Goal: Task Accomplishment & Management: Manage account settings

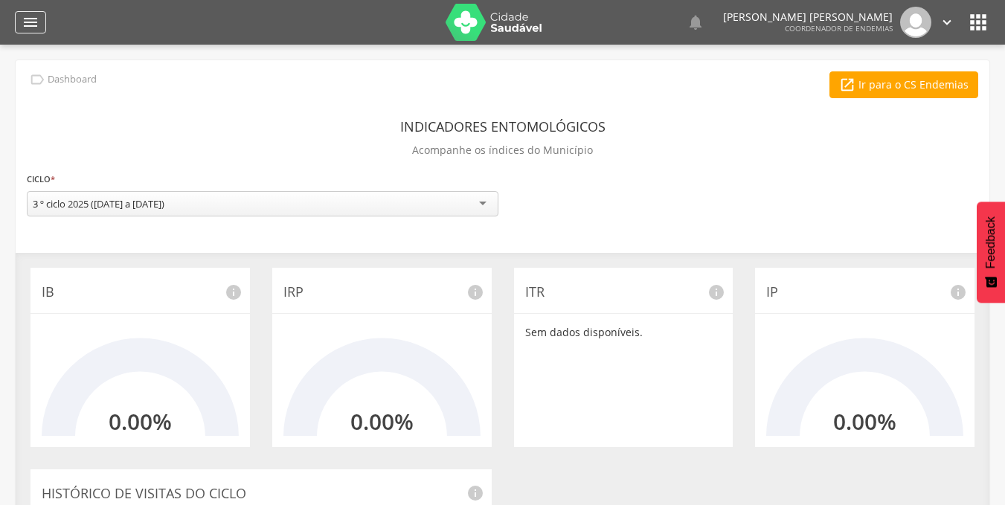
click at [28, 26] on icon "" at bounding box center [31, 22] width 18 height 18
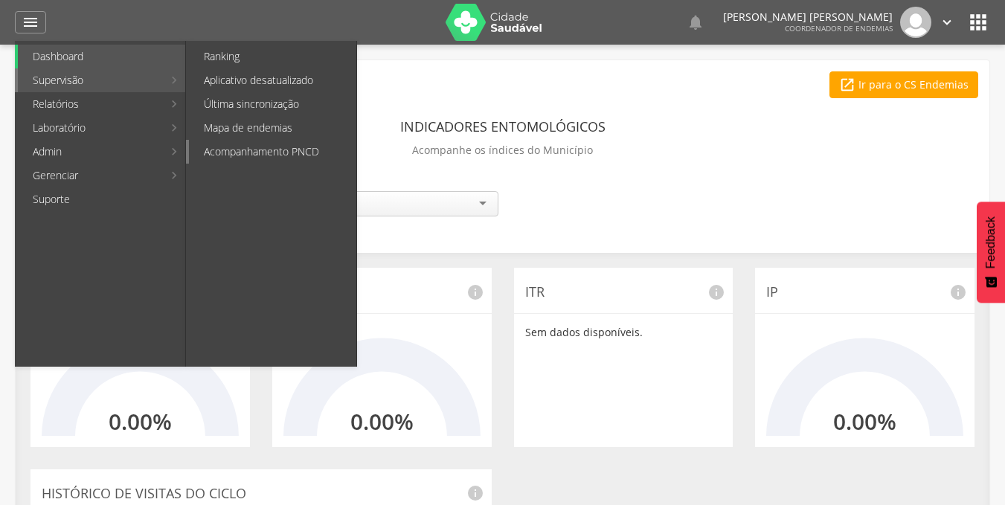
click at [275, 150] on link "Acompanhamento PNCD" at bounding box center [272, 152] width 167 height 24
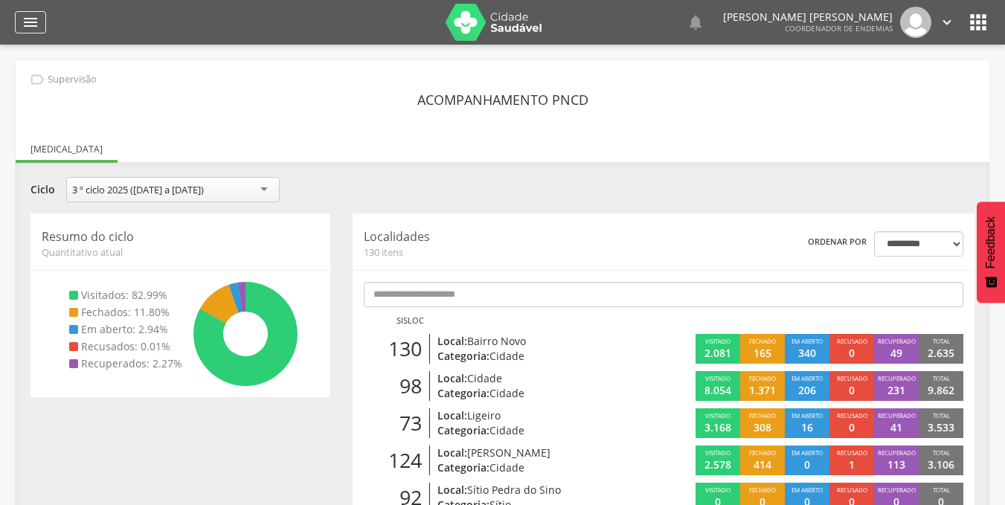
click at [30, 22] on icon "" at bounding box center [31, 22] width 18 height 18
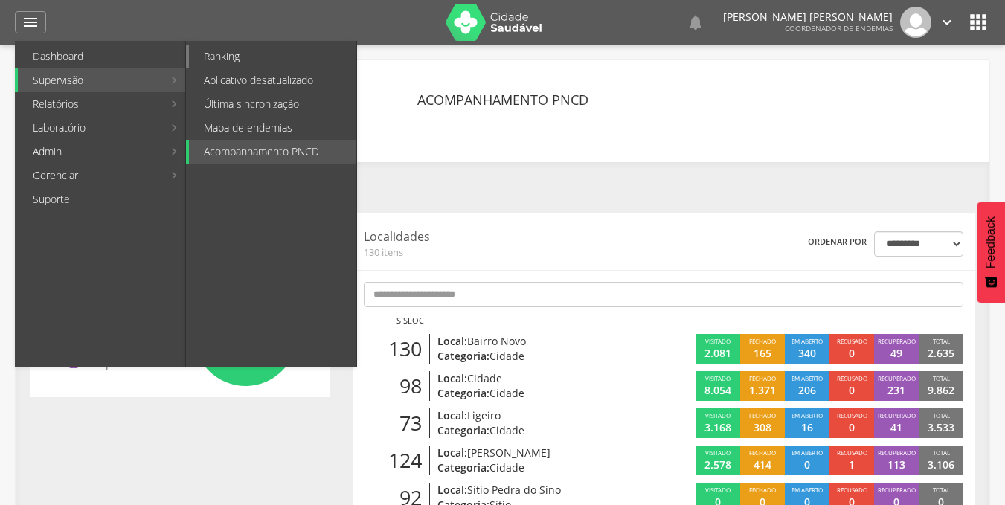
click at [251, 53] on link "Ranking" at bounding box center [272, 57] width 167 height 24
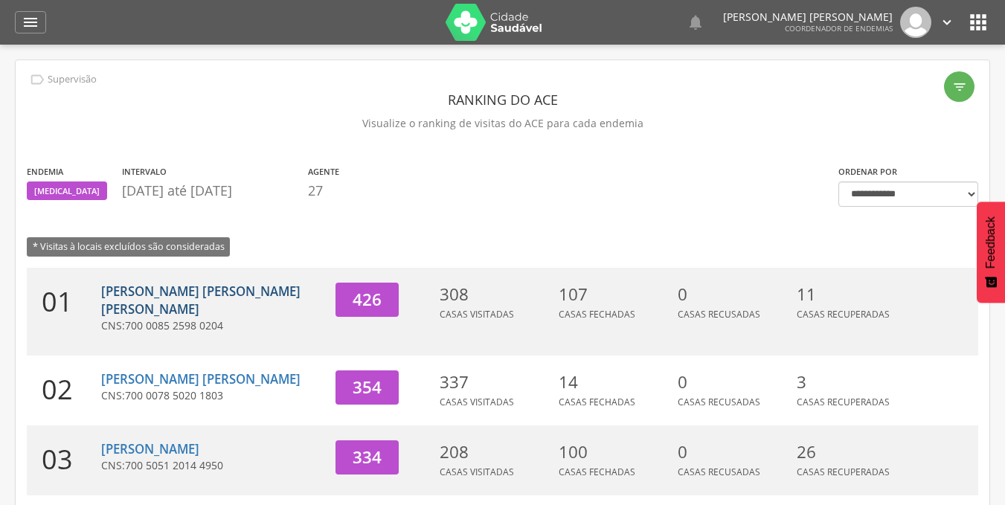
click at [199, 291] on link "[PERSON_NAME] [PERSON_NAME] [PERSON_NAME]" at bounding box center [200, 300] width 199 height 35
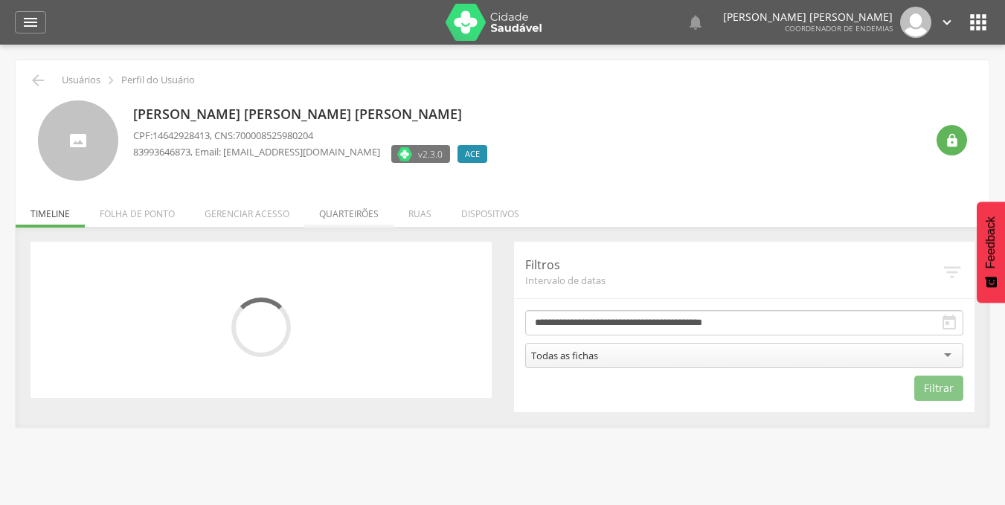
click at [353, 216] on li "Quarteirões" at bounding box center [348, 210] width 89 height 35
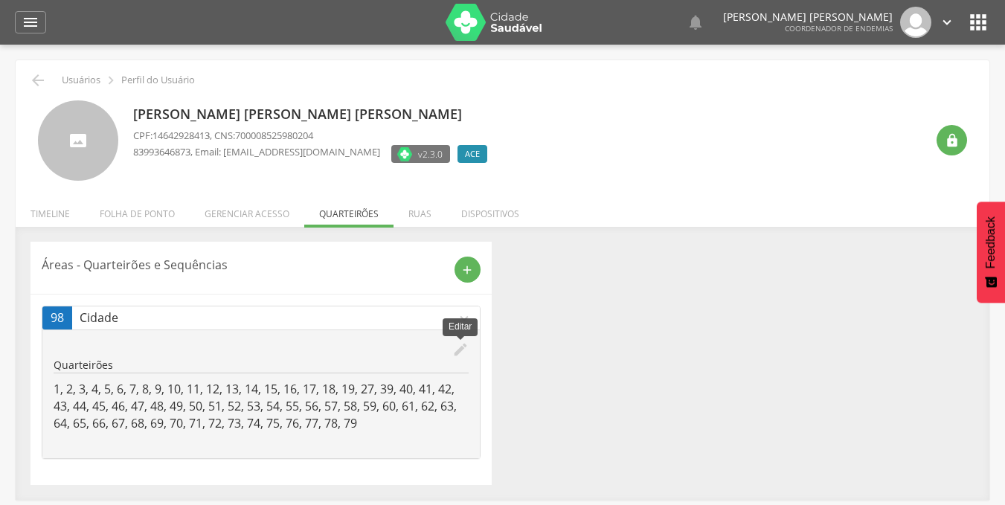
click at [466, 353] on icon "edit" at bounding box center [460, 349] width 16 height 16
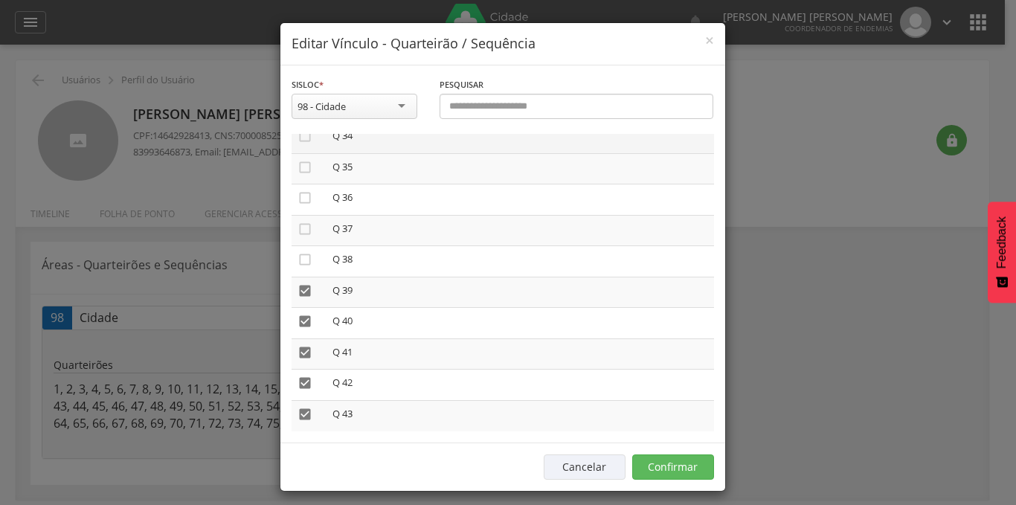
scroll to position [1065, 0]
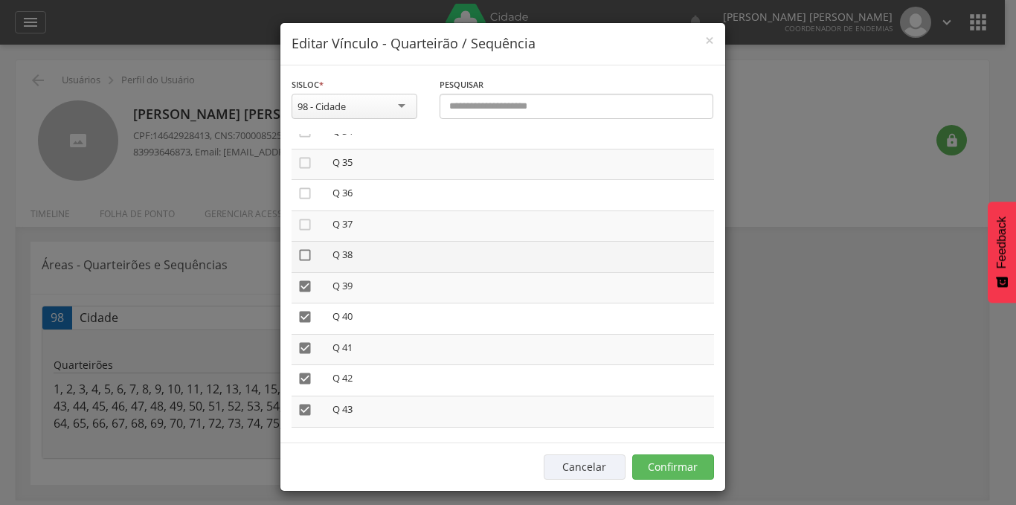
click at [299, 254] on icon "" at bounding box center [305, 255] width 15 height 15
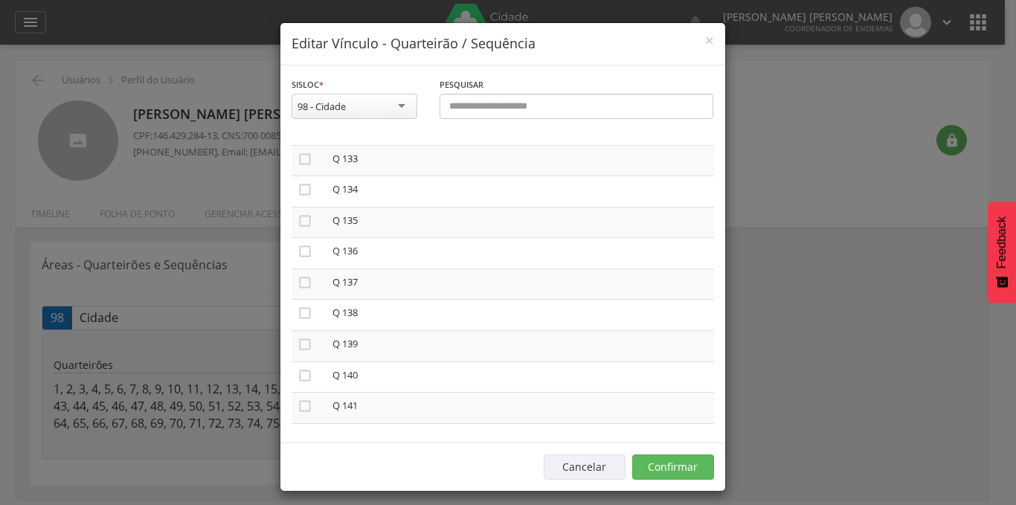
scroll to position [4099, 0]
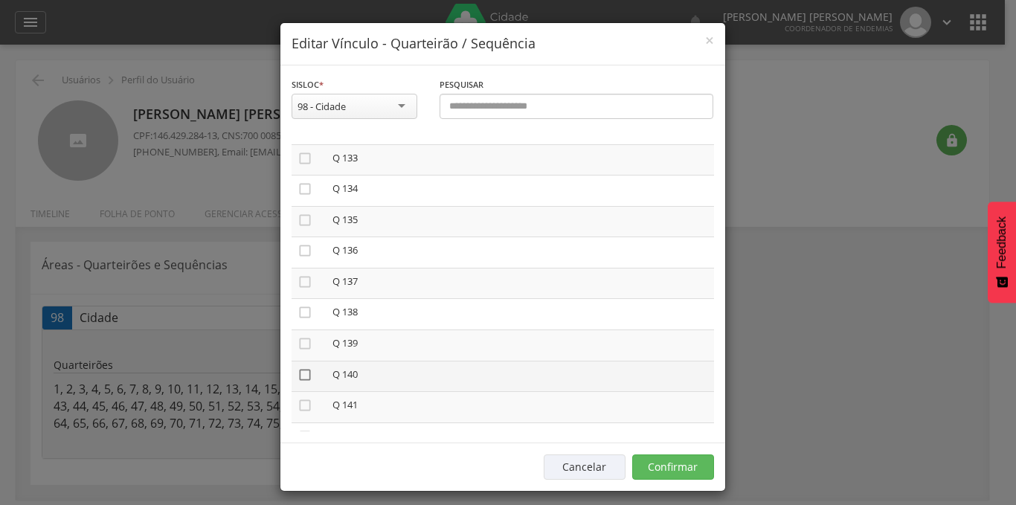
click at [298, 373] on icon "" at bounding box center [305, 374] width 15 height 15
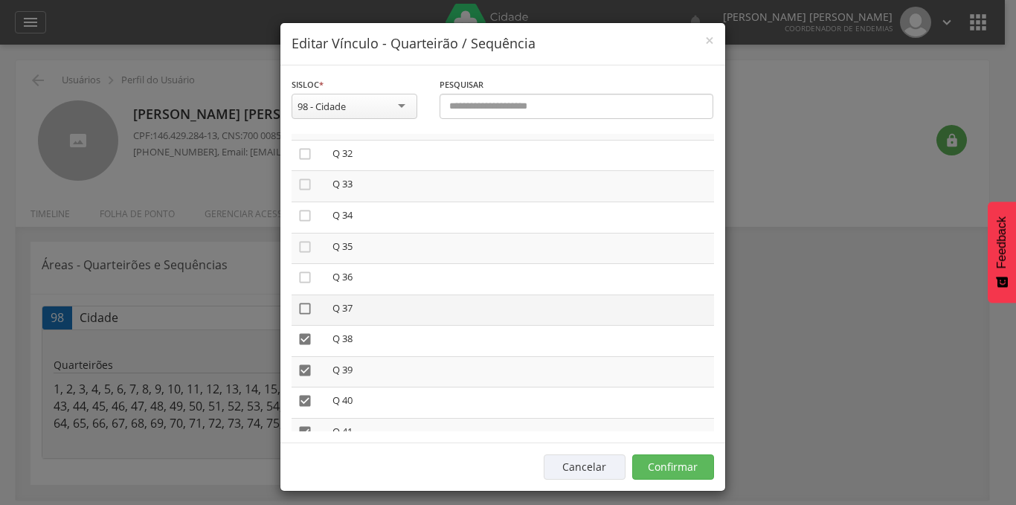
click at [302, 310] on icon "" at bounding box center [305, 308] width 15 height 15
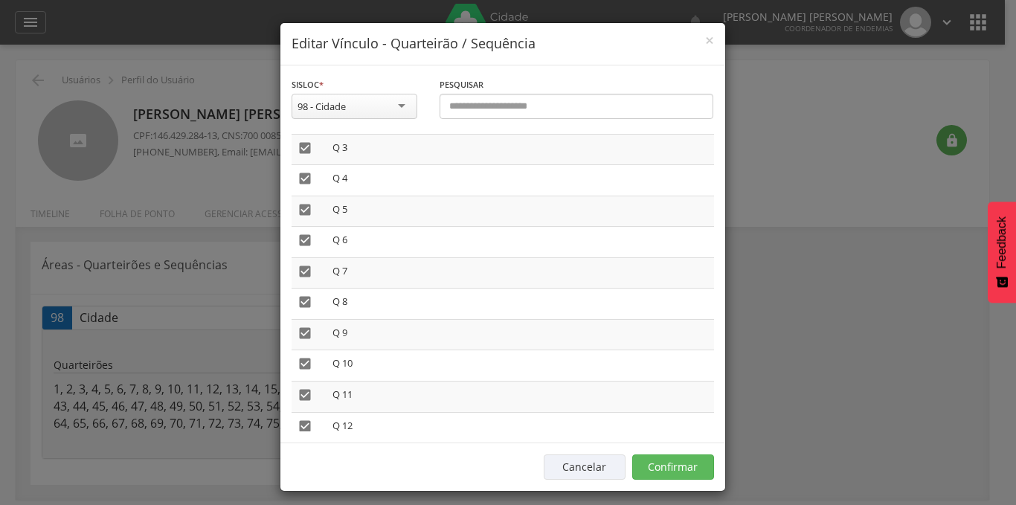
scroll to position [0, 0]
click at [303, 145] on icon "" at bounding box center [305, 147] width 15 height 15
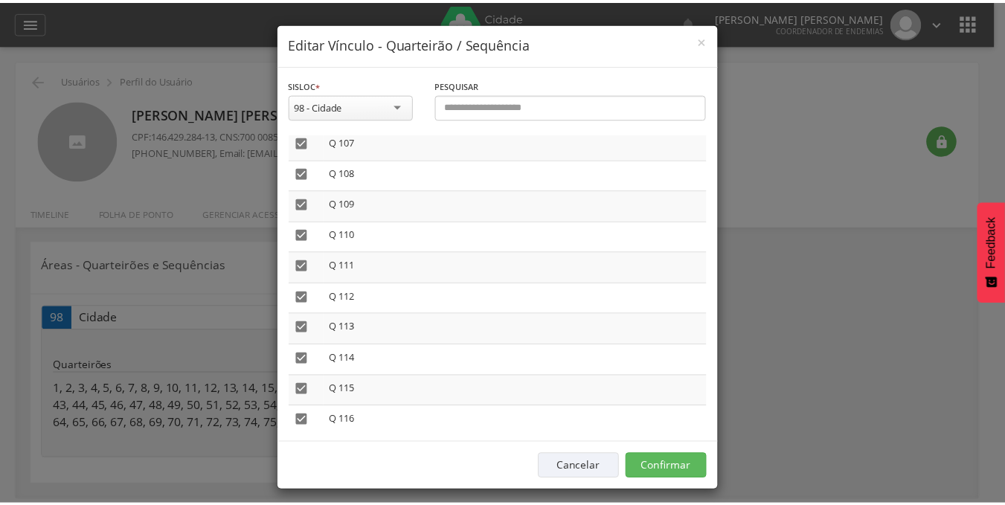
scroll to position [3312, 0]
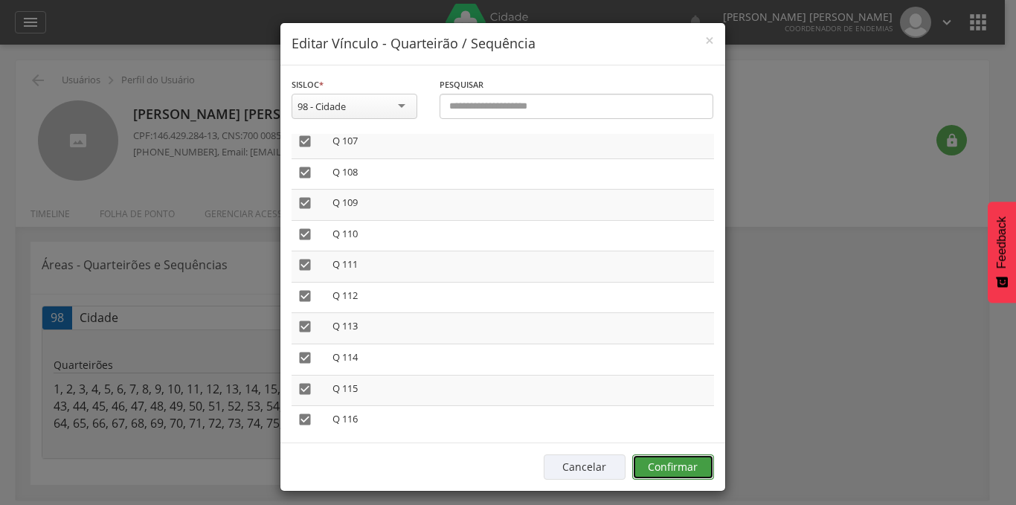
click at [655, 463] on button "Confirmar" at bounding box center [673, 467] width 82 height 25
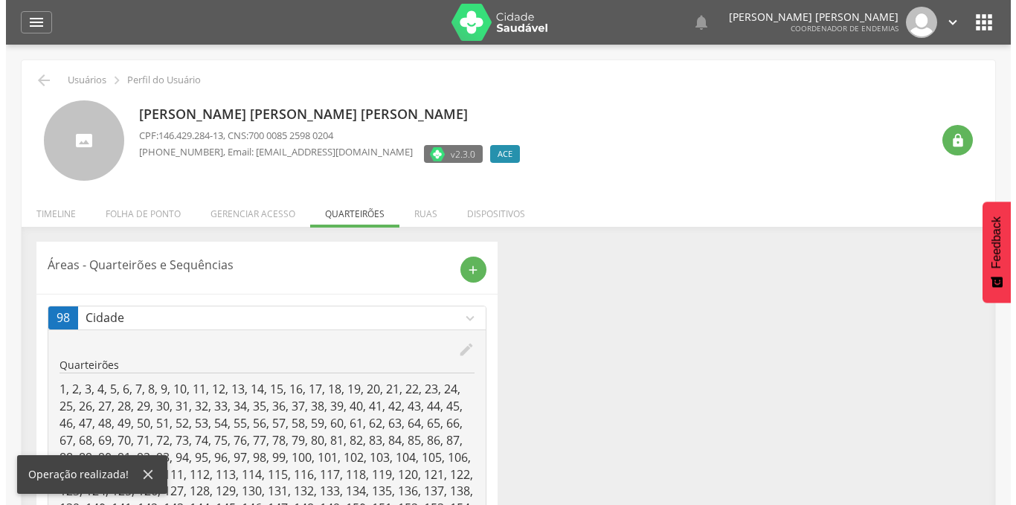
scroll to position [97, 0]
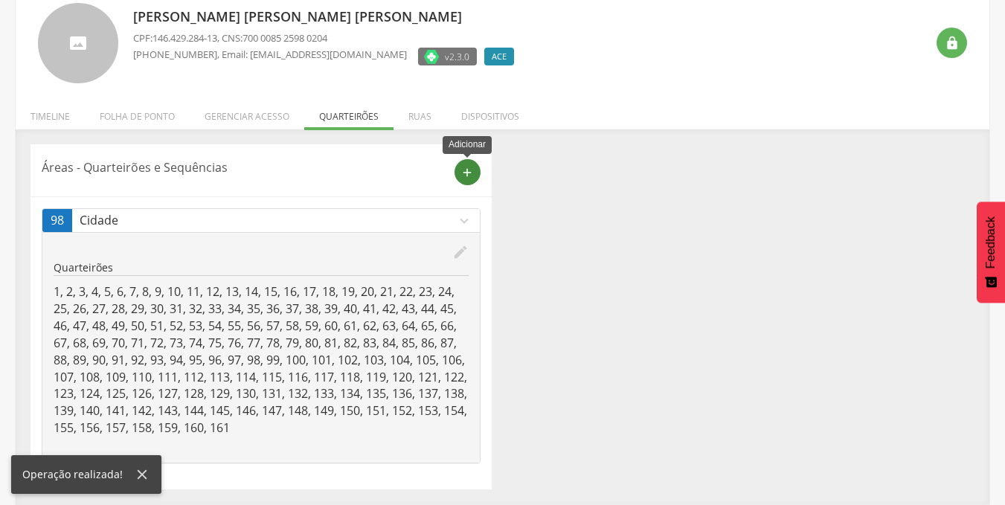
click at [466, 170] on icon "add" at bounding box center [466, 172] width 13 height 13
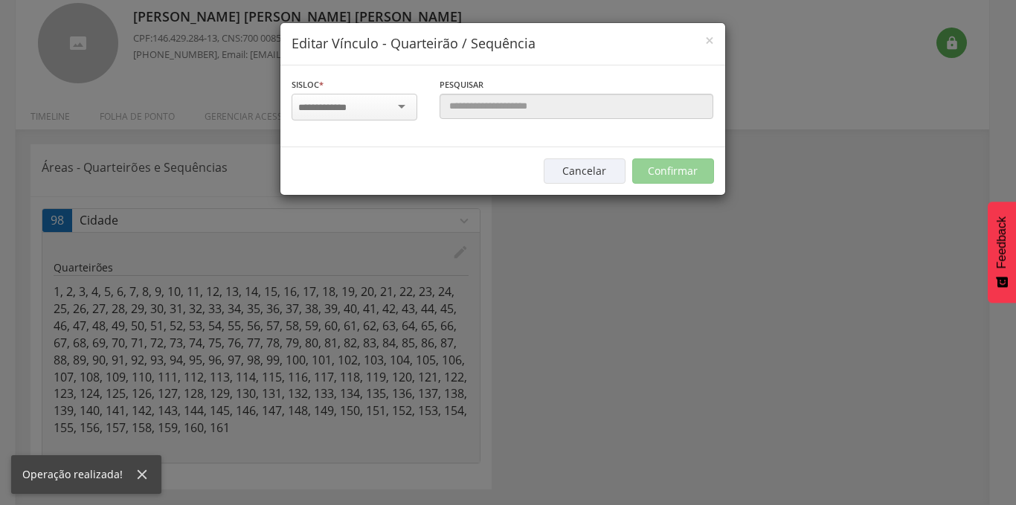
scroll to position [0, 0]
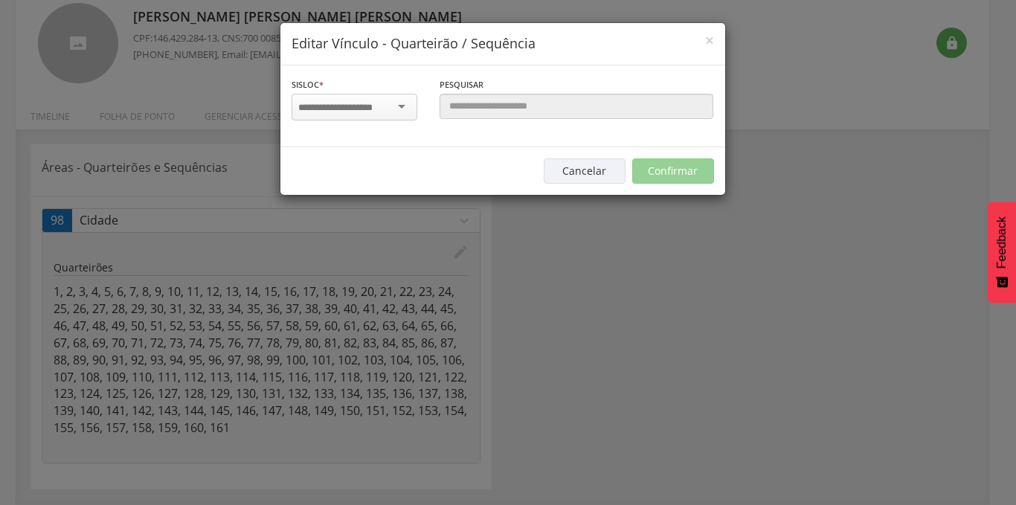
click at [379, 103] on input "select-one" at bounding box center [345, 107] width 94 height 13
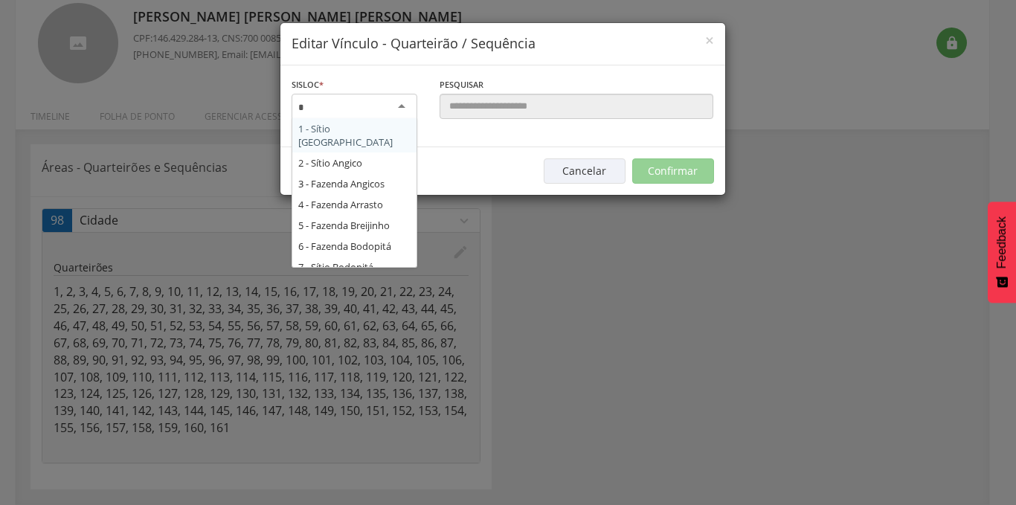
scroll to position [714, 0]
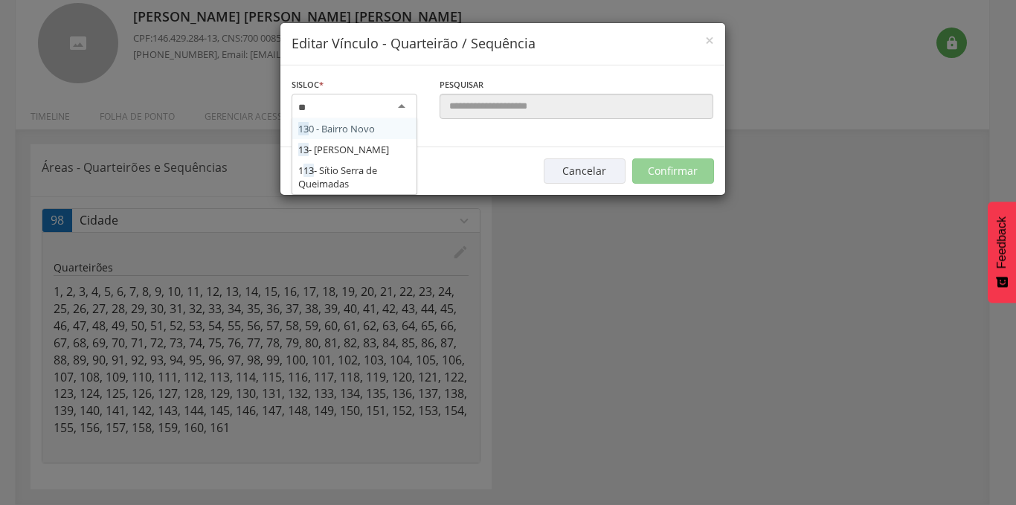
type input "***"
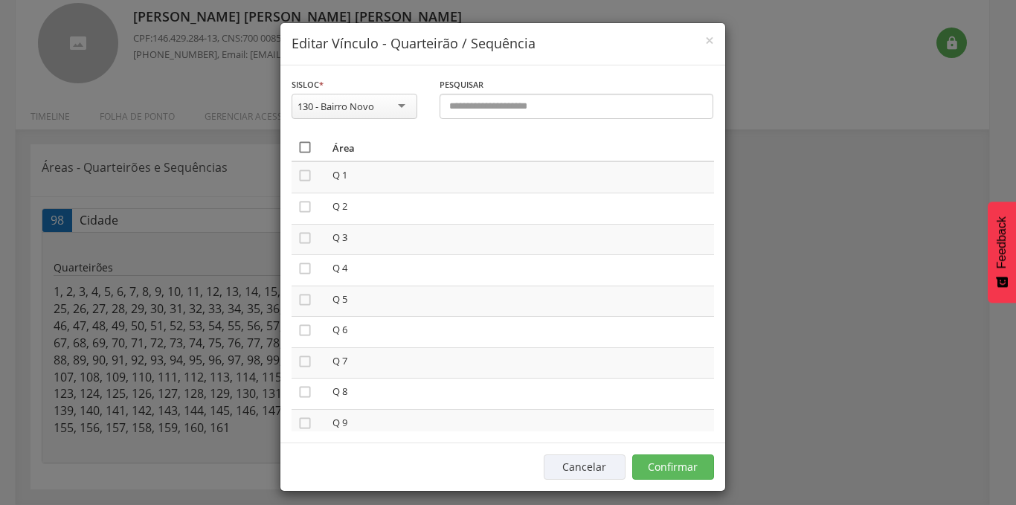
click at [298, 146] on icon "" at bounding box center [305, 147] width 15 height 15
click at [672, 472] on button "Confirmar" at bounding box center [673, 467] width 82 height 25
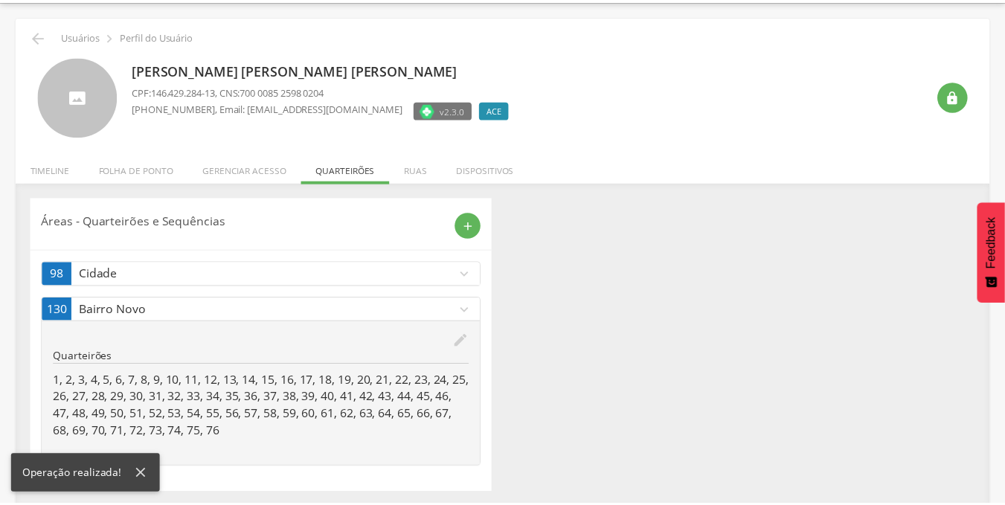
scroll to position [48, 0]
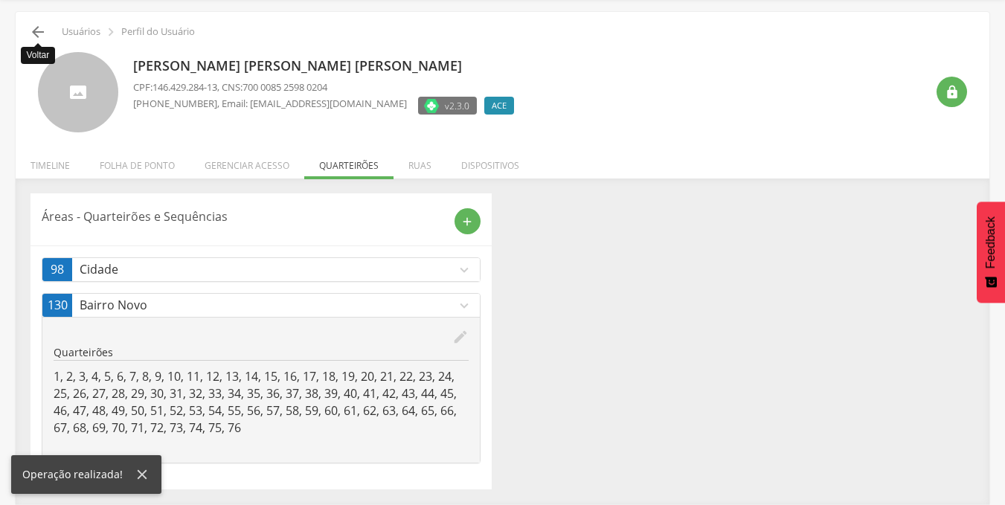
click at [32, 33] on icon "" at bounding box center [38, 32] width 18 height 18
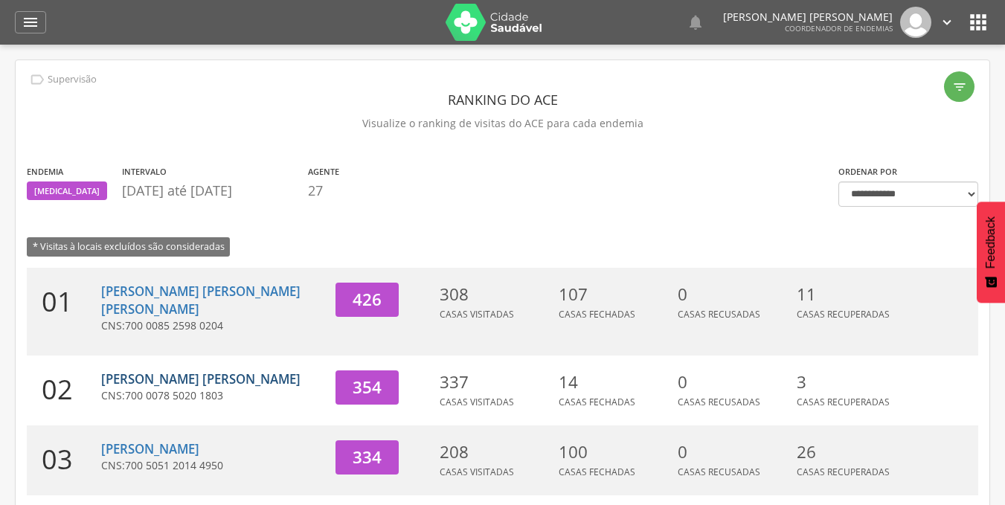
click at [163, 370] on link "[PERSON_NAME] [PERSON_NAME]" at bounding box center [200, 378] width 199 height 17
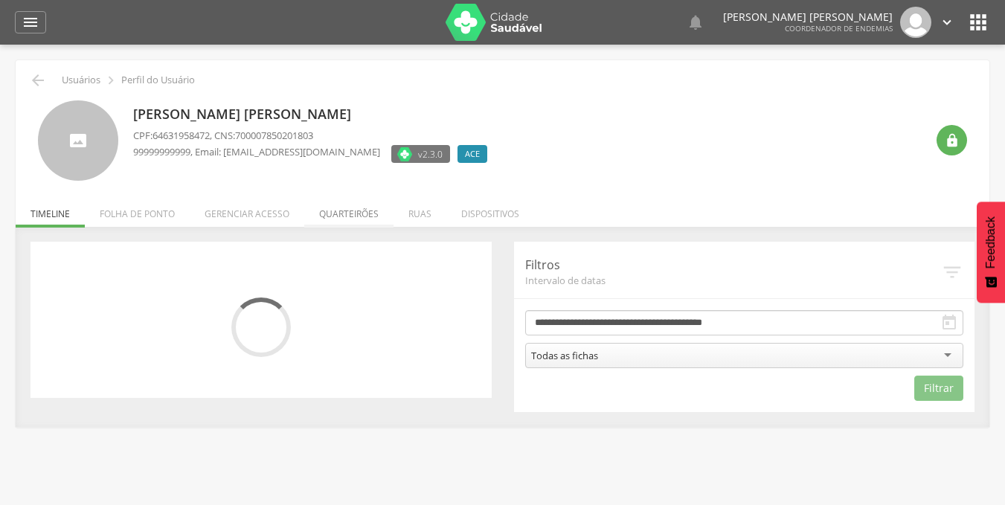
click at [347, 216] on li "Quarteirões" at bounding box center [348, 210] width 89 height 35
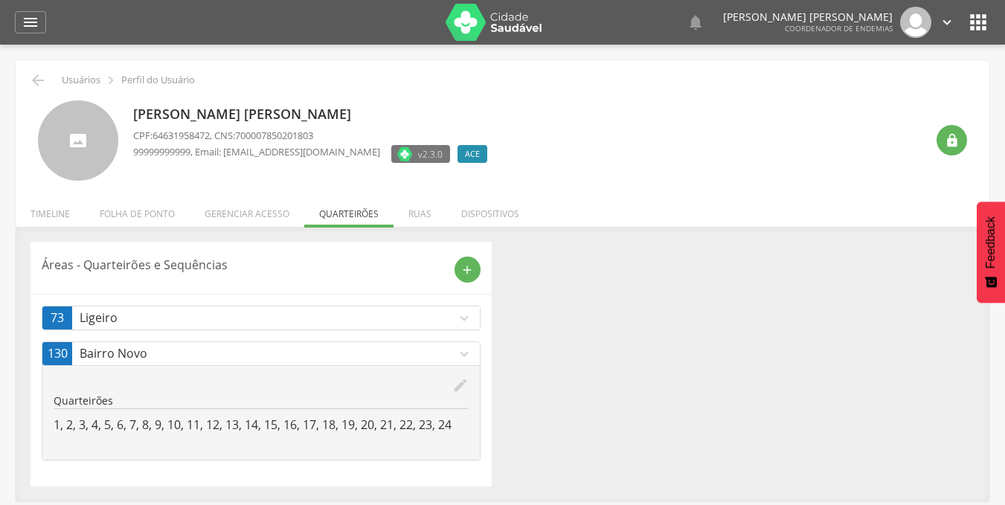
scroll to position [45, 0]
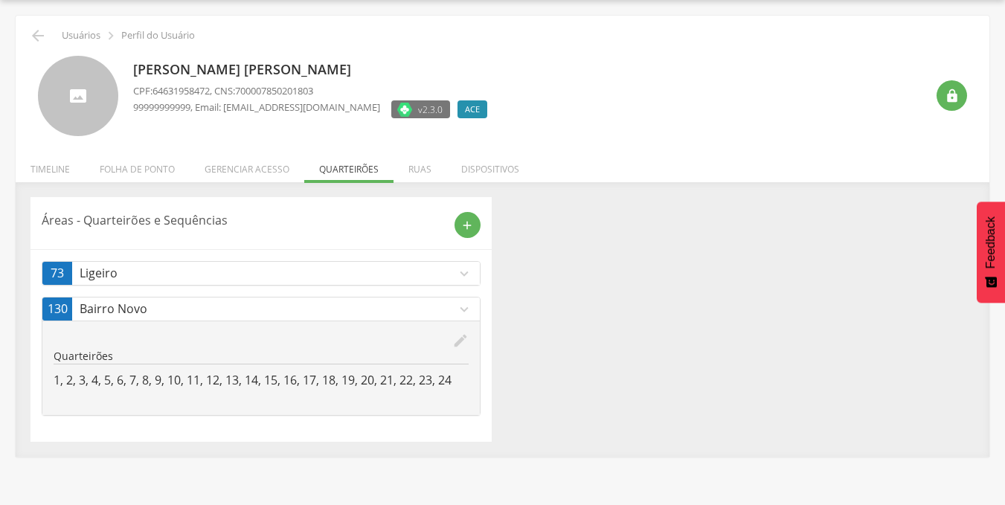
click at [458, 277] on icon "expand_more" at bounding box center [464, 274] width 16 height 16
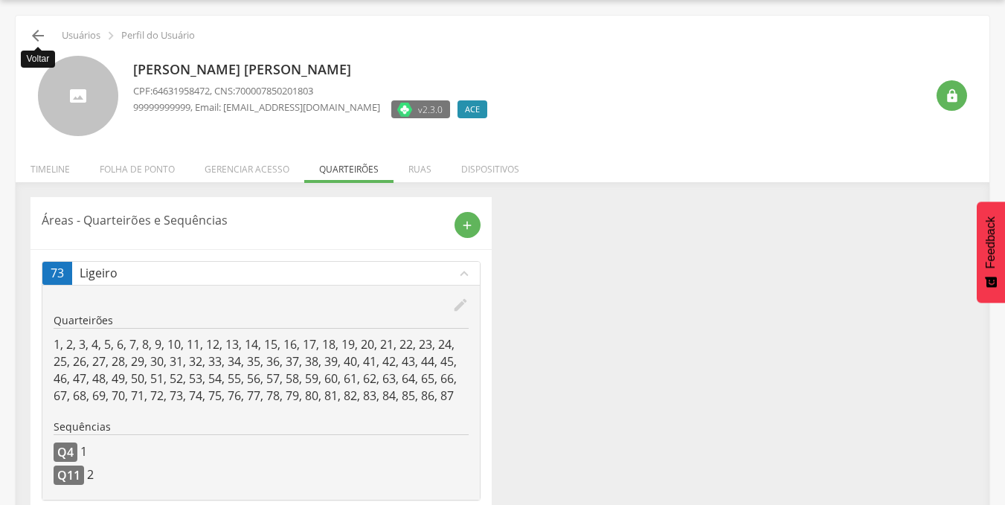
click at [42, 32] on icon "" at bounding box center [38, 36] width 18 height 18
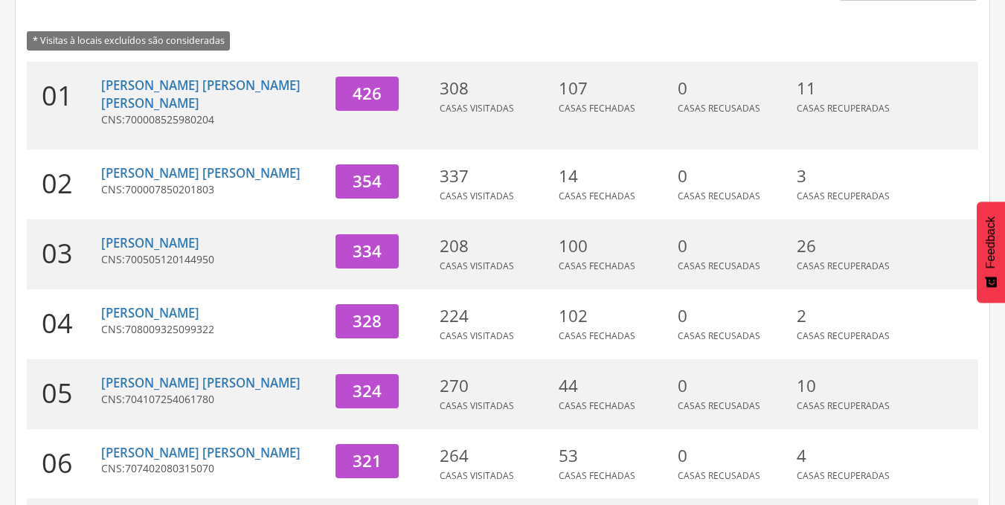
scroll to position [207, 0]
click at [147, 234] on link "[PERSON_NAME]" at bounding box center [150, 242] width 98 height 17
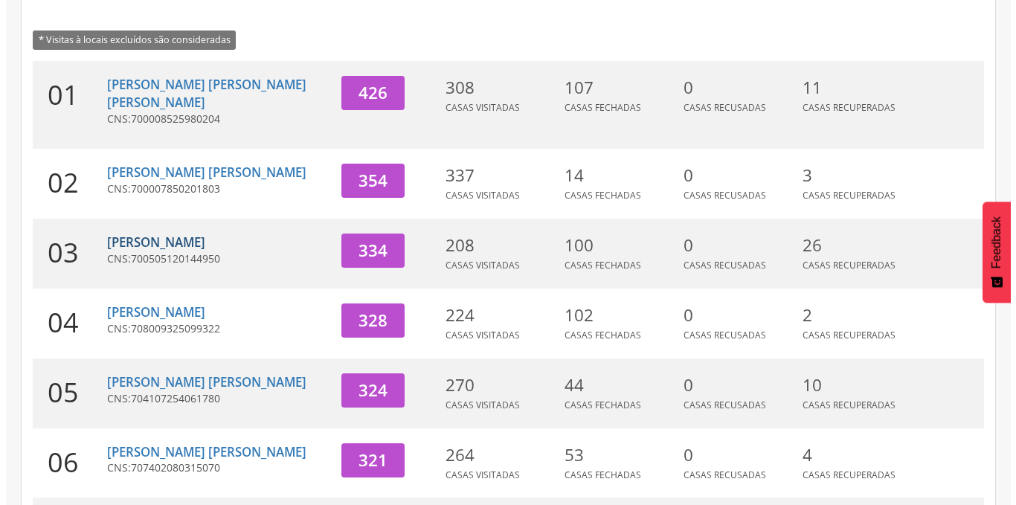
scroll to position [45, 0]
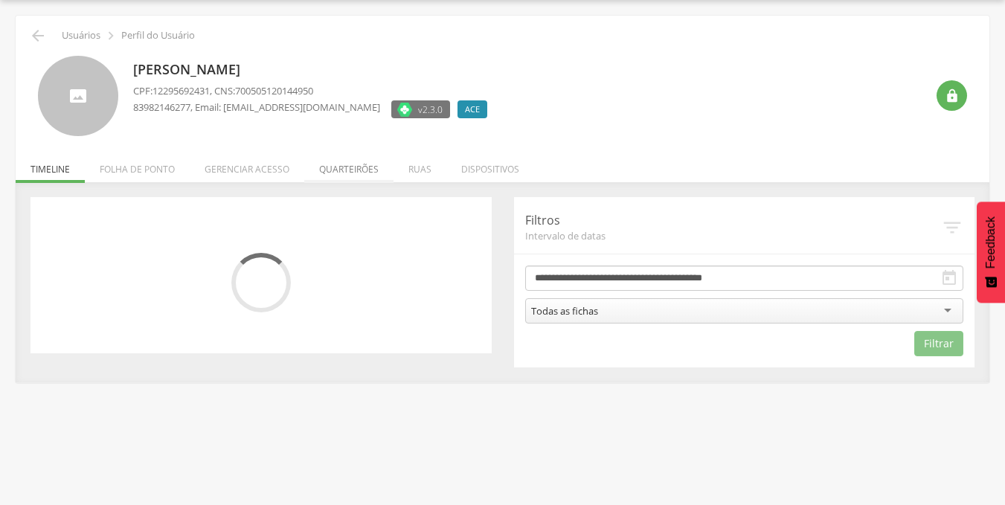
click at [370, 169] on li "Quarteirões" at bounding box center [348, 165] width 89 height 35
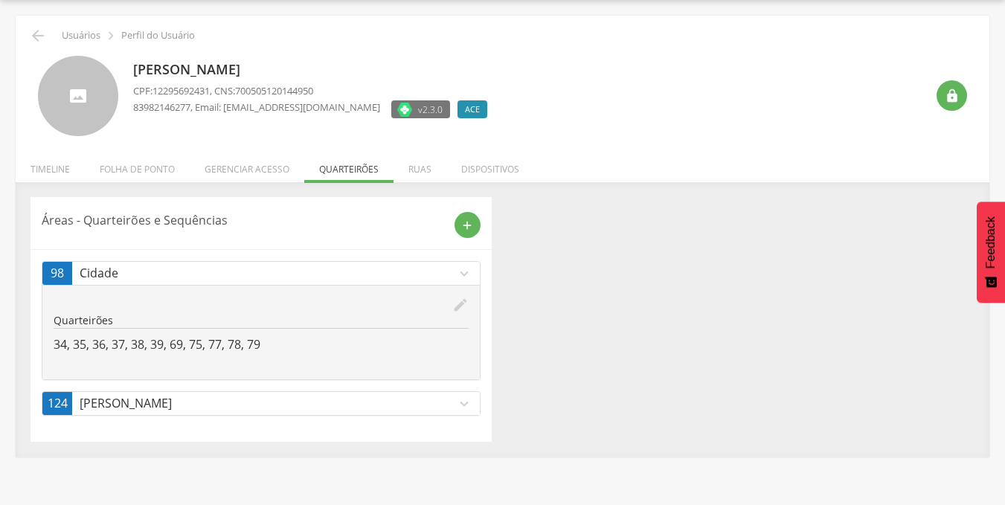
click at [458, 304] on icon "edit" at bounding box center [460, 305] width 16 height 16
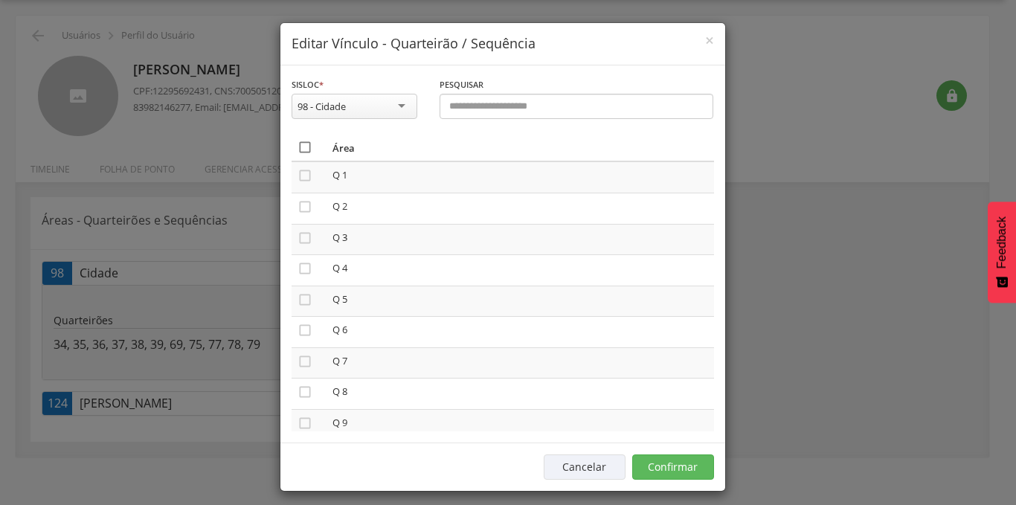
click at [301, 148] on icon "" at bounding box center [305, 147] width 15 height 15
click at [301, 148] on icon "" at bounding box center [305, 147] width 15 height 15
click at [301, 148] on icon "" at bounding box center [305, 147] width 15 height 15
click at [687, 464] on button "Confirmar" at bounding box center [673, 467] width 82 height 25
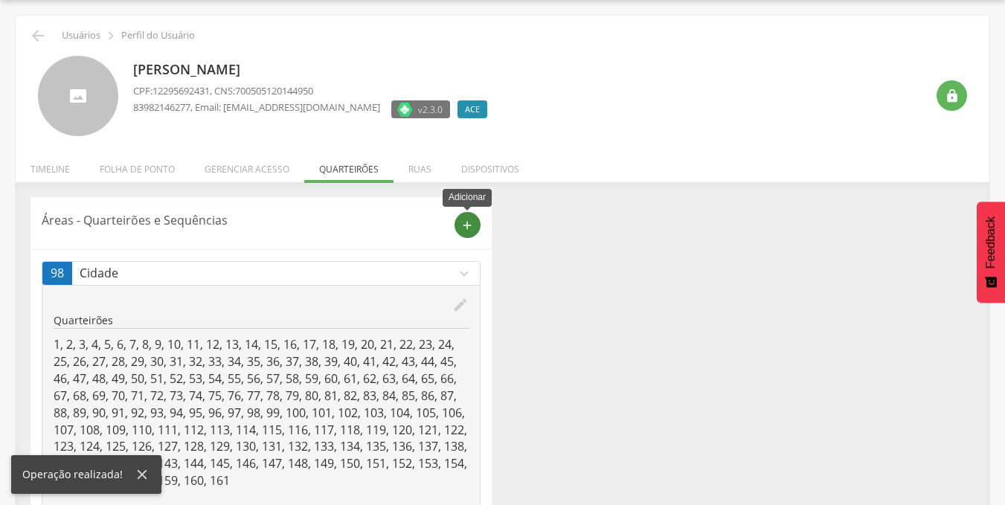
click at [471, 221] on icon "add" at bounding box center [466, 225] width 13 height 13
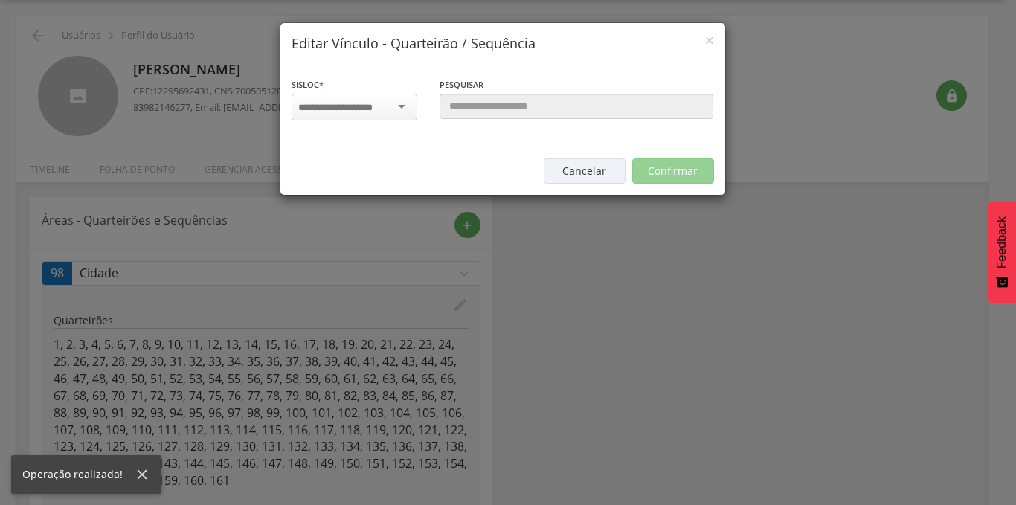
scroll to position [0, 0]
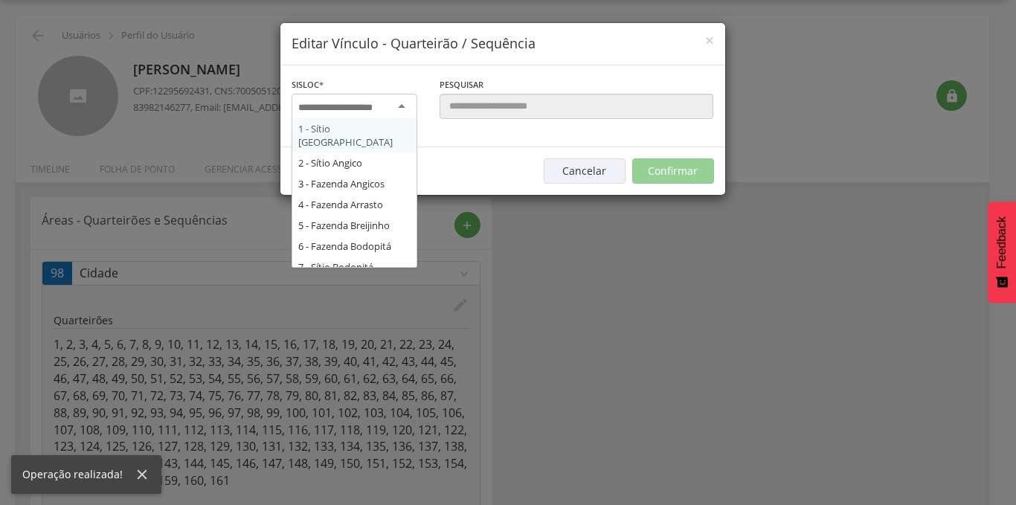
click at [365, 111] on input "select-one" at bounding box center [345, 107] width 94 height 13
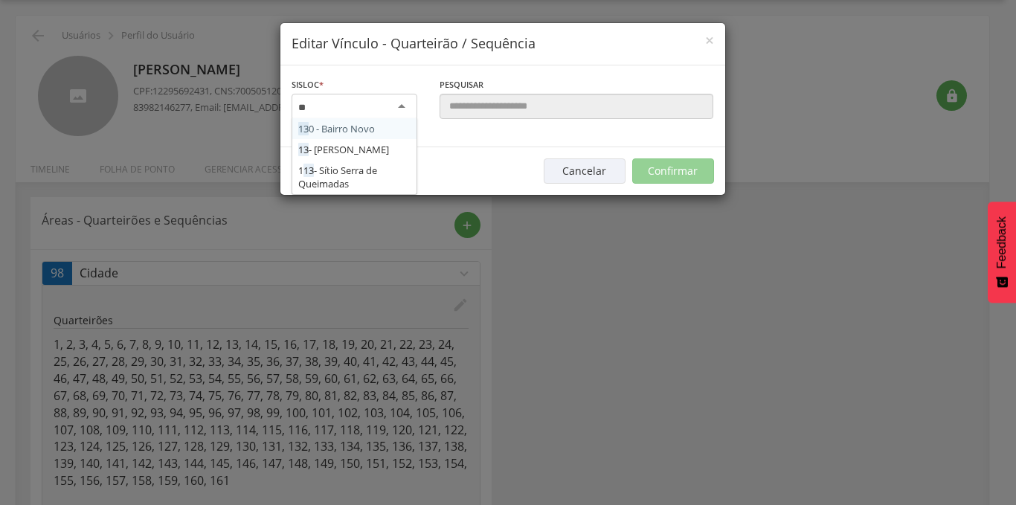
type input "***"
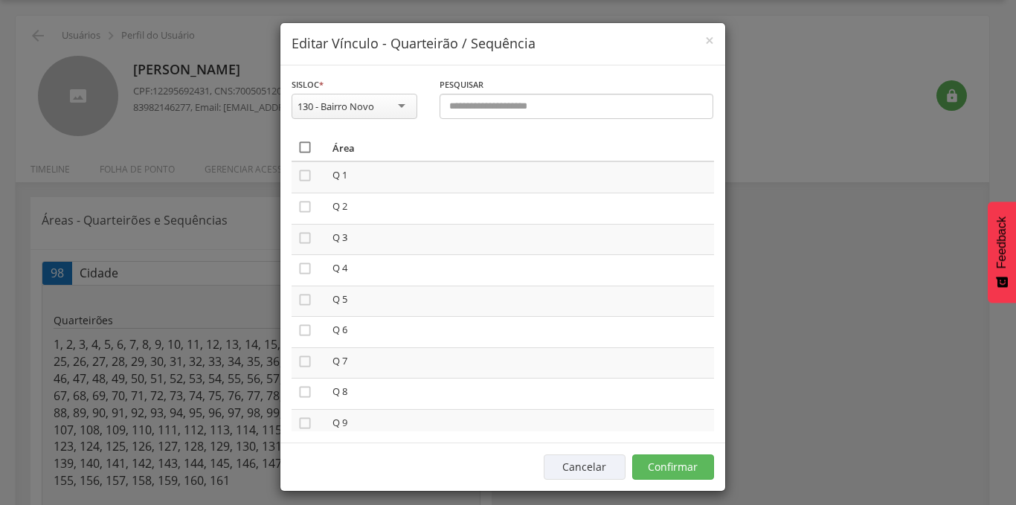
click at [304, 141] on icon "" at bounding box center [305, 147] width 15 height 15
click at [675, 473] on button "Confirmar" at bounding box center [673, 467] width 82 height 25
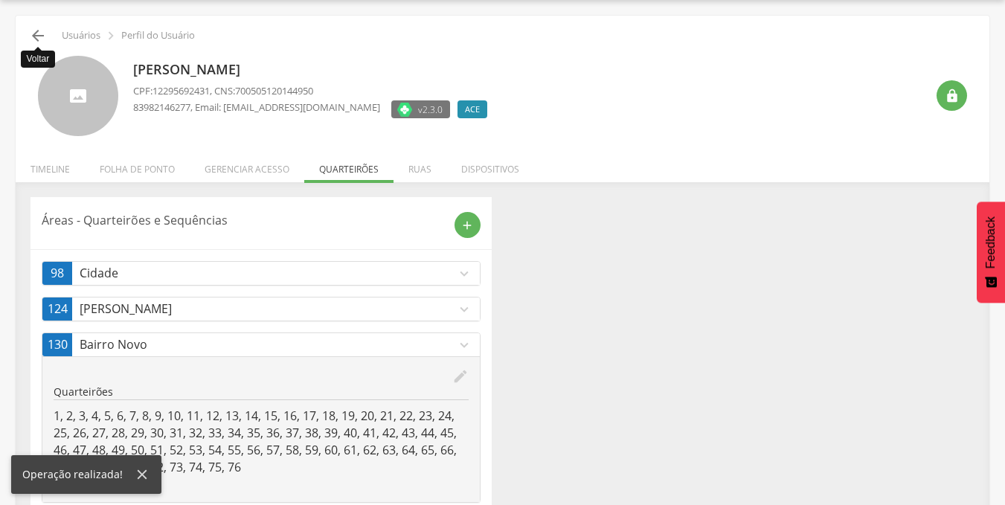
click at [34, 33] on icon "" at bounding box center [38, 36] width 18 height 18
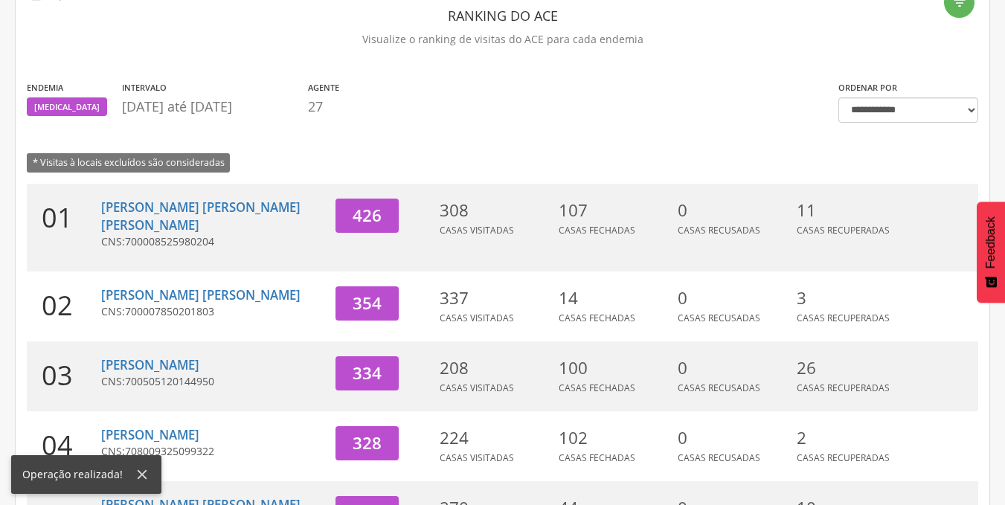
scroll to position [316, 0]
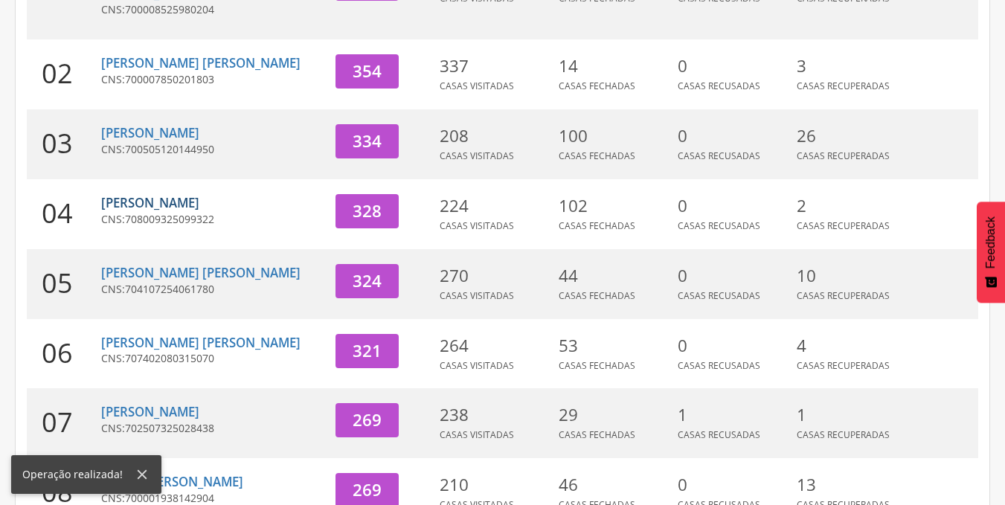
click at [158, 194] on link "[PERSON_NAME]" at bounding box center [150, 202] width 98 height 17
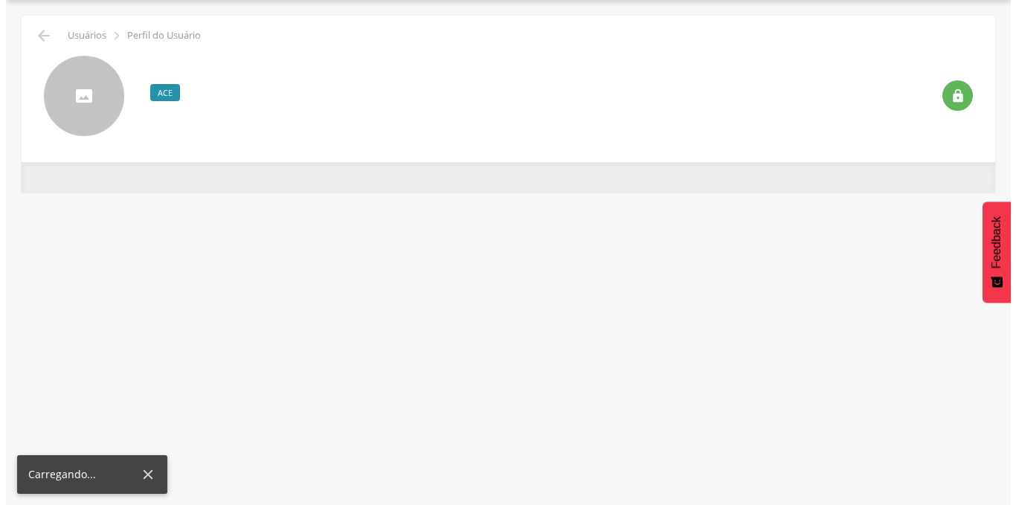
scroll to position [45, 0]
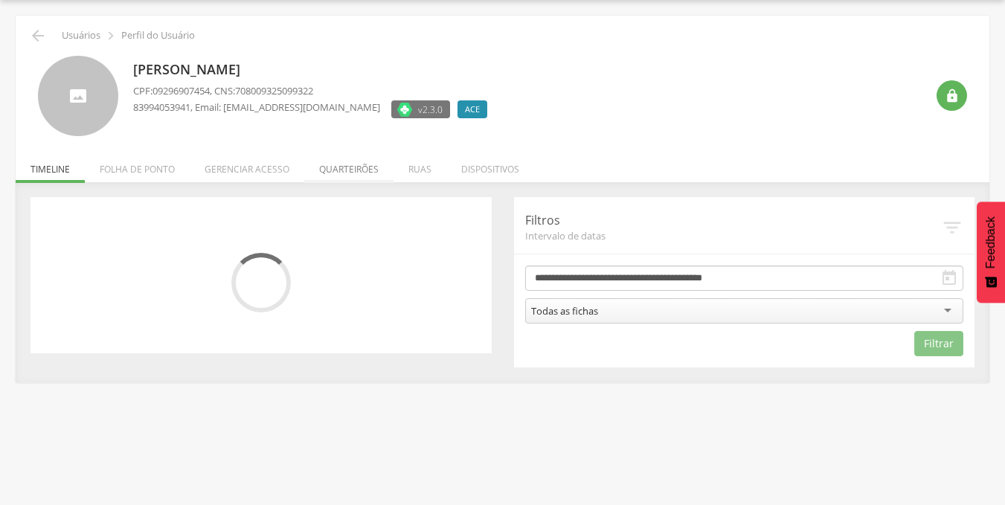
click at [327, 166] on li "Quarteirões" at bounding box center [348, 165] width 89 height 35
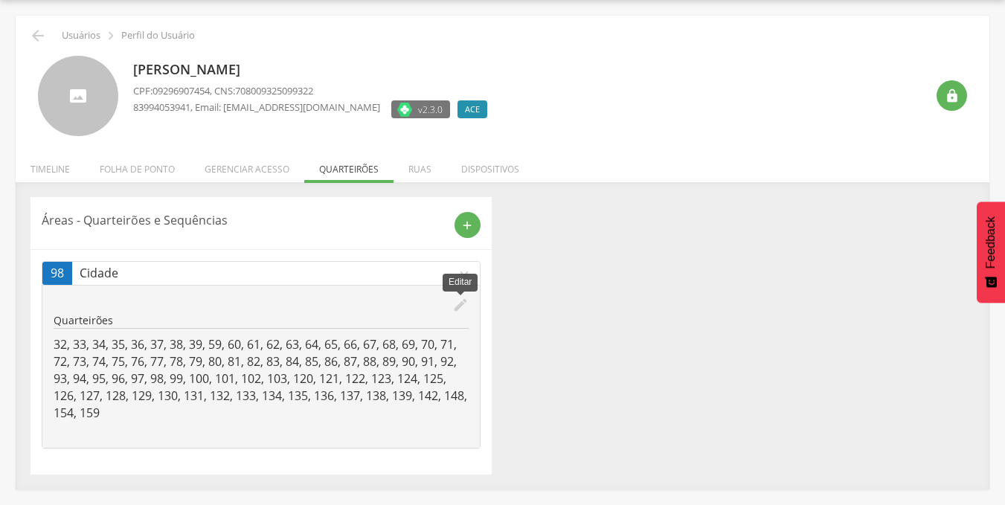
click at [460, 306] on icon "edit" at bounding box center [460, 305] width 16 height 16
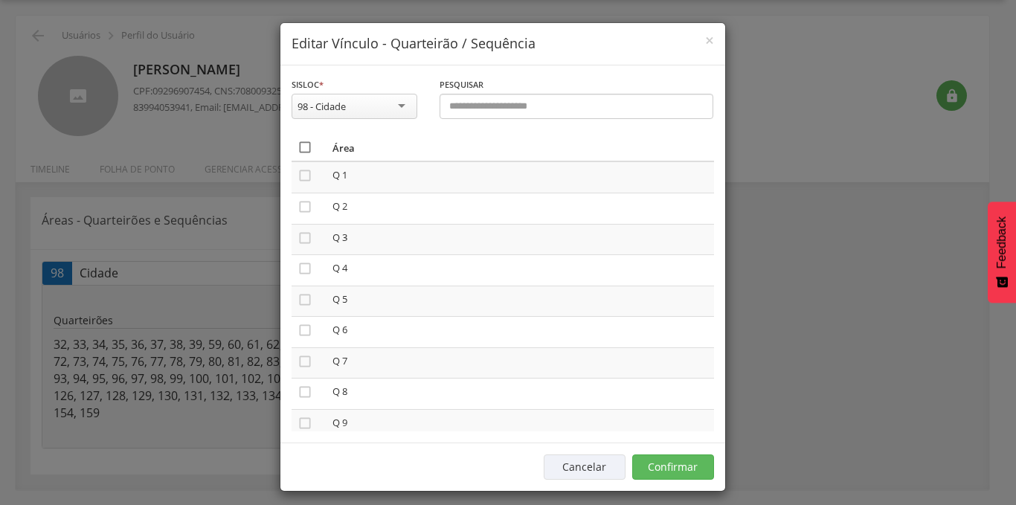
click at [298, 148] on icon "" at bounding box center [305, 147] width 15 height 15
click at [670, 460] on button "Confirmar" at bounding box center [673, 467] width 82 height 25
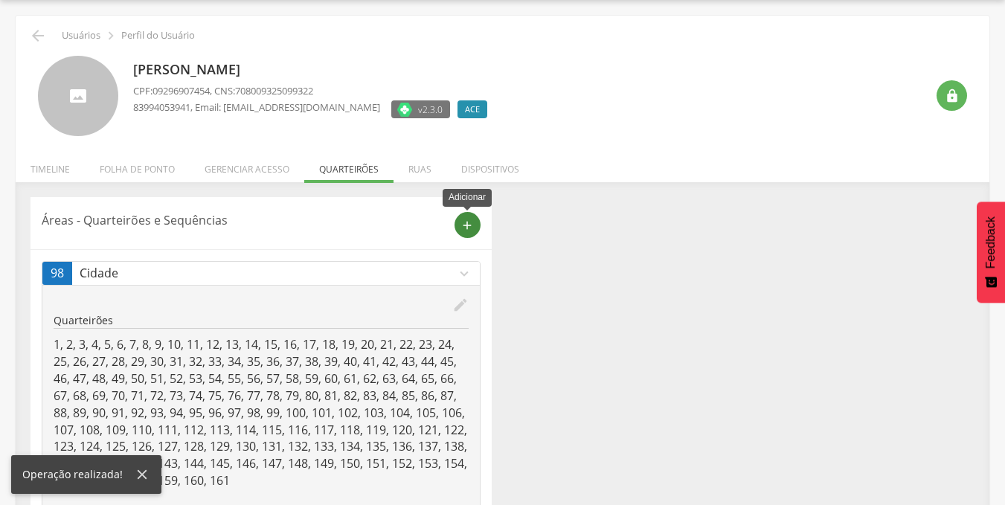
click at [465, 219] on icon "add" at bounding box center [466, 225] width 13 height 13
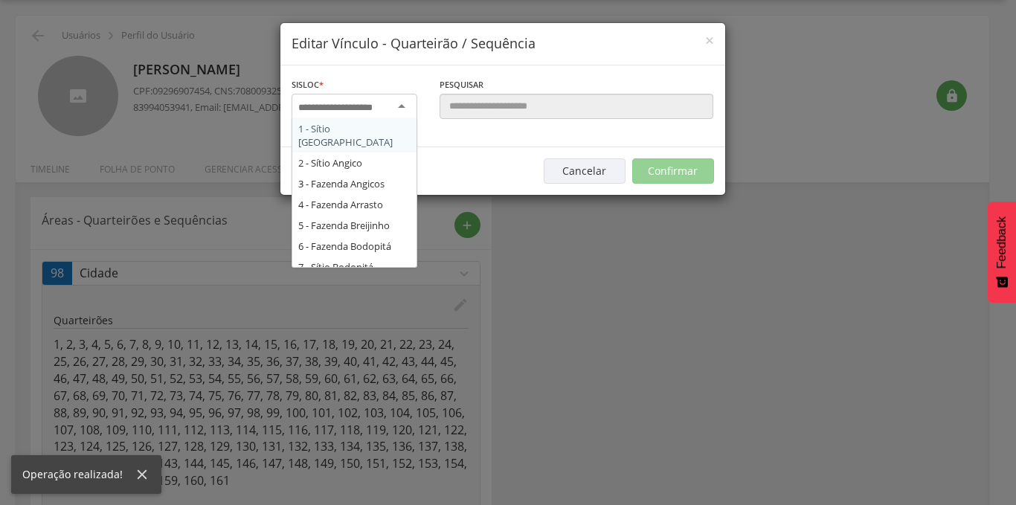
scroll to position [0, 0]
click at [365, 95] on div at bounding box center [355, 107] width 126 height 27
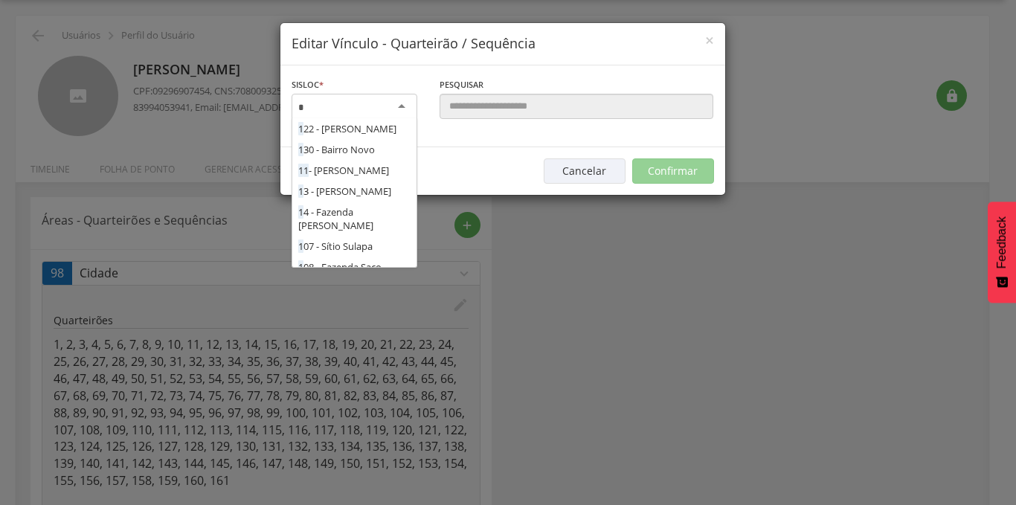
scroll to position [714, 0]
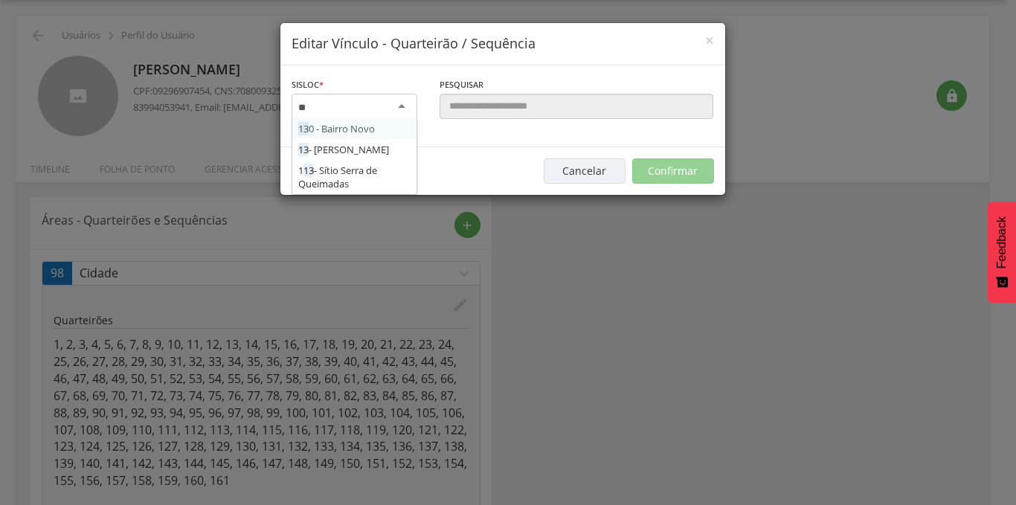
type input "***"
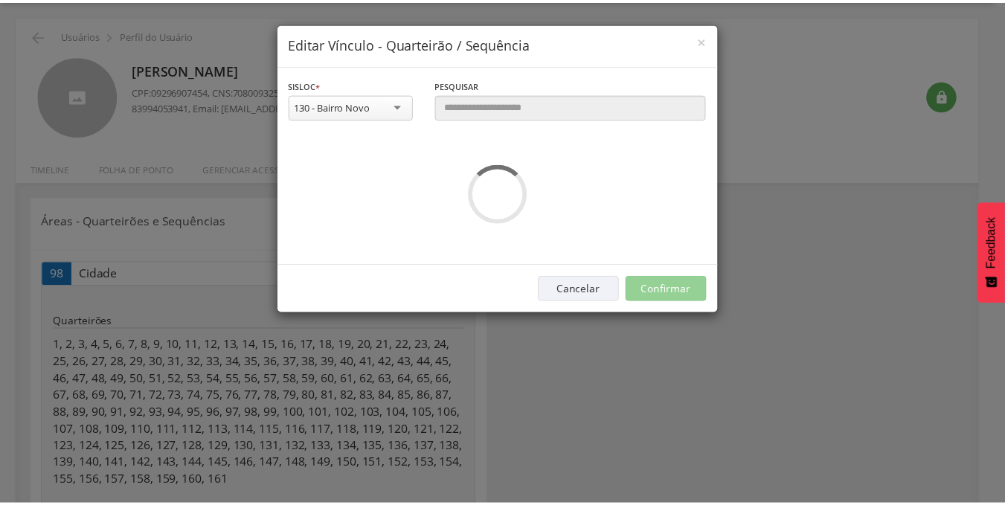
scroll to position [0, 0]
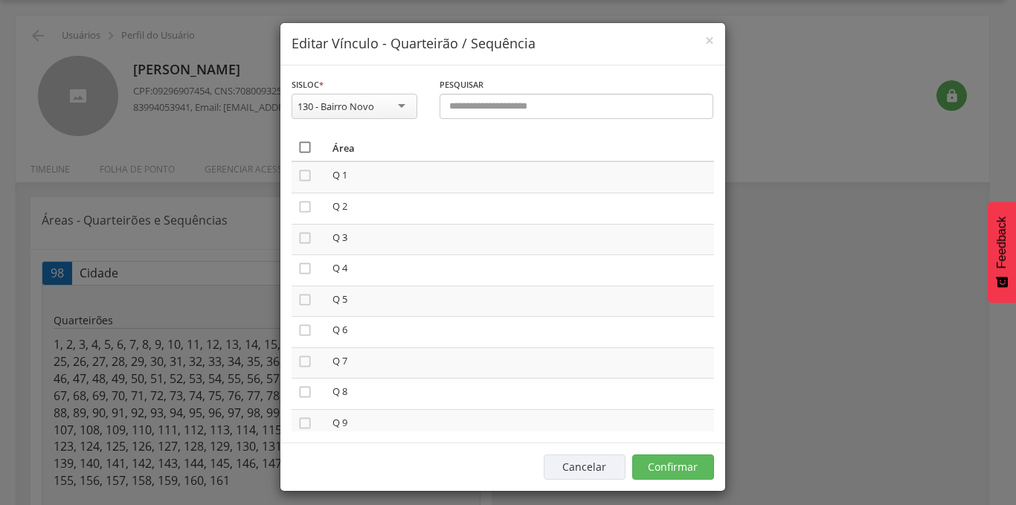
click at [298, 144] on icon "" at bounding box center [305, 147] width 15 height 15
click at [662, 478] on button "Confirmar" at bounding box center [673, 467] width 82 height 25
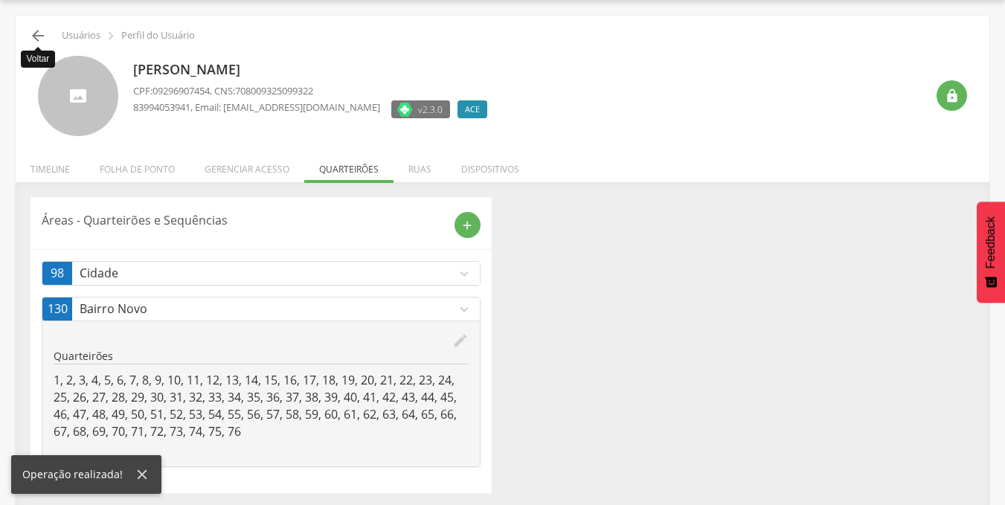
click at [33, 36] on icon "" at bounding box center [38, 36] width 18 height 18
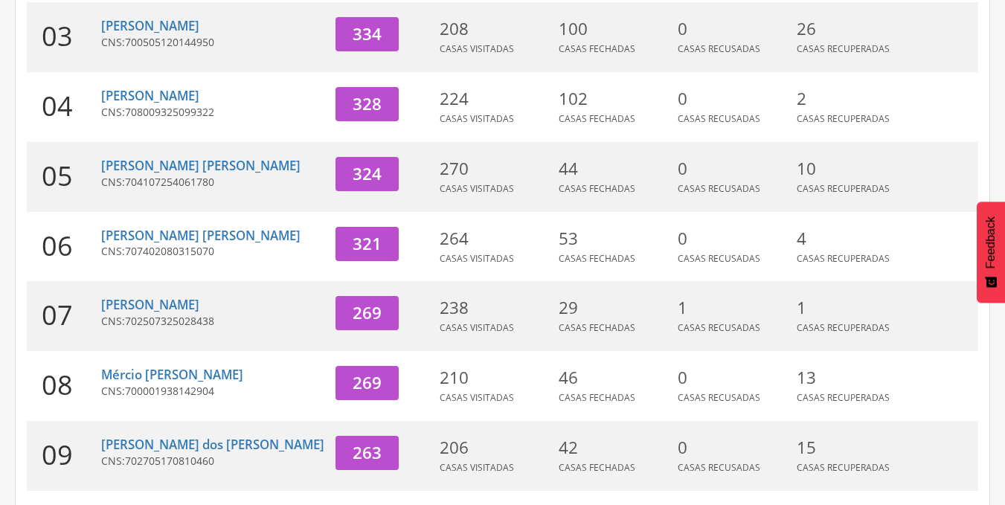
scroll to position [424, 0]
click at [157, 156] on link "[PERSON_NAME] [PERSON_NAME]" at bounding box center [200, 164] width 199 height 17
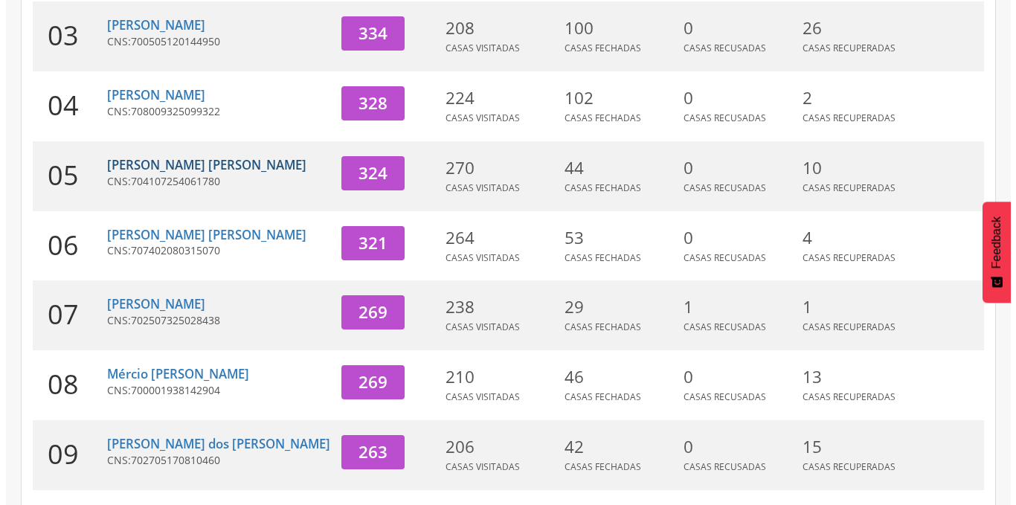
scroll to position [45, 0]
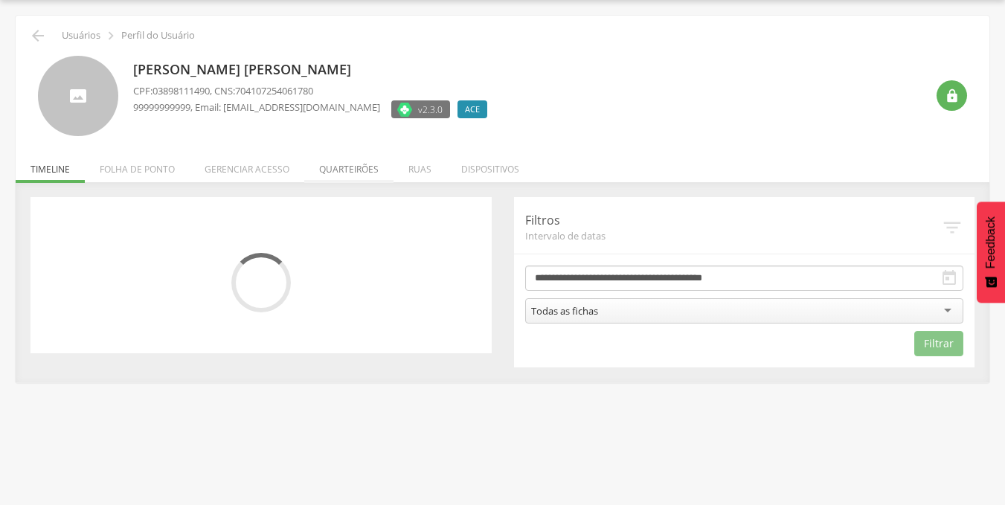
click at [325, 171] on li "Quarteirões" at bounding box center [348, 165] width 89 height 35
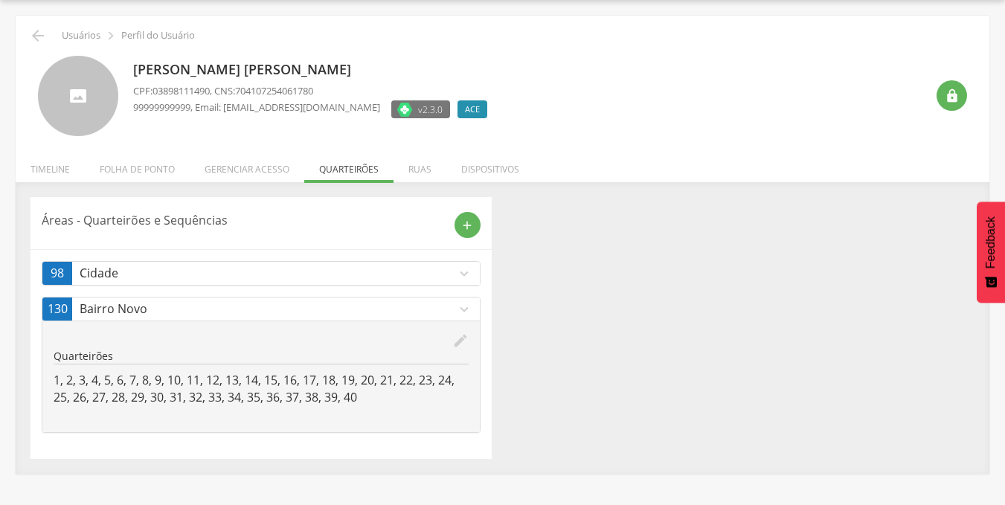
click at [458, 267] on icon "expand_more" at bounding box center [464, 274] width 16 height 16
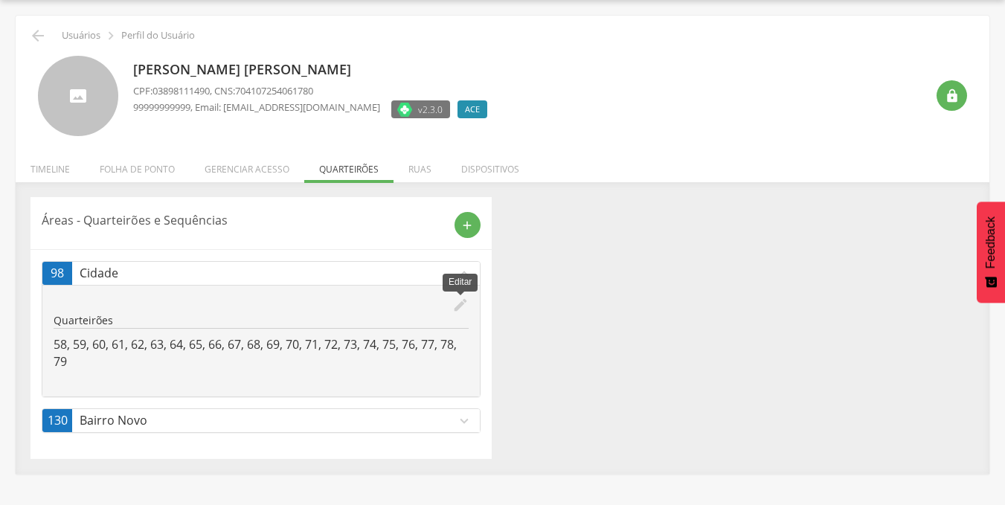
click at [465, 303] on icon "edit" at bounding box center [460, 305] width 16 height 16
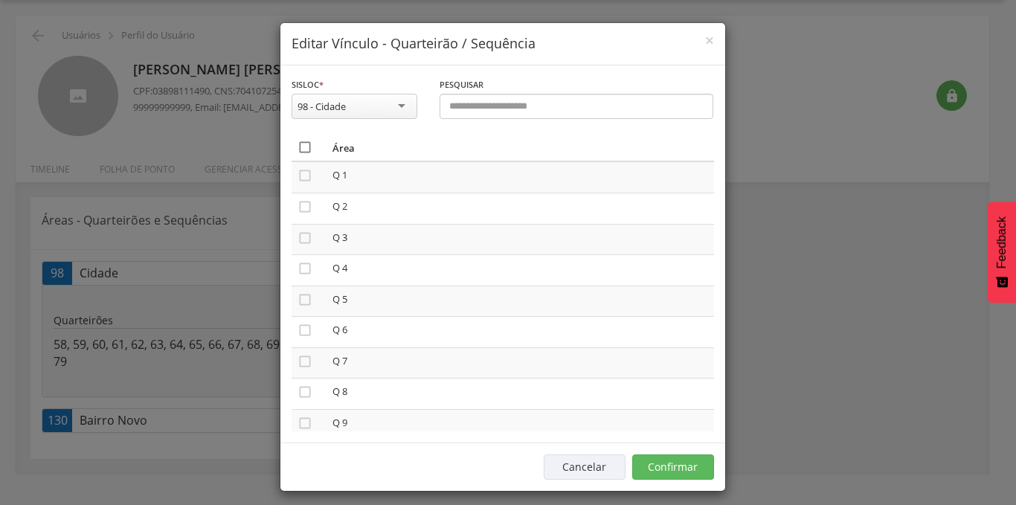
click at [298, 144] on icon "" at bounding box center [305, 147] width 15 height 15
click at [661, 468] on button "Confirmar" at bounding box center [673, 467] width 82 height 25
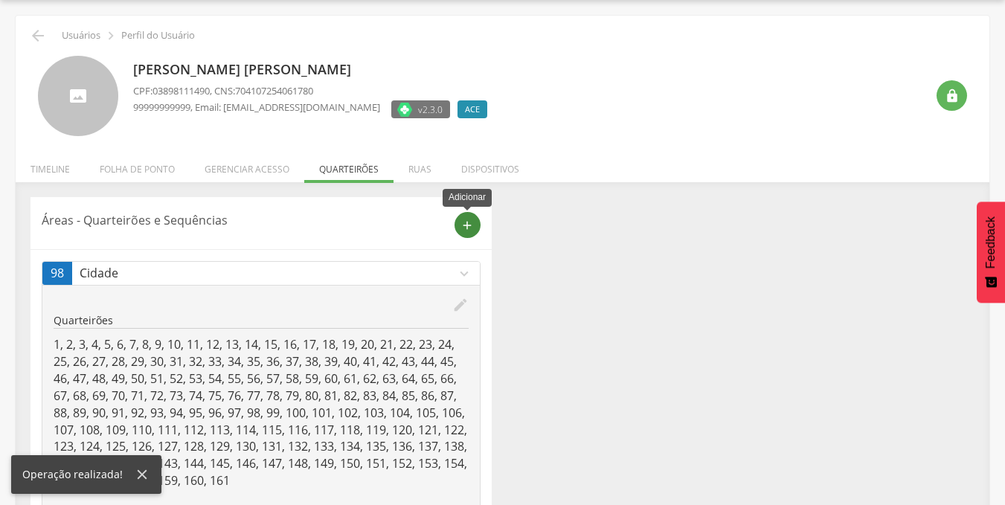
click at [478, 227] on div "add" at bounding box center [468, 225] width 26 height 26
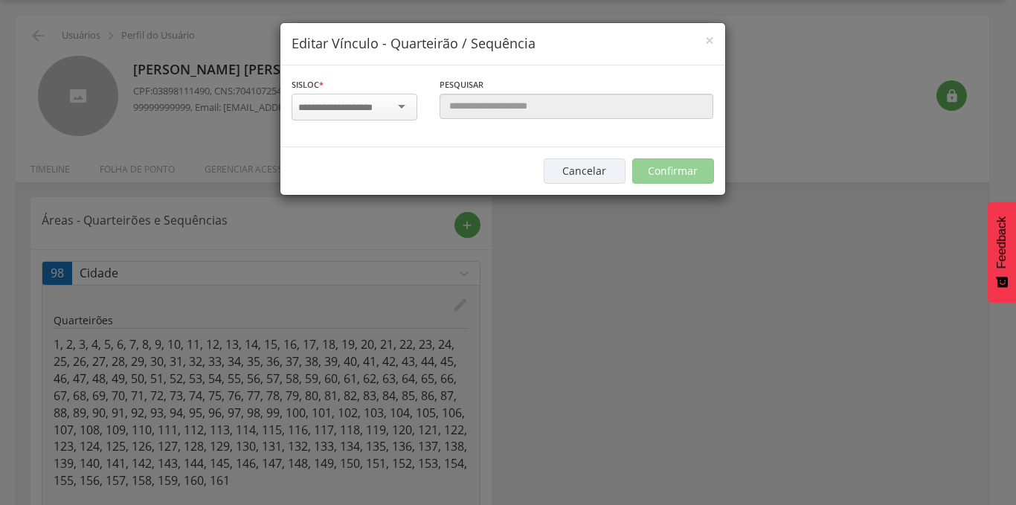
scroll to position [0, 0]
click at [376, 105] on input "select-one" at bounding box center [345, 107] width 94 height 13
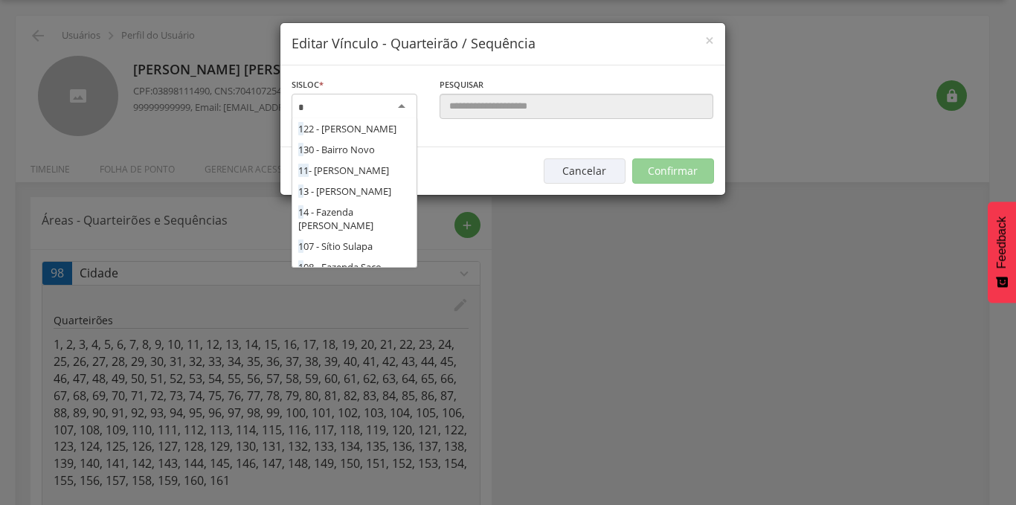
scroll to position [714, 0]
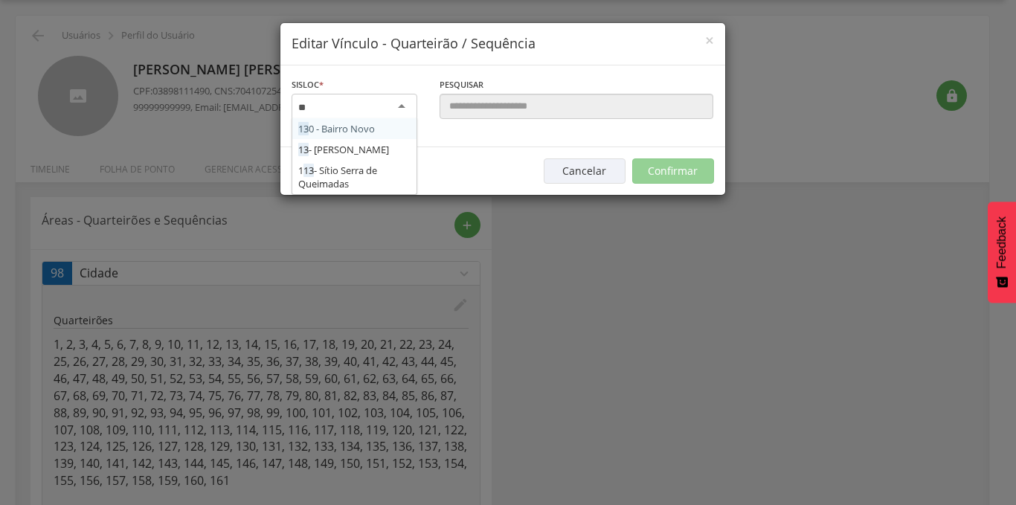
type input "***"
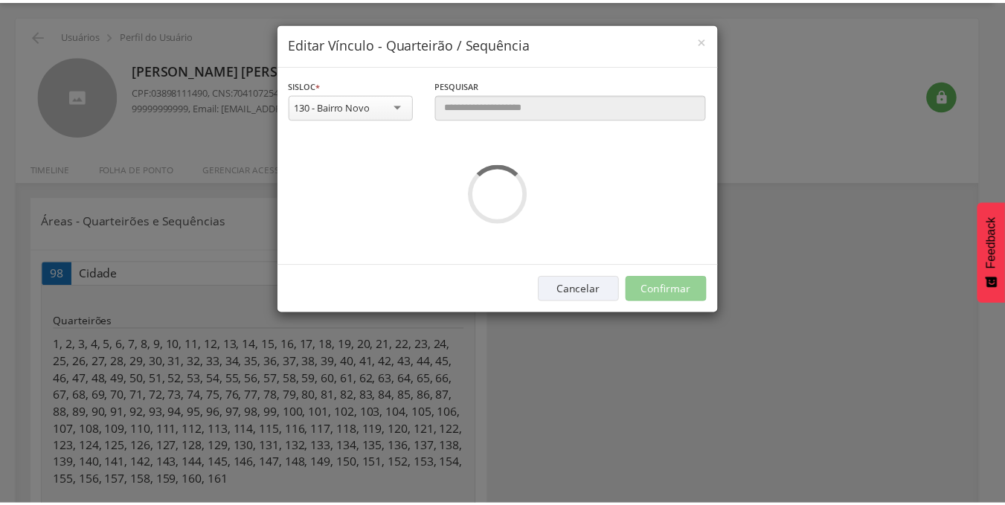
scroll to position [0, 0]
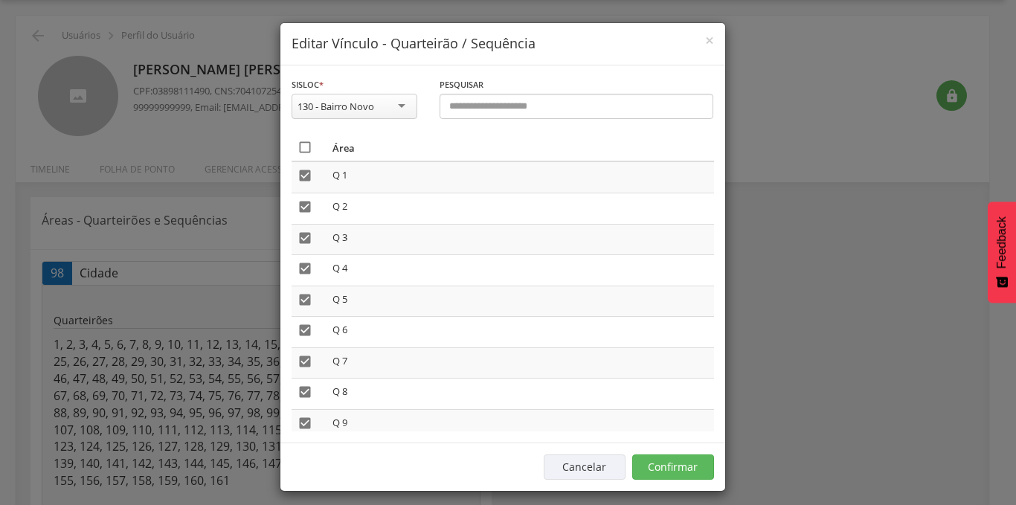
click at [302, 150] on icon "" at bounding box center [305, 147] width 15 height 15
click at [675, 466] on button "Confirmar" at bounding box center [673, 467] width 82 height 25
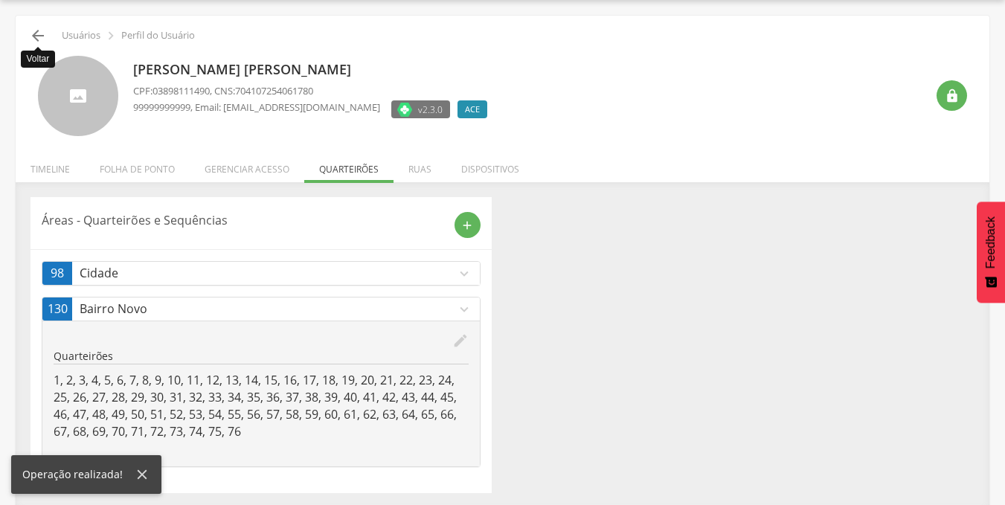
click at [45, 33] on icon "" at bounding box center [38, 36] width 18 height 18
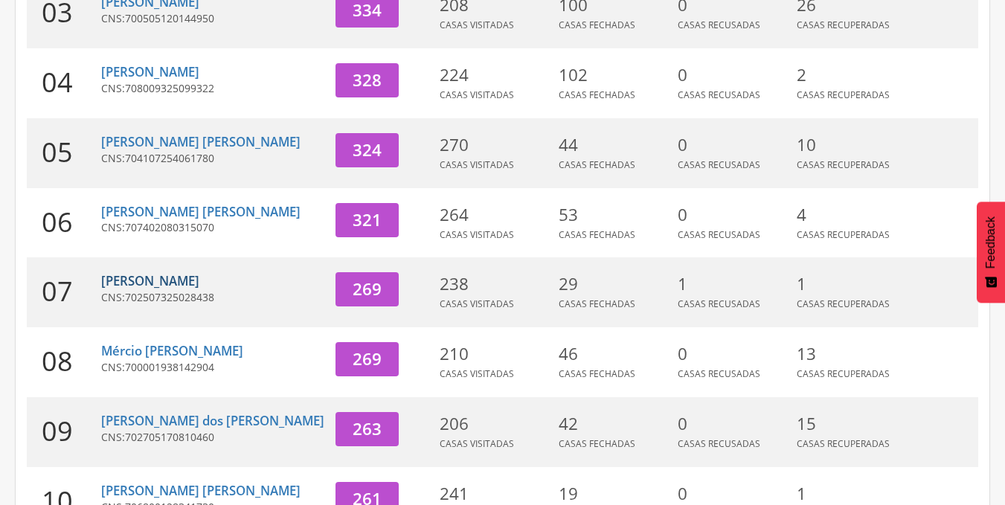
scroll to position [449, 0]
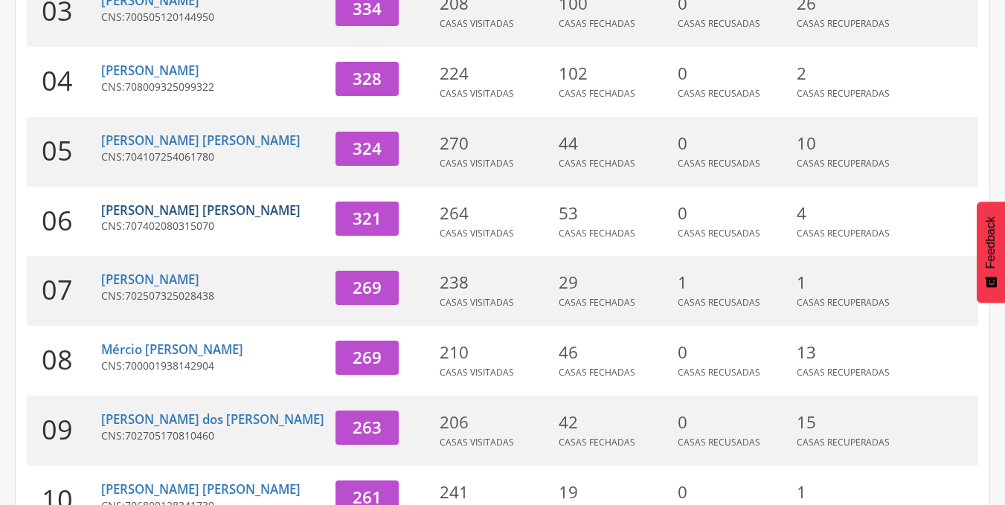
click at [173, 202] on link "[PERSON_NAME] [PERSON_NAME]" at bounding box center [200, 210] width 199 height 17
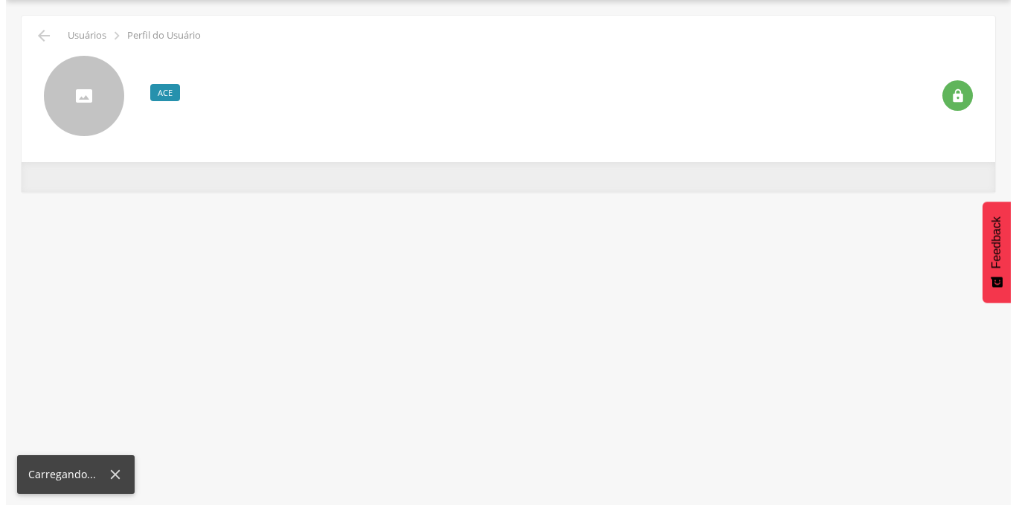
scroll to position [45, 0]
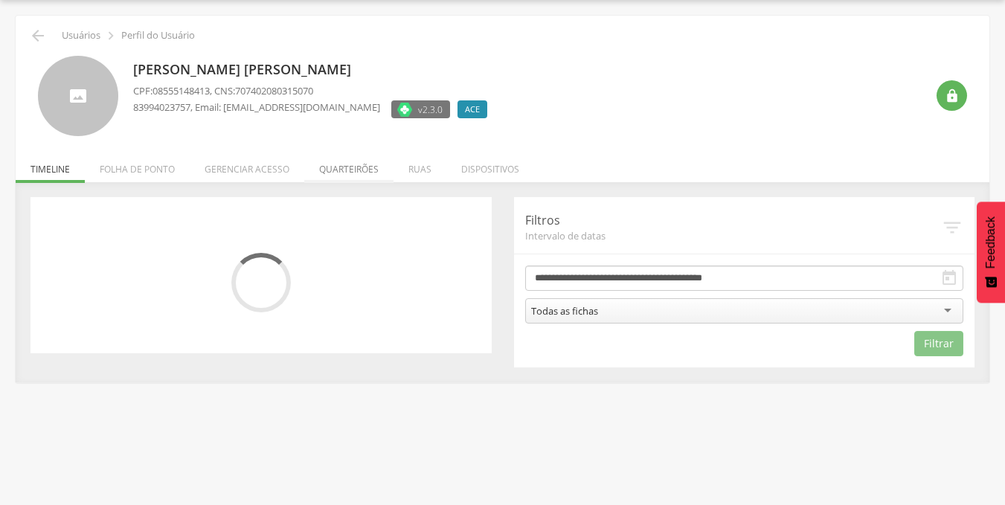
click at [341, 165] on li "Quarteirões" at bounding box center [348, 165] width 89 height 35
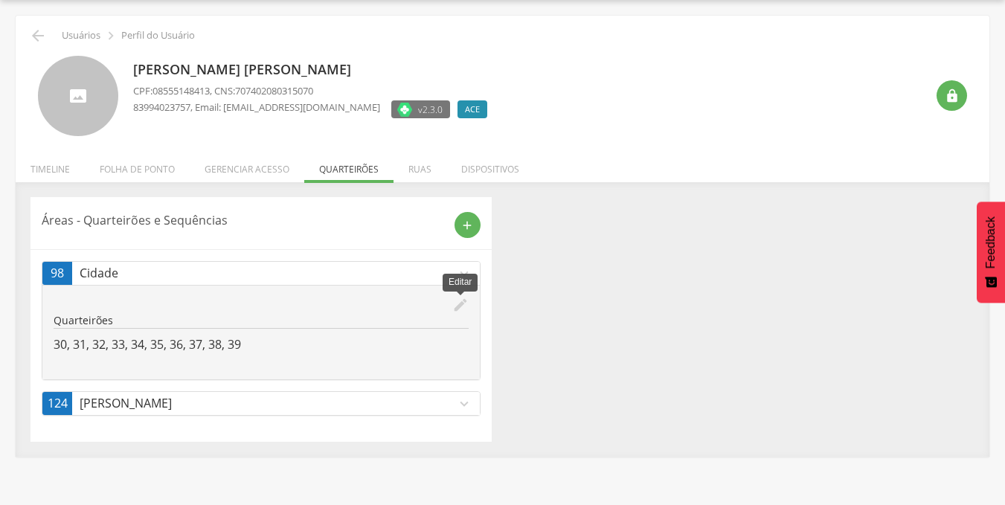
click at [460, 303] on icon "edit" at bounding box center [460, 305] width 16 height 16
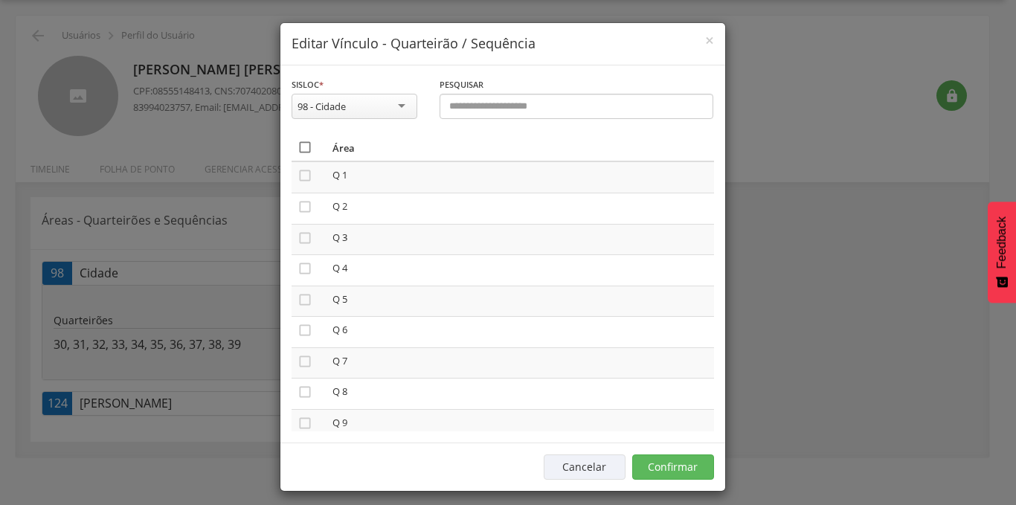
click at [304, 146] on icon "" at bounding box center [305, 147] width 15 height 15
click at [673, 462] on button "Confirmar" at bounding box center [673, 467] width 82 height 25
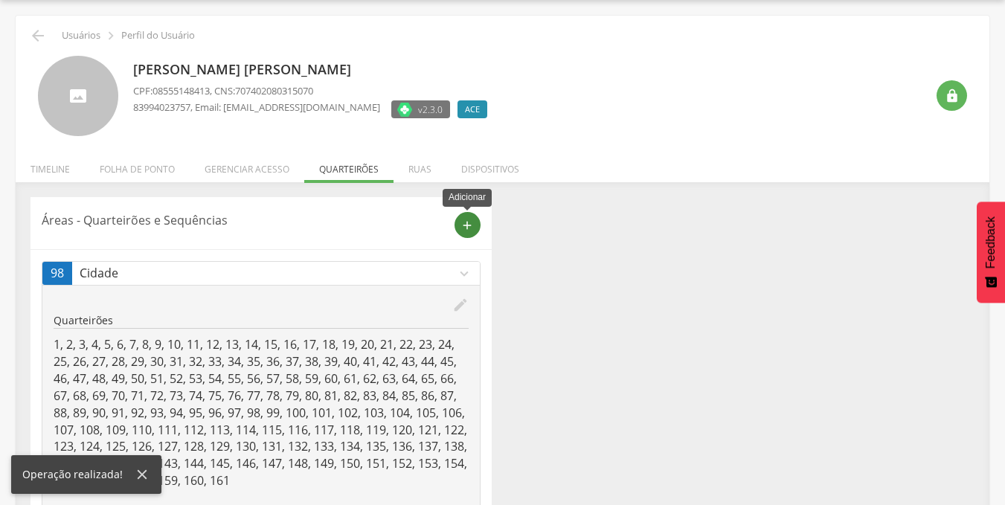
click at [470, 221] on icon "add" at bounding box center [466, 225] width 13 height 13
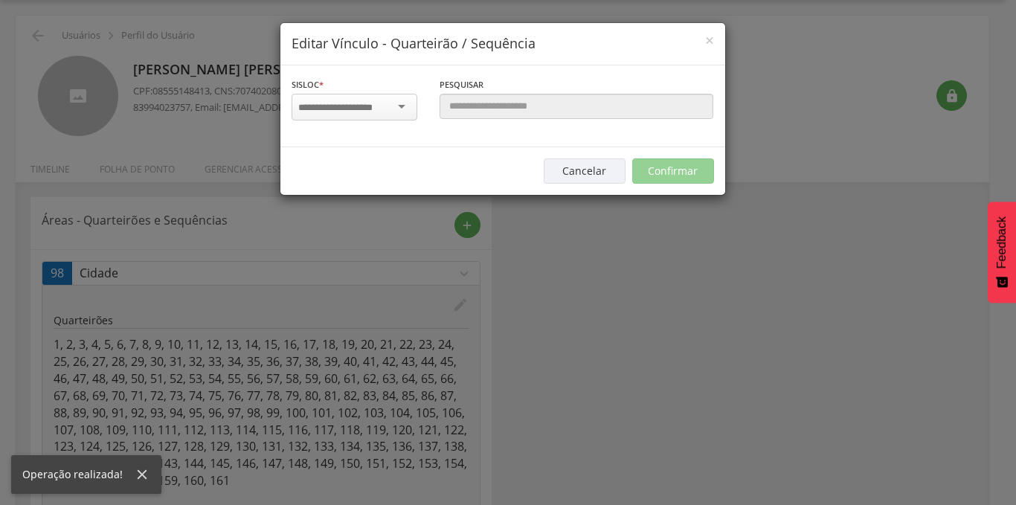
scroll to position [0, 0]
click at [349, 109] on input "select-one" at bounding box center [345, 107] width 94 height 13
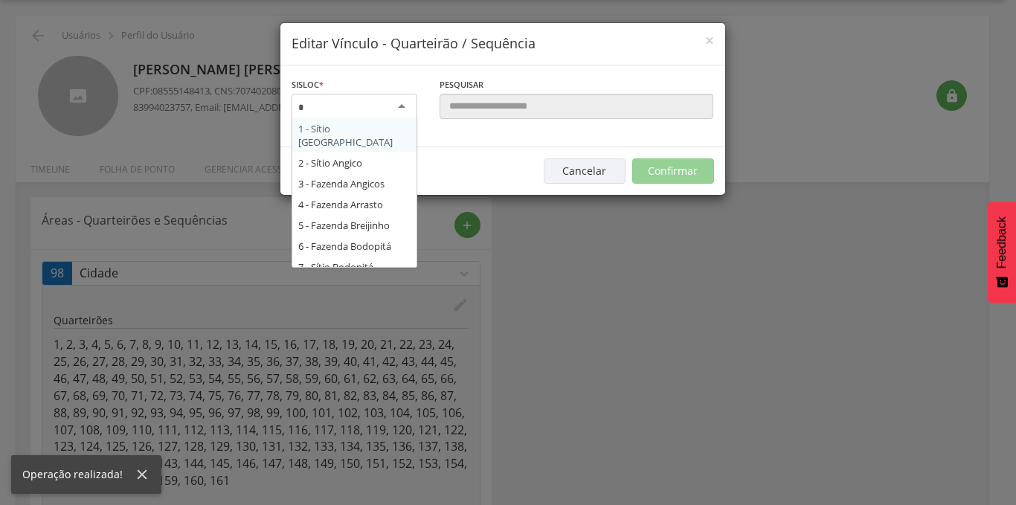
scroll to position [714, 0]
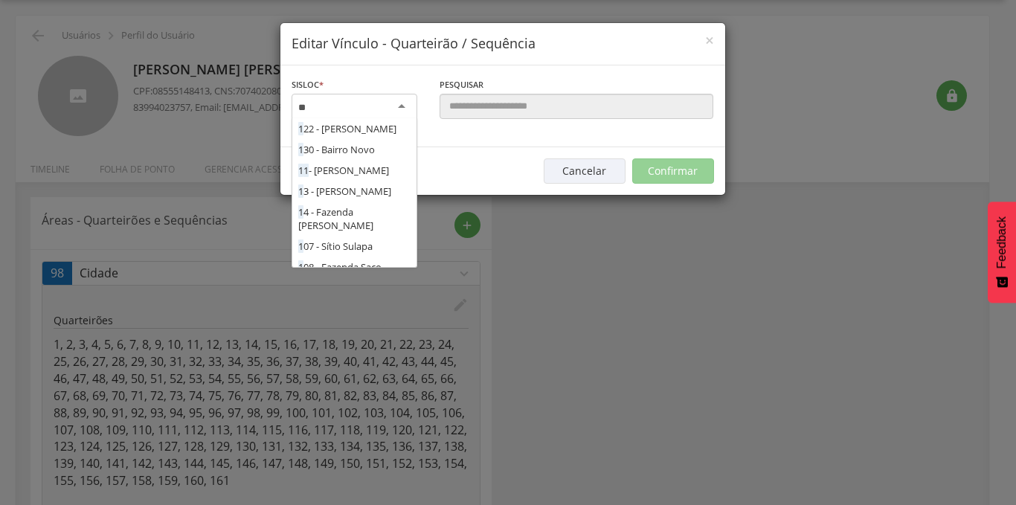
type input "***"
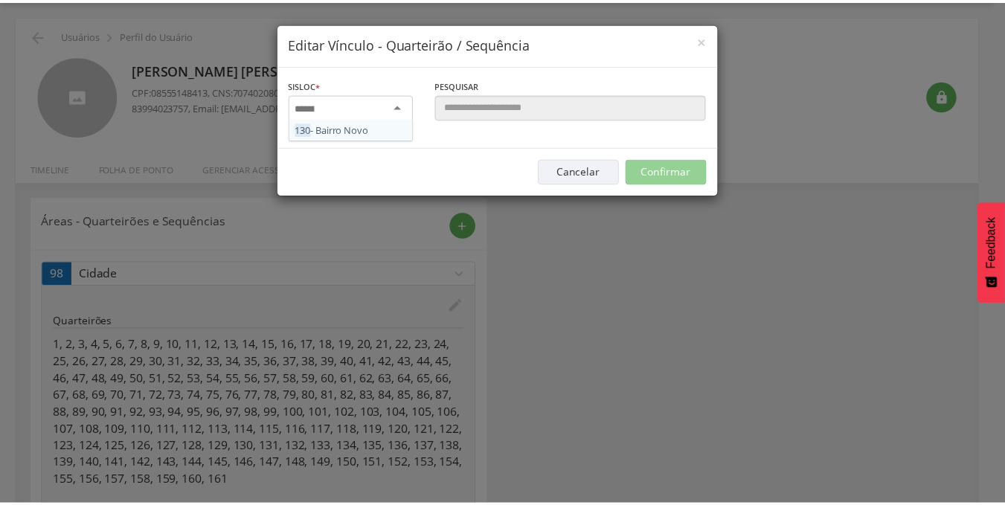
scroll to position [0, 0]
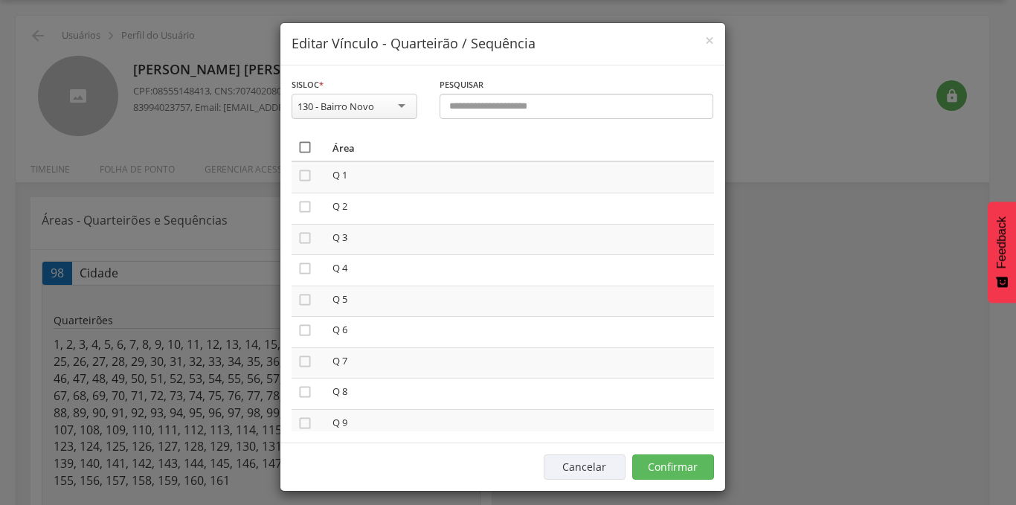
click at [301, 148] on icon "" at bounding box center [305, 147] width 15 height 15
click at [678, 471] on button "Confirmar" at bounding box center [673, 467] width 82 height 25
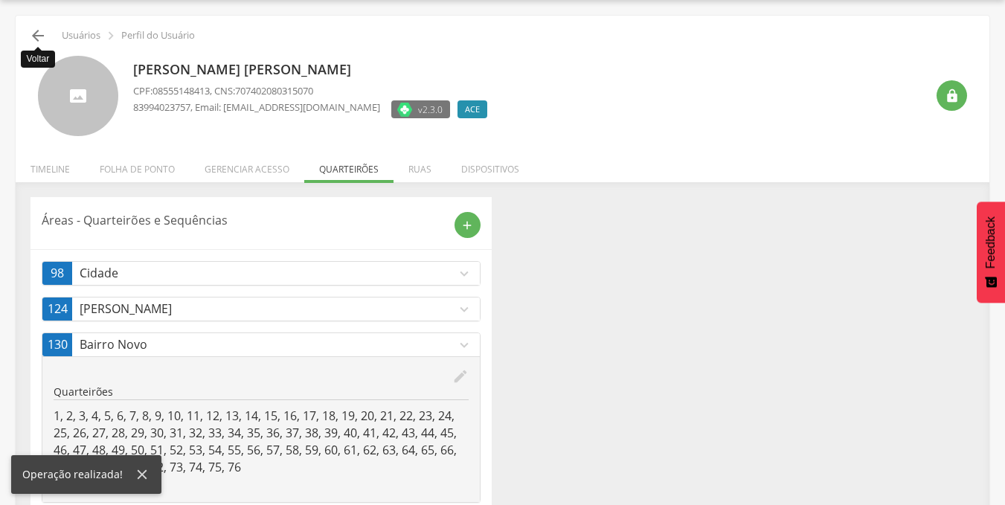
click at [36, 39] on icon "" at bounding box center [38, 36] width 18 height 18
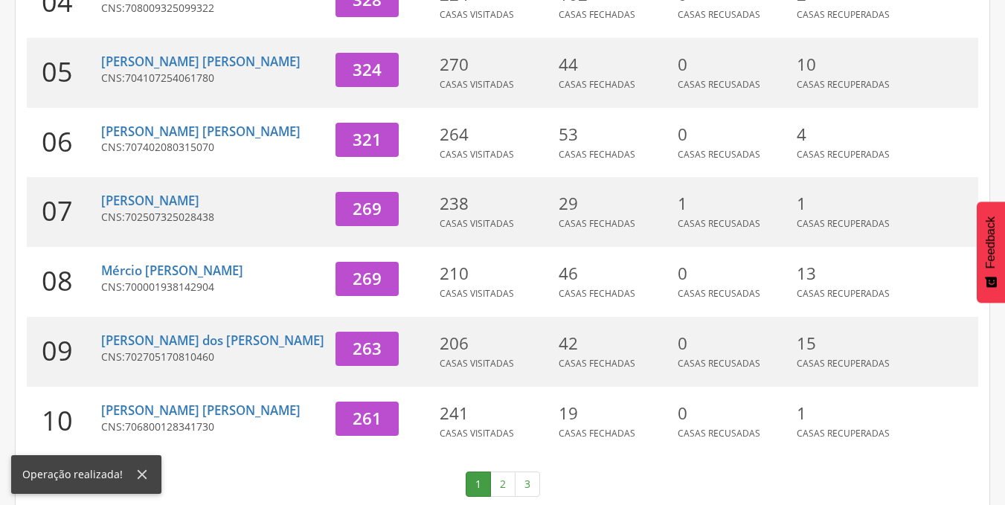
scroll to position [528, 0]
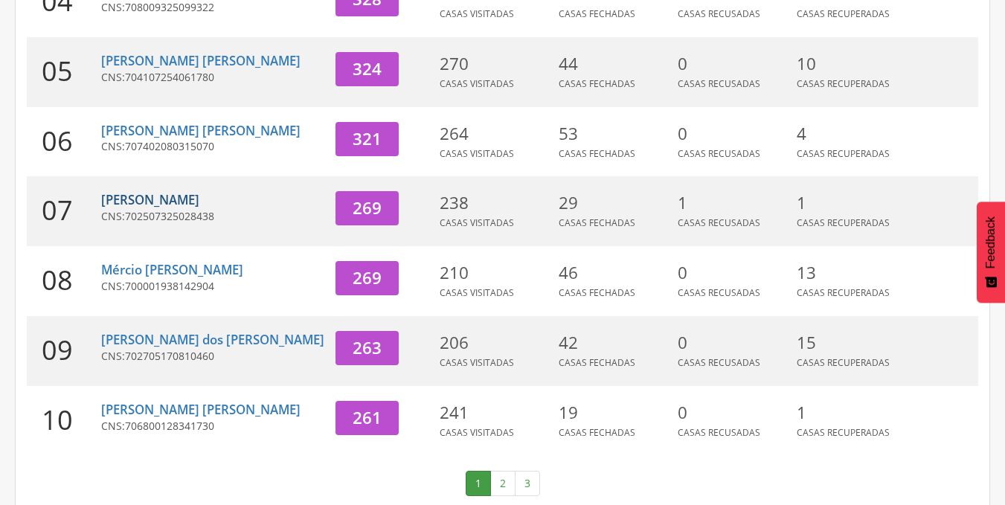
click at [196, 191] on link "[PERSON_NAME]" at bounding box center [150, 199] width 98 height 17
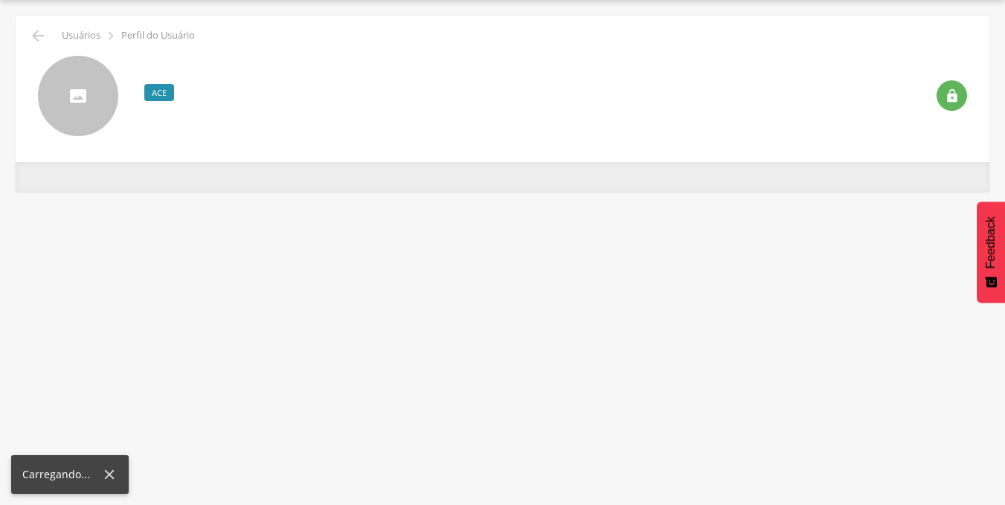
scroll to position [45, 0]
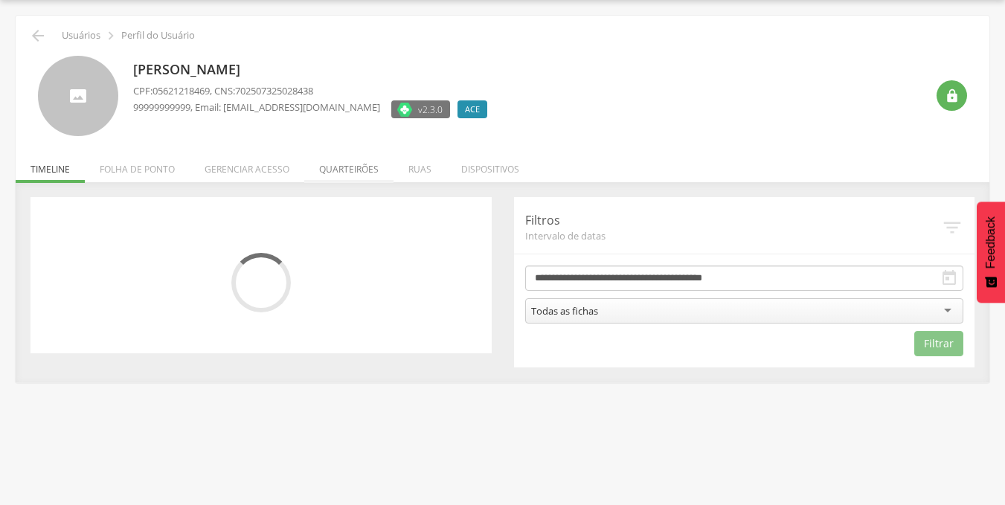
click at [342, 170] on li "Quarteirões" at bounding box center [348, 165] width 89 height 35
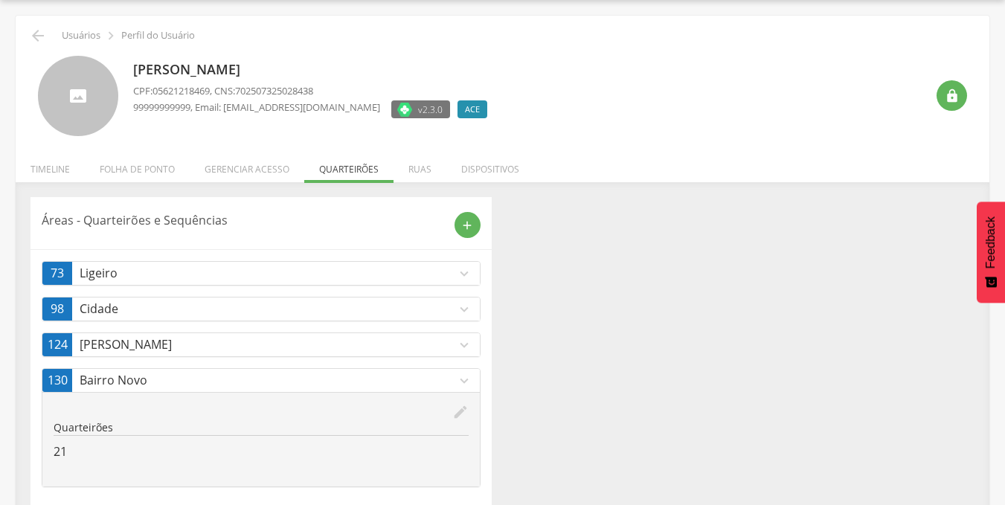
click at [459, 408] on icon "edit" at bounding box center [460, 412] width 16 height 16
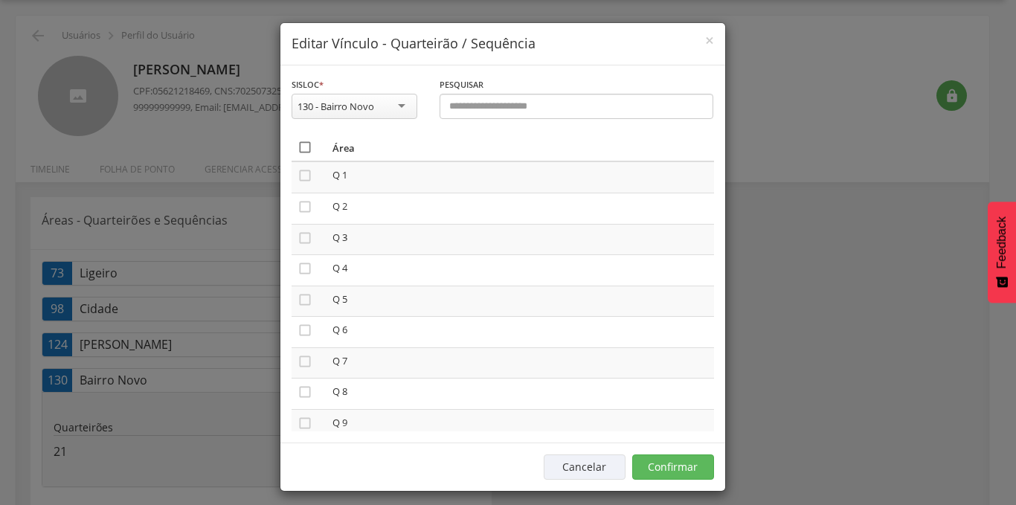
click at [303, 150] on icon "" at bounding box center [305, 147] width 15 height 15
click at [664, 465] on button "Confirmar" at bounding box center [673, 467] width 82 height 25
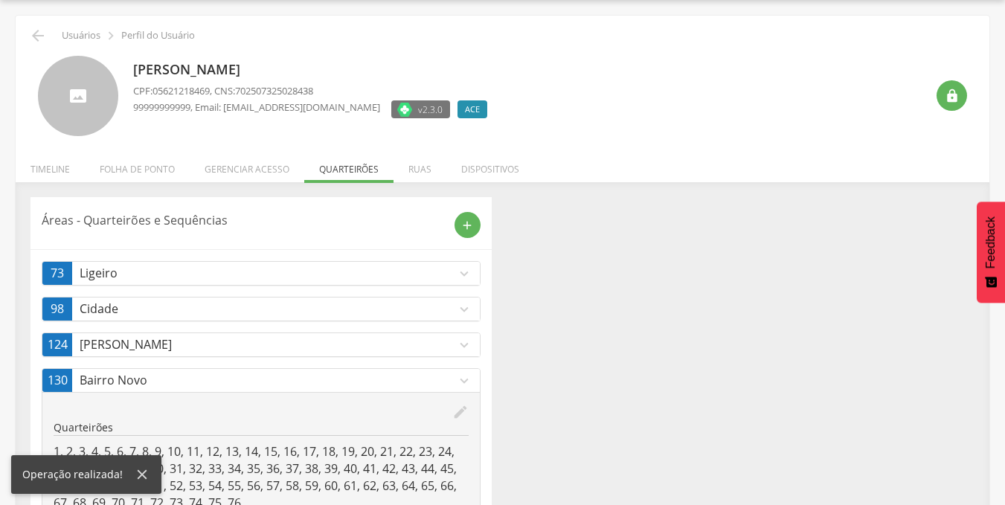
click at [439, 306] on p "Cidade" at bounding box center [268, 309] width 376 height 17
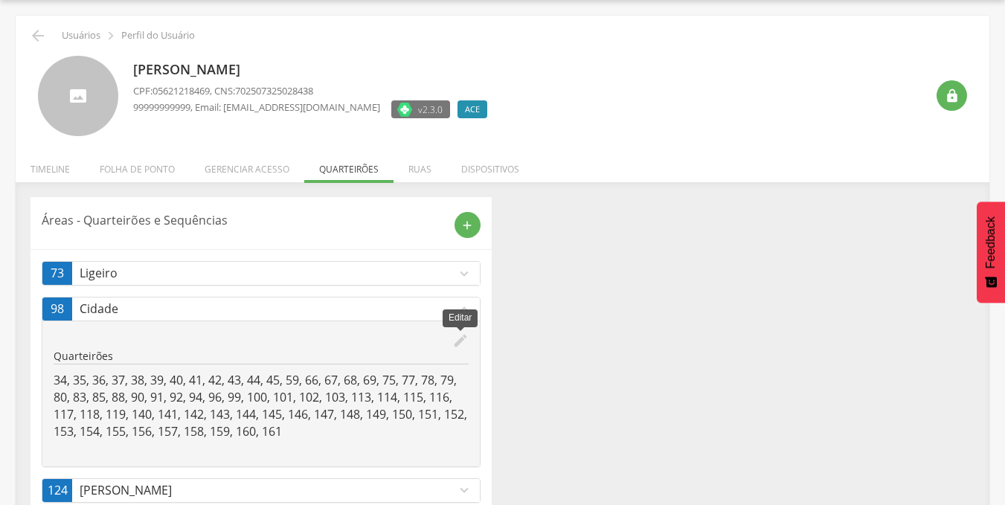
click at [454, 342] on icon "edit" at bounding box center [460, 341] width 16 height 16
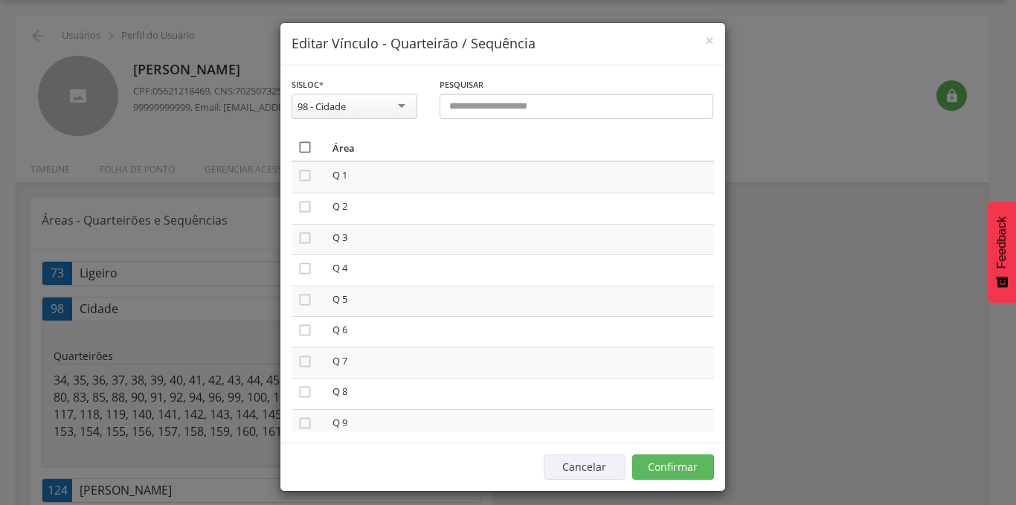
click at [301, 145] on icon "" at bounding box center [305, 147] width 15 height 15
click at [667, 461] on button "Confirmar" at bounding box center [673, 467] width 82 height 25
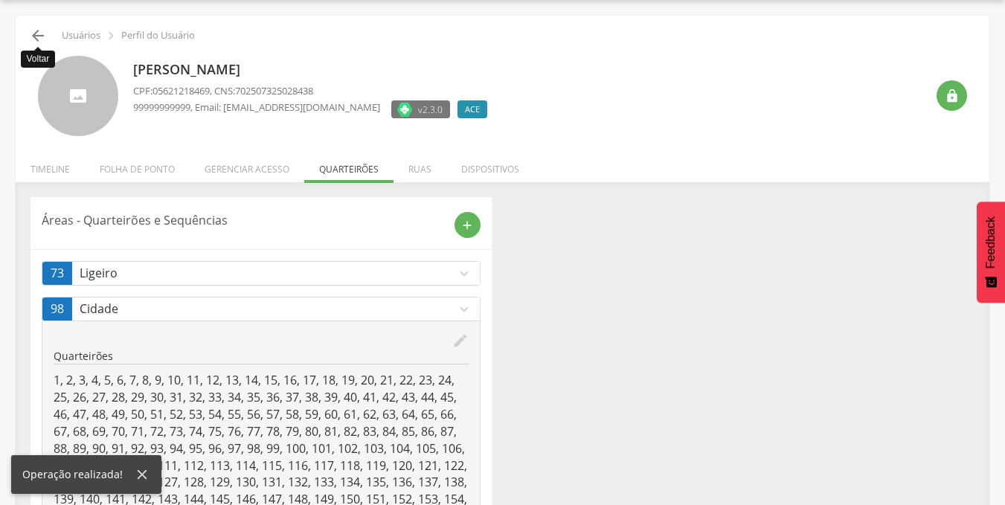
click at [31, 39] on icon "" at bounding box center [38, 36] width 18 height 18
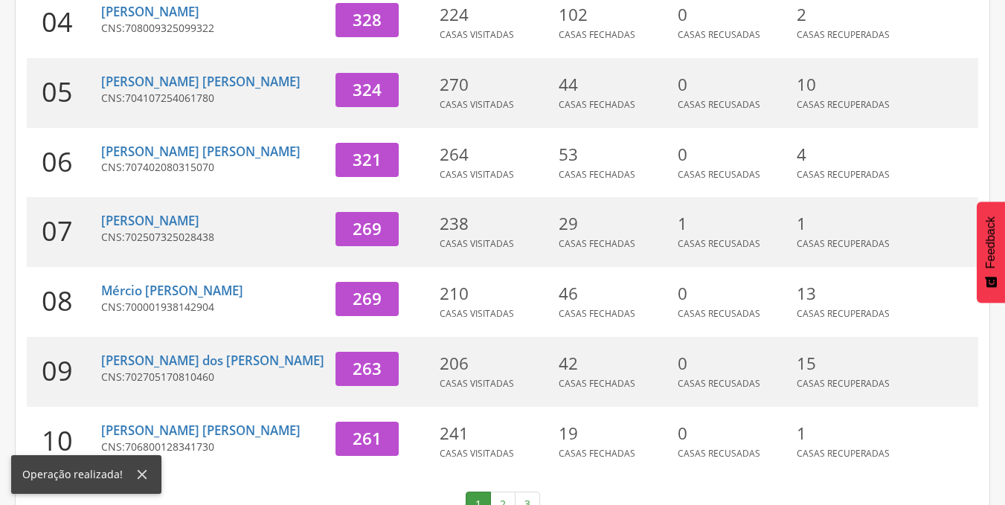
scroll to position [528, 0]
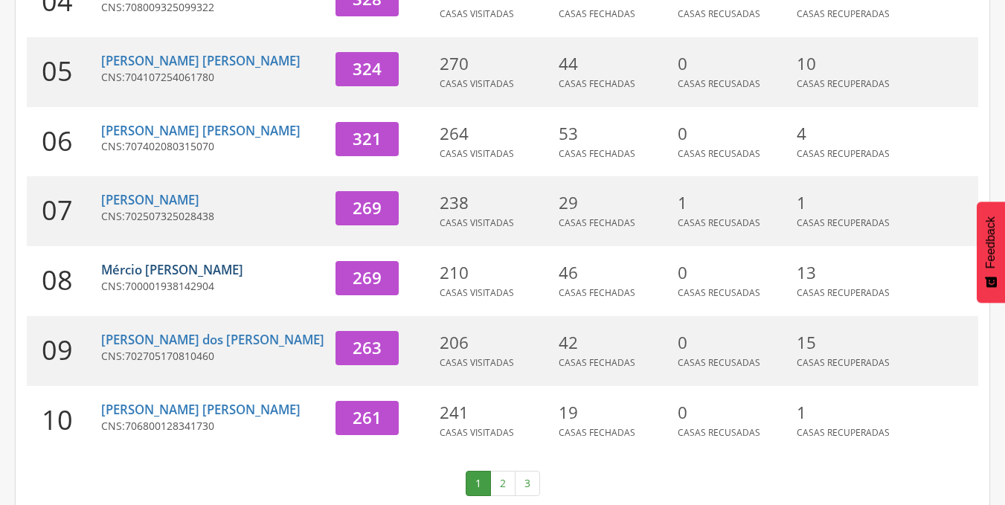
click at [171, 261] on link "Mércio [PERSON_NAME]" at bounding box center [172, 269] width 142 height 17
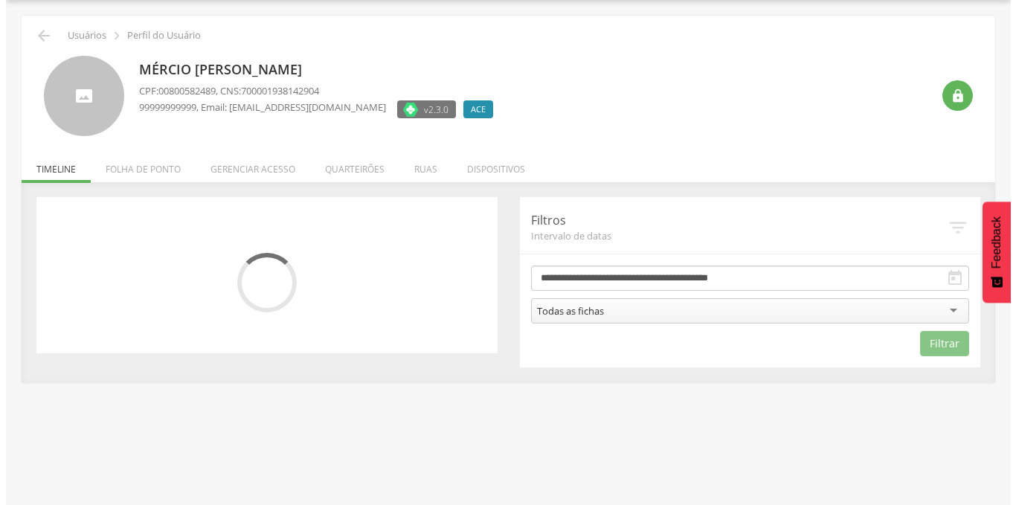
scroll to position [45, 0]
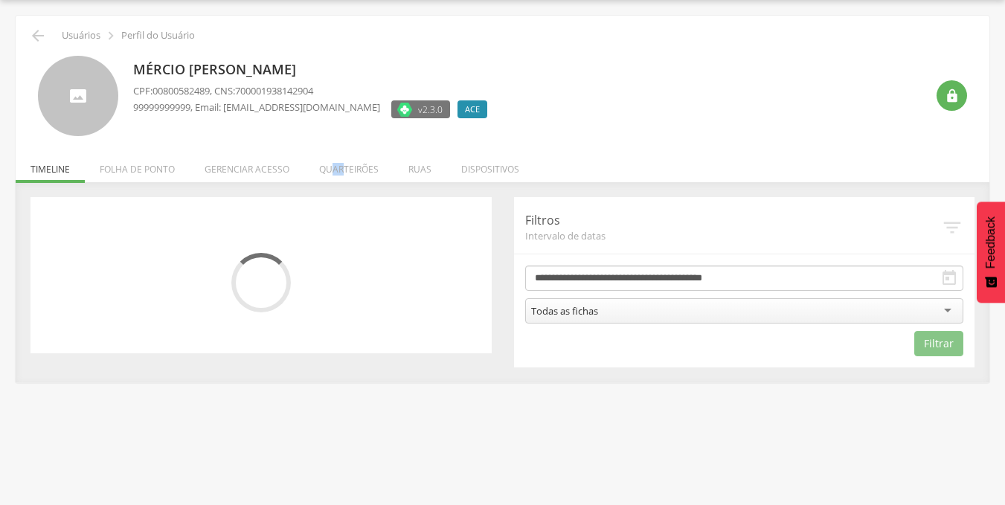
drag, startPoint x: 334, startPoint y: 173, endPoint x: 342, endPoint y: 173, distance: 8.2
click at [342, 173] on li "Quarteirões" at bounding box center [348, 165] width 89 height 35
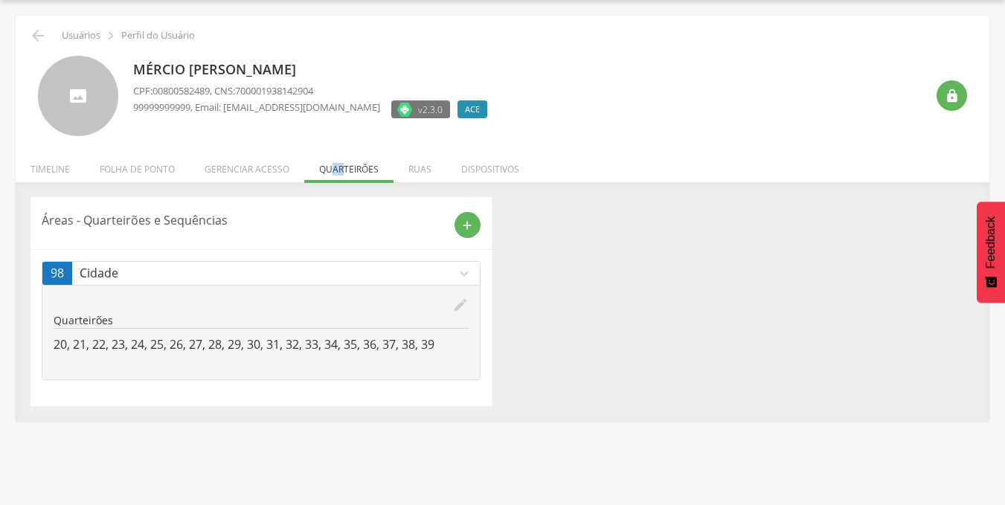
click at [342, 173] on ul "Início Produtividade Timeline Folha de ponto Remapeamento Gerenciar acesso Quar…" at bounding box center [503, 169] width 974 height 13
click at [460, 303] on icon "edit" at bounding box center [460, 305] width 16 height 16
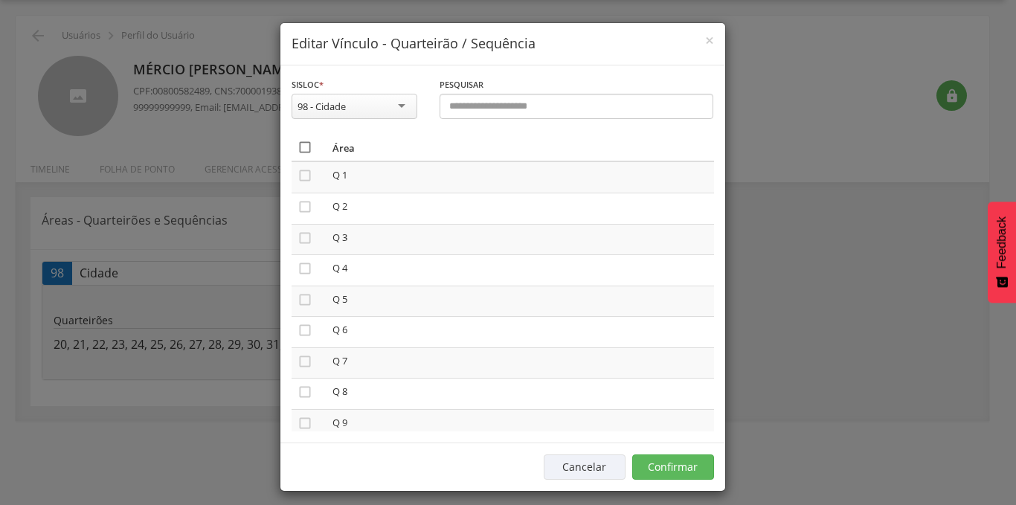
click at [300, 148] on icon "" at bounding box center [305, 147] width 15 height 15
click at [649, 462] on button "Confirmar" at bounding box center [673, 467] width 82 height 25
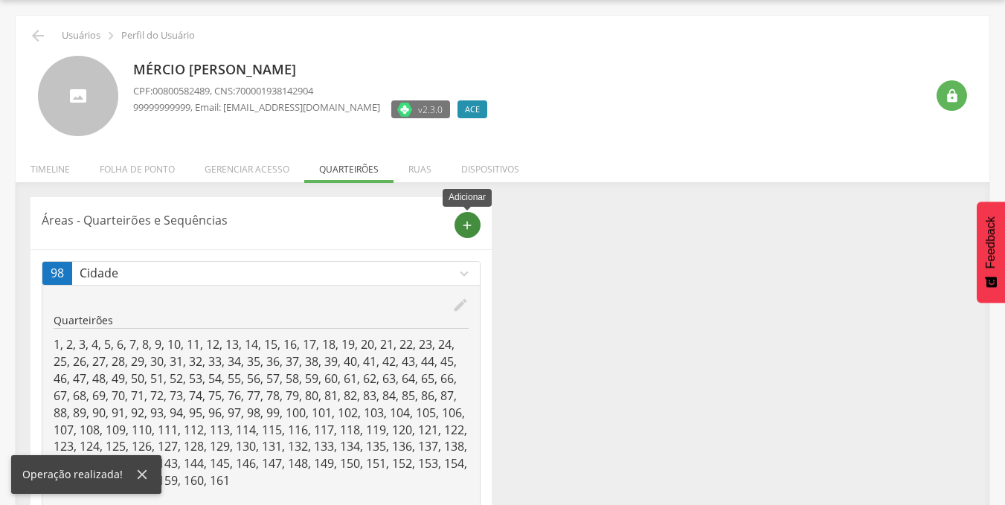
click at [473, 228] on icon "add" at bounding box center [466, 225] width 13 height 13
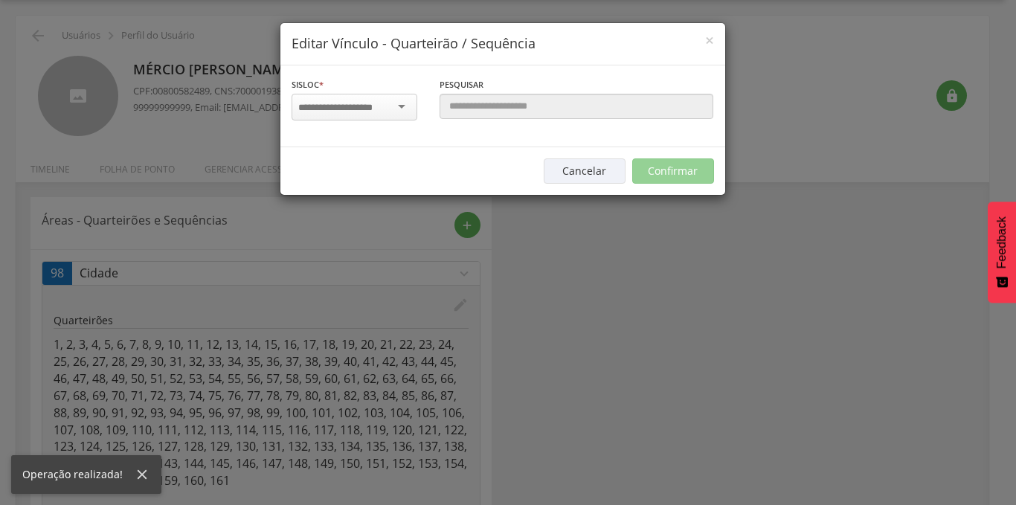
scroll to position [0, 0]
click at [362, 106] on input "select-one" at bounding box center [345, 107] width 94 height 13
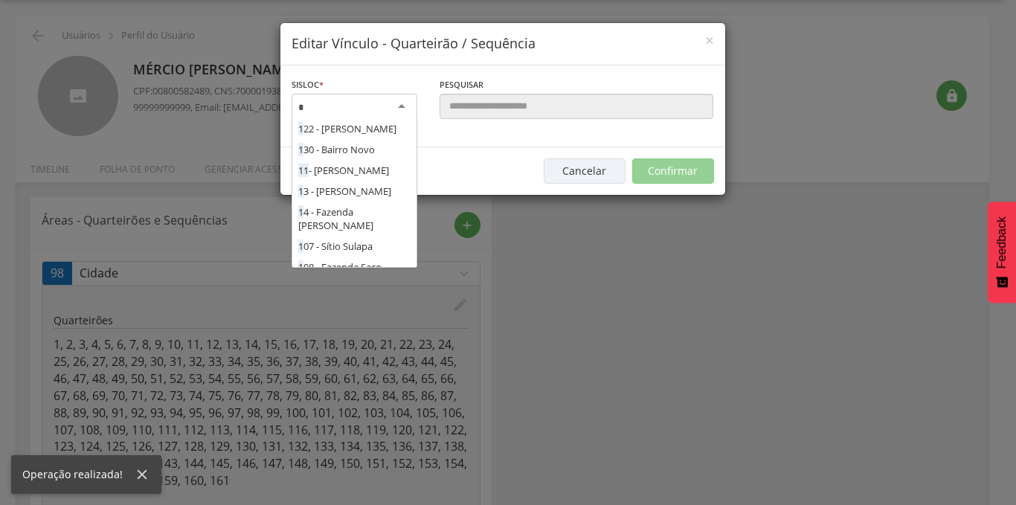
scroll to position [714, 0]
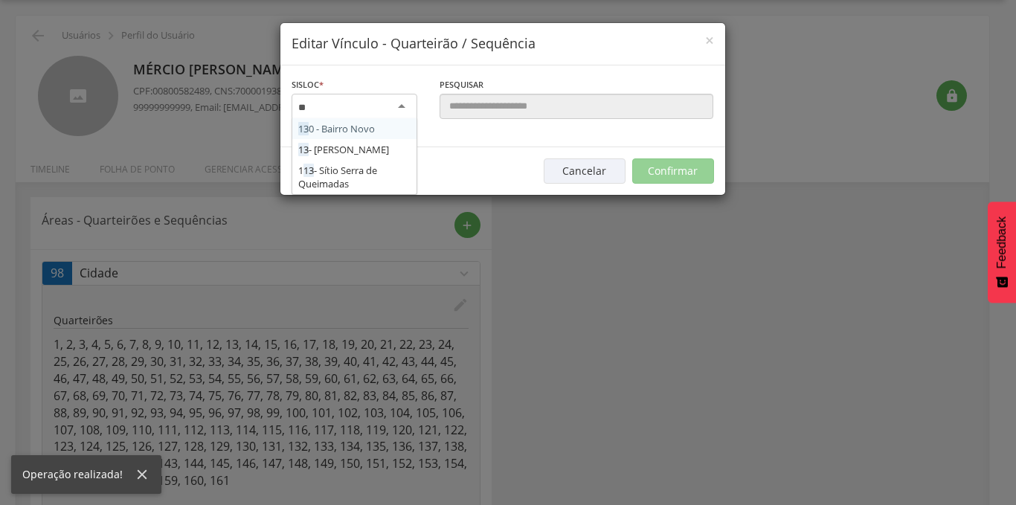
type input "***"
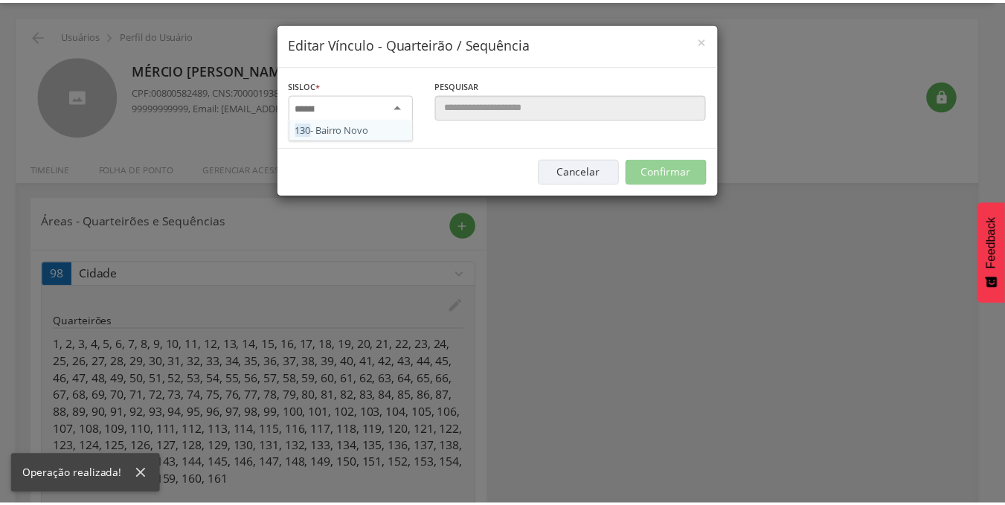
scroll to position [0, 0]
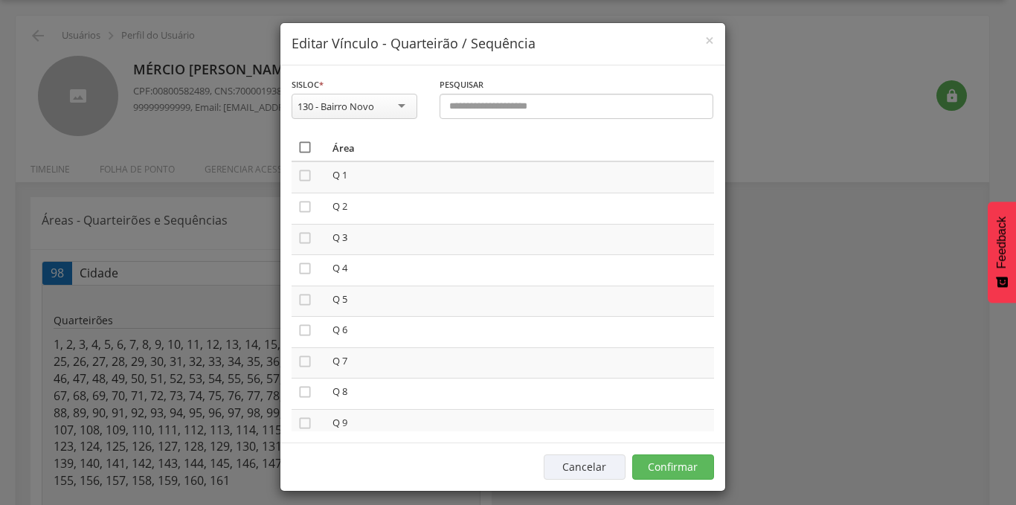
click at [298, 145] on icon "" at bounding box center [305, 147] width 15 height 15
click at [663, 460] on button "Confirmar" at bounding box center [673, 467] width 82 height 25
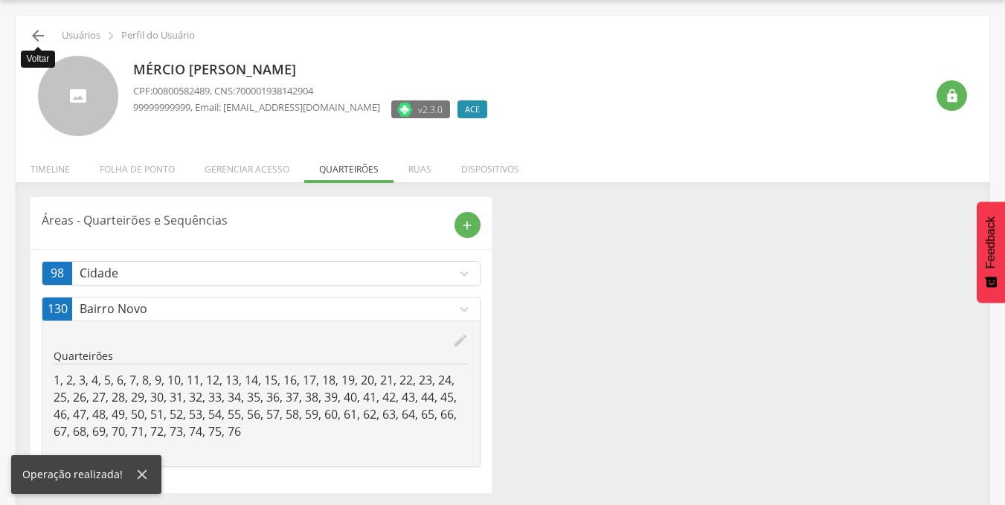
click at [36, 36] on icon "" at bounding box center [38, 36] width 18 height 18
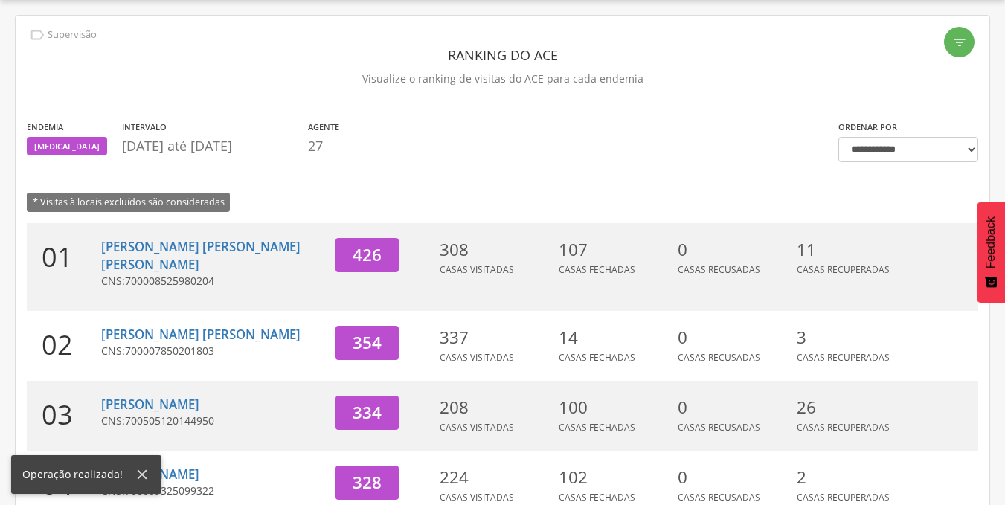
scroll to position [528, 0]
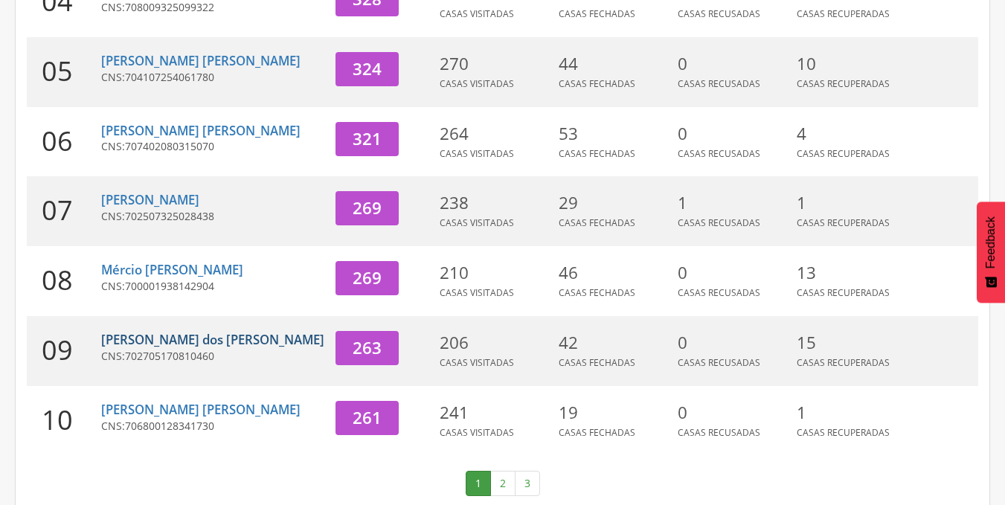
click at [192, 331] on link "[PERSON_NAME] dos [PERSON_NAME]" at bounding box center [212, 339] width 223 height 17
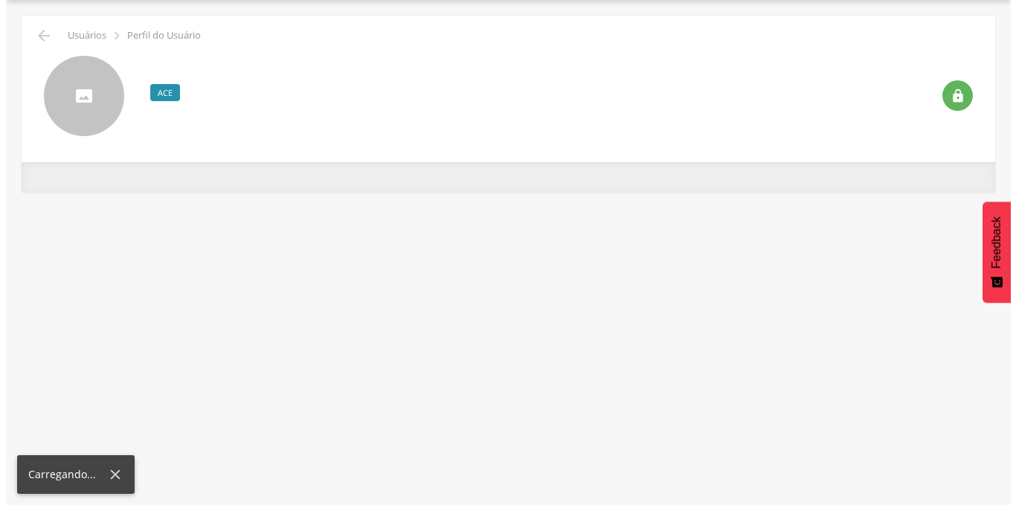
scroll to position [45, 0]
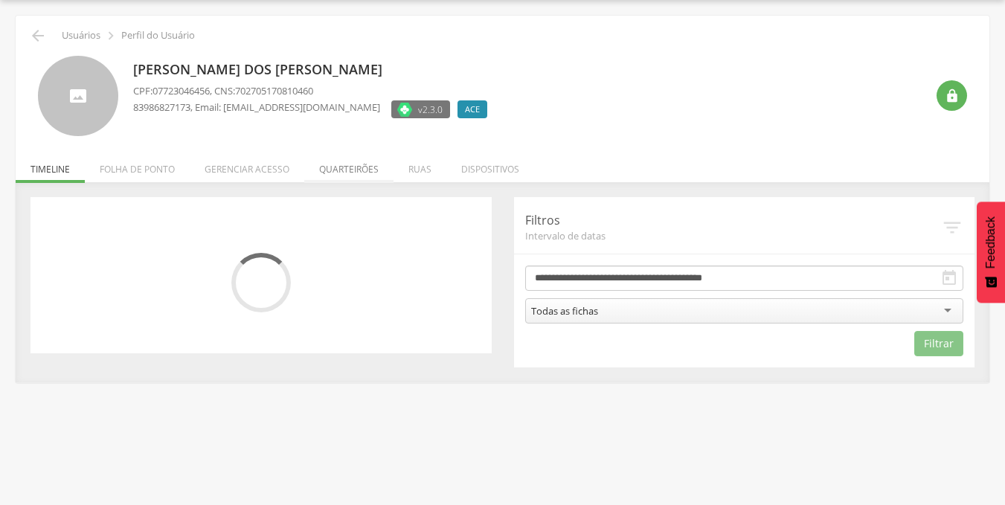
click at [353, 165] on li "Quarteirões" at bounding box center [348, 165] width 89 height 35
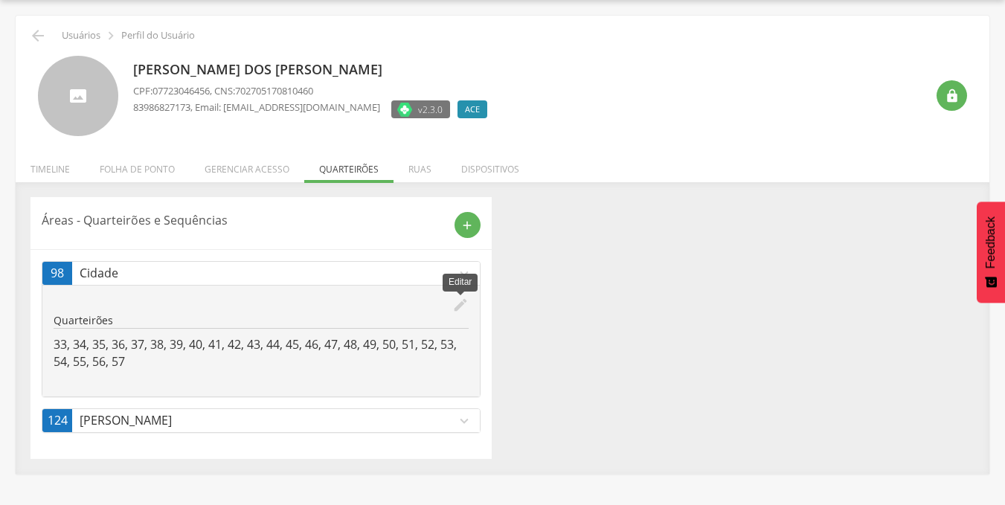
click at [460, 305] on icon "edit" at bounding box center [460, 305] width 16 height 16
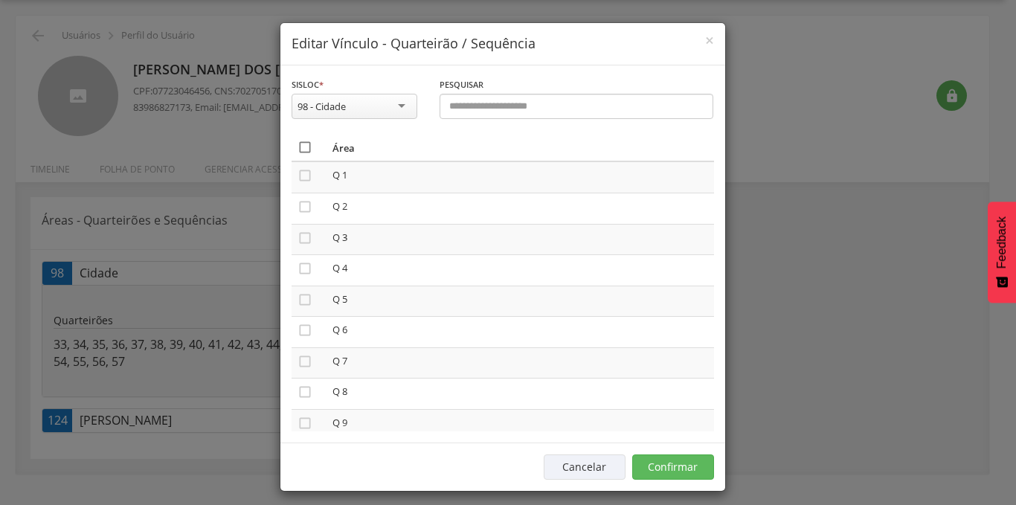
click at [301, 143] on icon "" at bounding box center [305, 147] width 15 height 15
click at [676, 466] on button "Confirmar" at bounding box center [673, 467] width 82 height 25
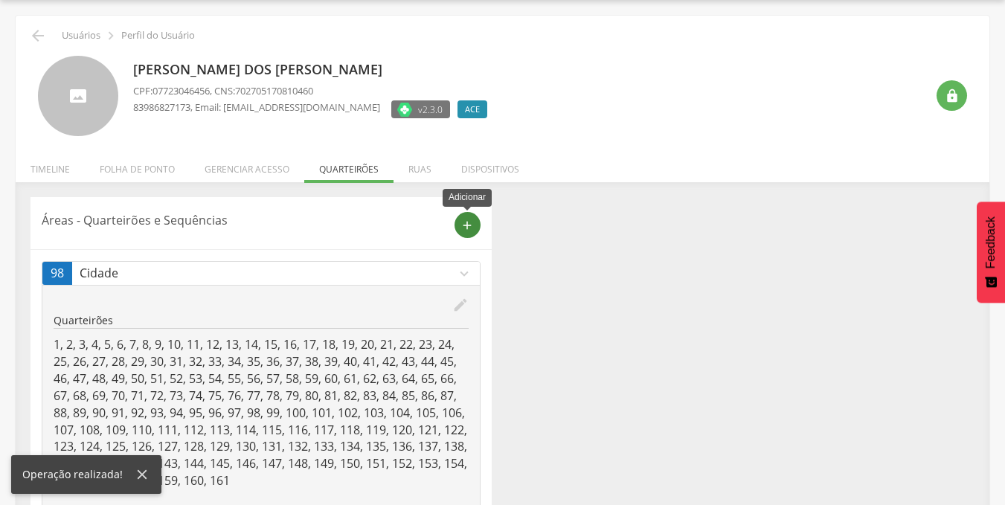
click at [468, 228] on icon "add" at bounding box center [466, 225] width 13 height 13
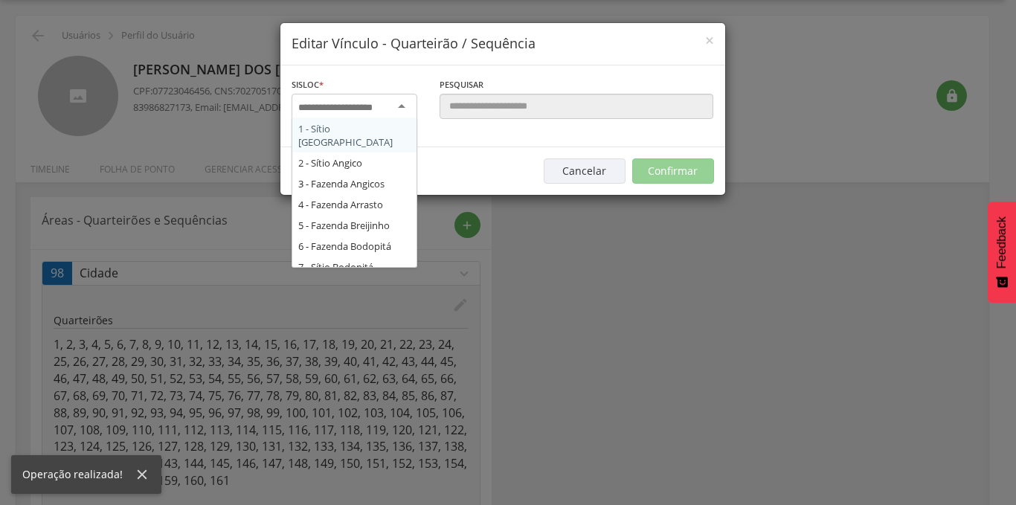
scroll to position [0, 0]
click at [354, 110] on input "select-one" at bounding box center [345, 107] width 94 height 13
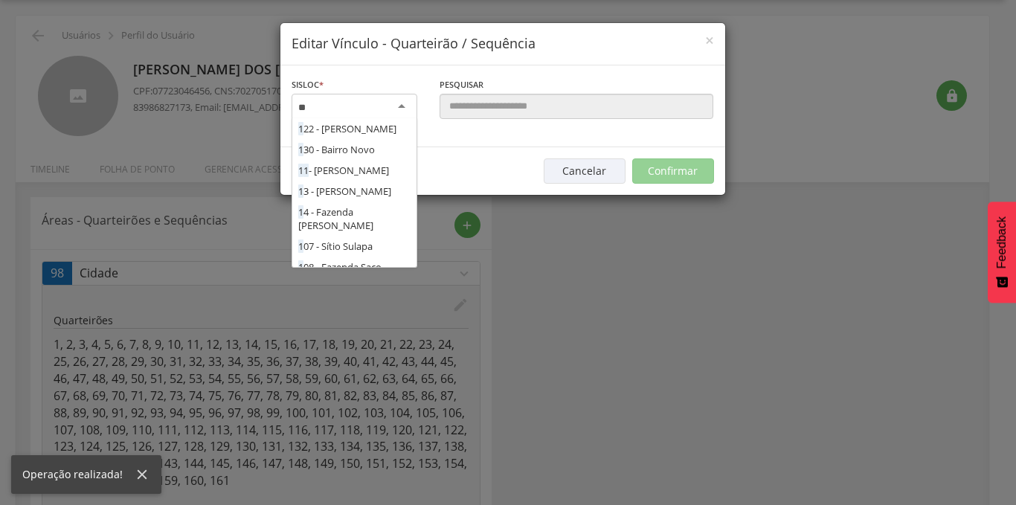
type input "***"
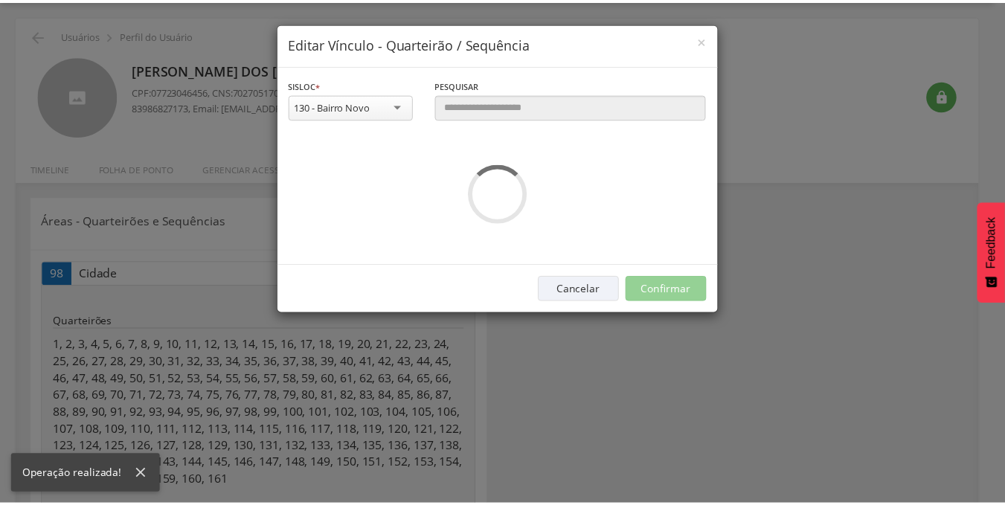
scroll to position [0, 0]
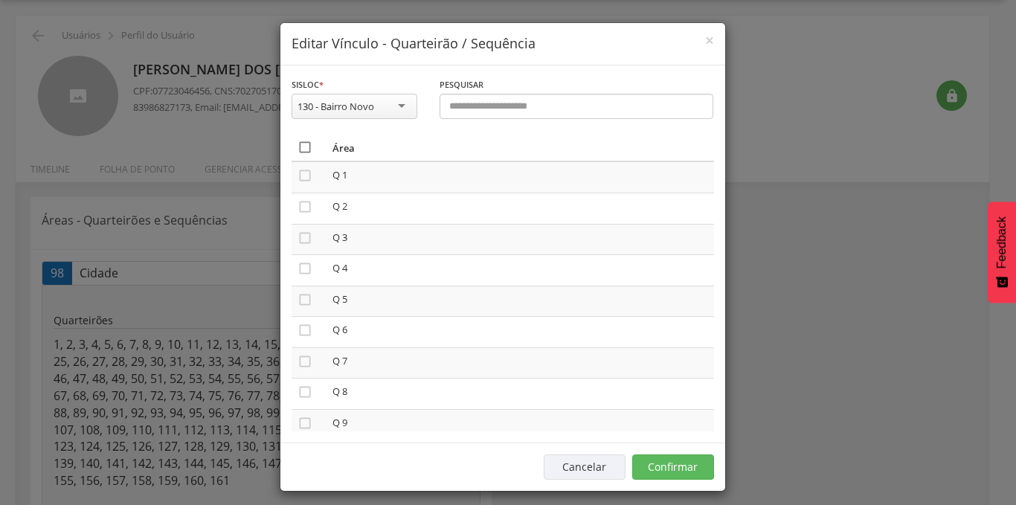
click at [301, 145] on icon "" at bounding box center [305, 147] width 15 height 15
click at [661, 465] on button "Confirmar" at bounding box center [673, 467] width 82 height 25
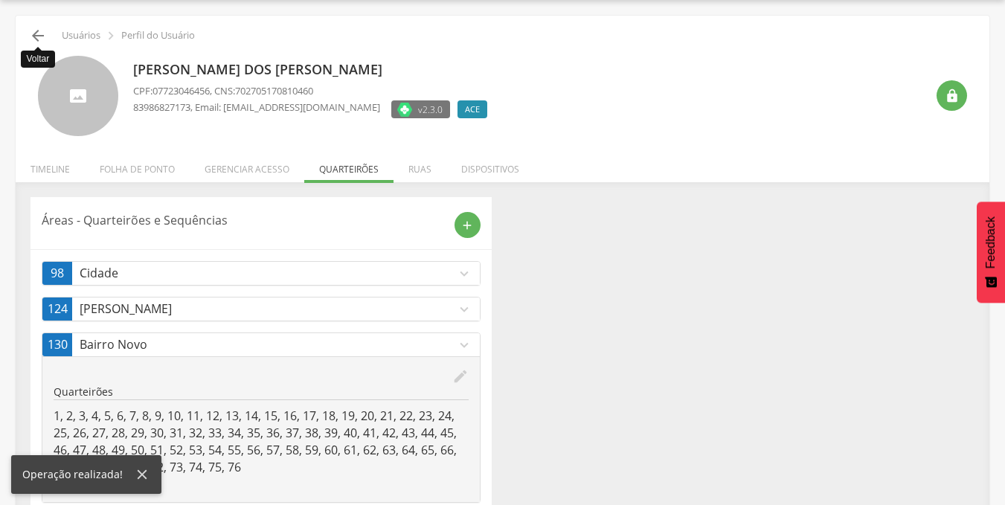
click at [36, 36] on icon "" at bounding box center [38, 36] width 18 height 18
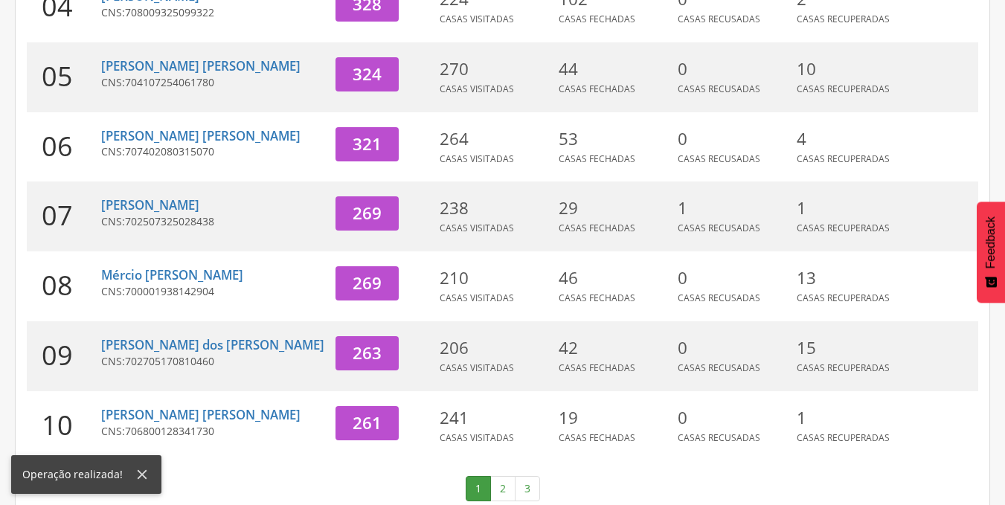
scroll to position [528, 0]
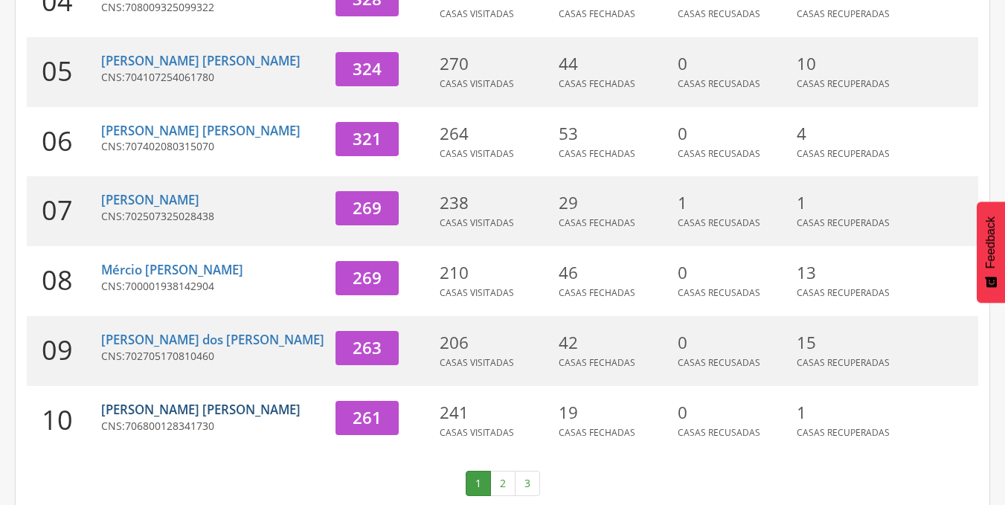
click at [205, 401] on link "[PERSON_NAME] [PERSON_NAME]" at bounding box center [200, 409] width 199 height 17
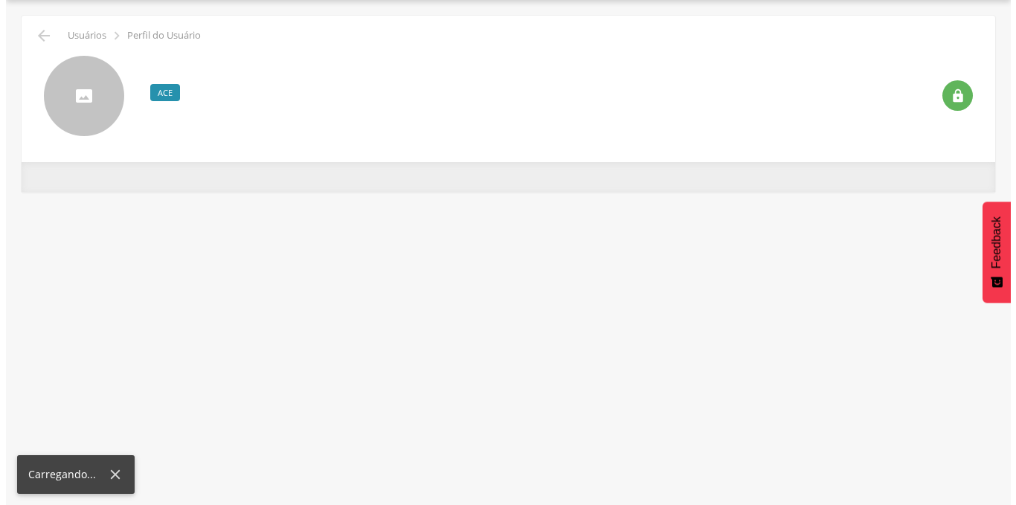
scroll to position [45, 0]
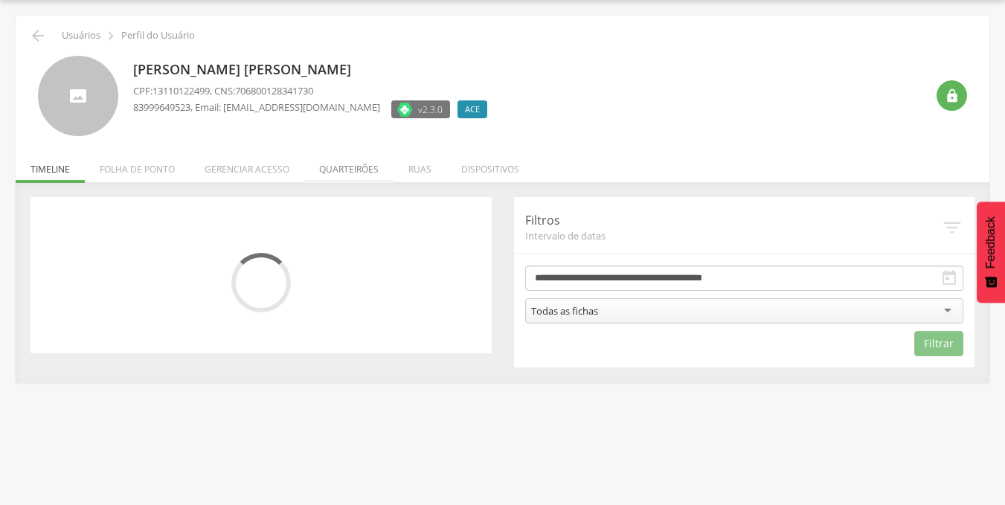
click at [357, 164] on li "Quarteirões" at bounding box center [348, 165] width 89 height 35
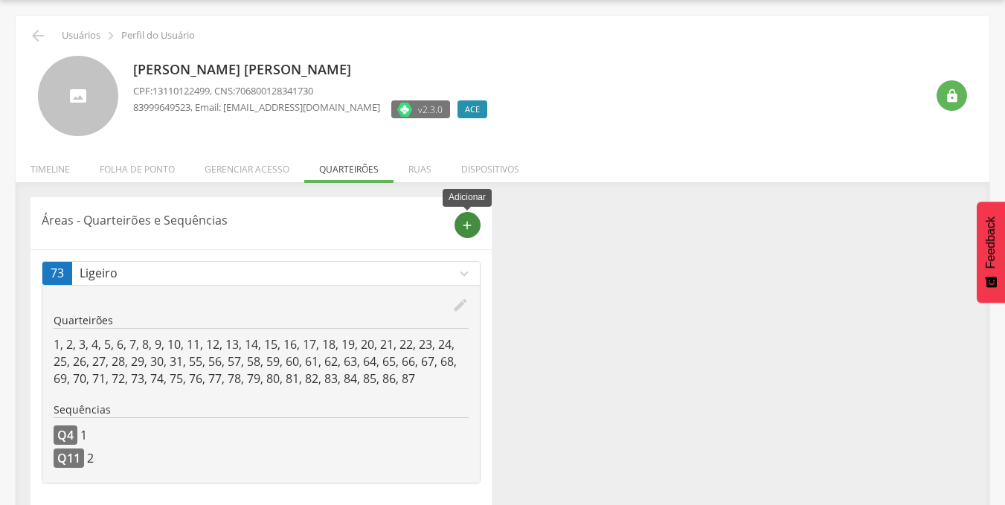
click at [464, 225] on icon "add" at bounding box center [466, 225] width 13 height 13
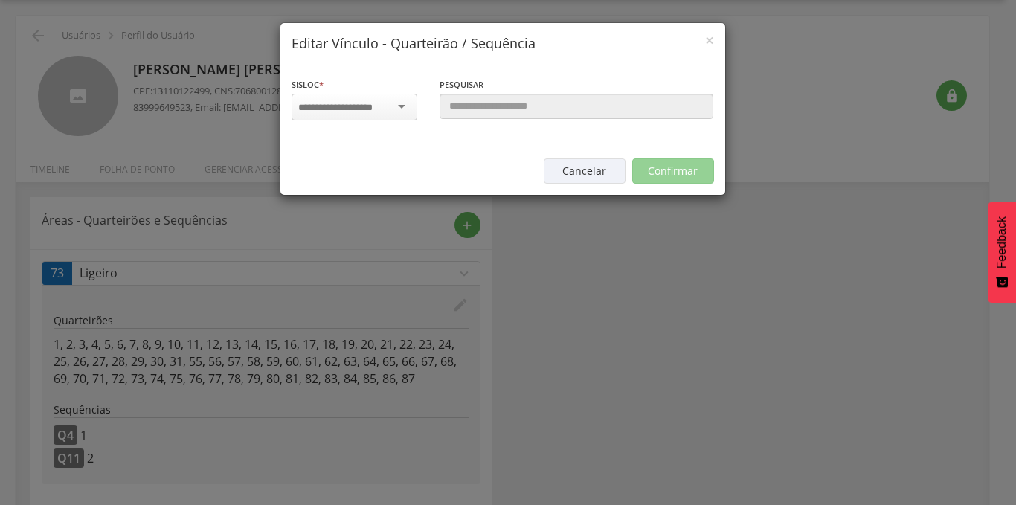
scroll to position [0, 0]
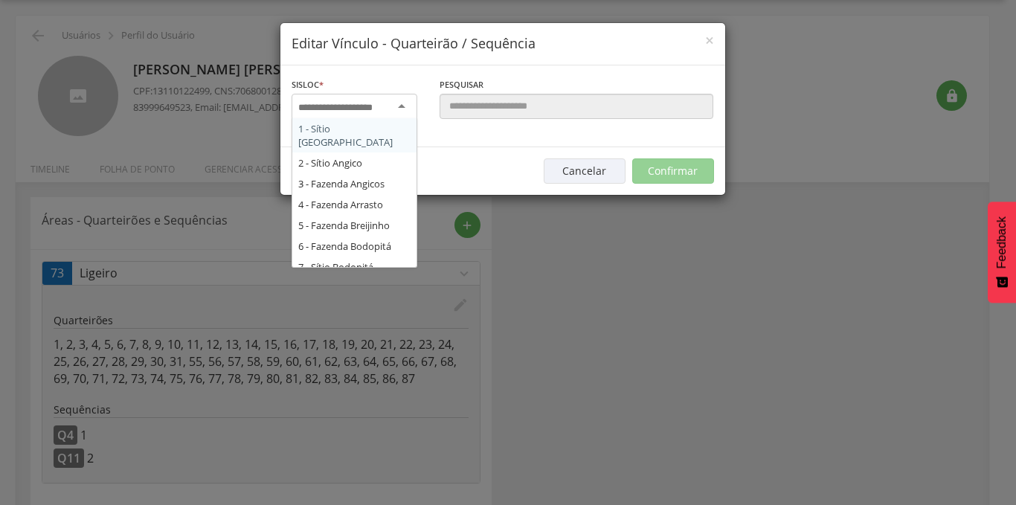
click at [356, 113] on input "select-one" at bounding box center [345, 107] width 94 height 13
type input "**"
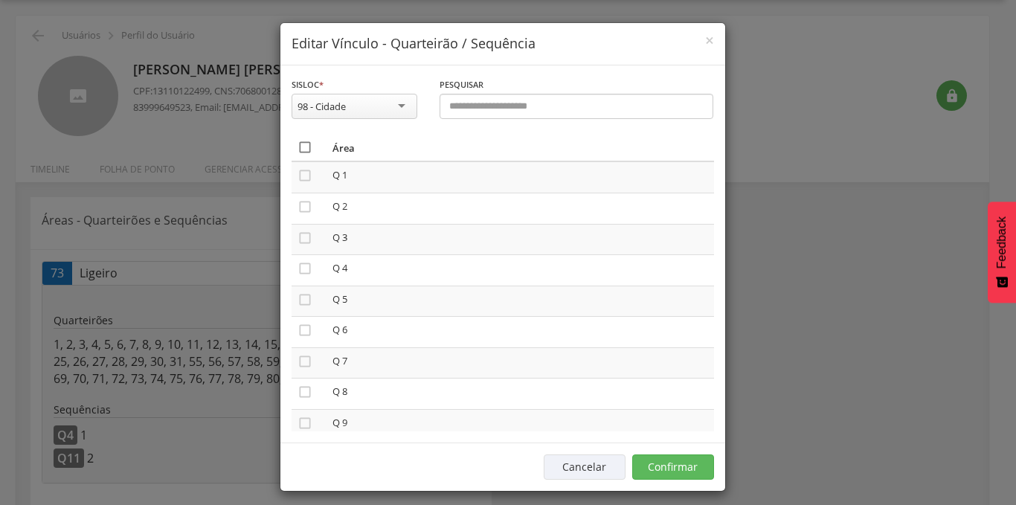
click at [299, 146] on icon "" at bounding box center [305, 147] width 15 height 15
click at [693, 463] on button "Confirmar" at bounding box center [673, 467] width 82 height 25
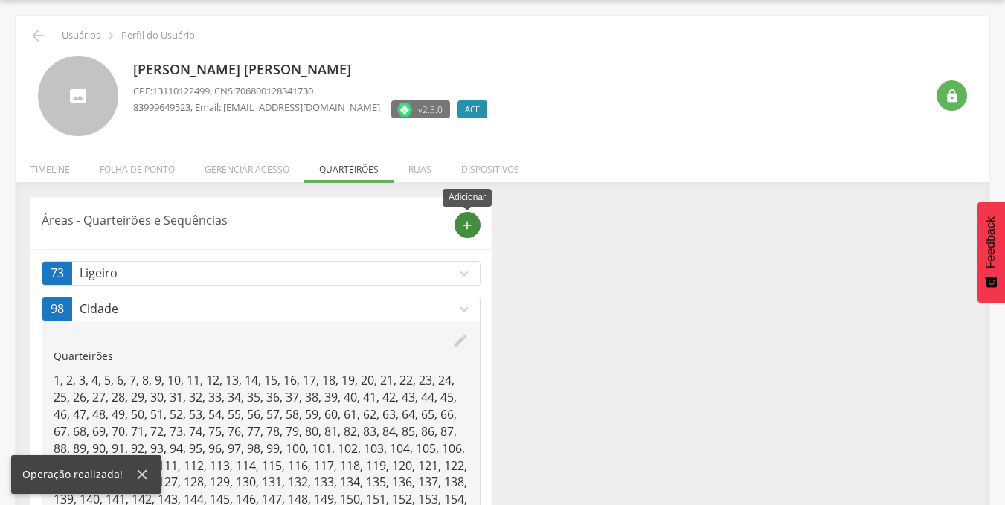
click at [463, 223] on icon "add" at bounding box center [466, 225] width 13 height 13
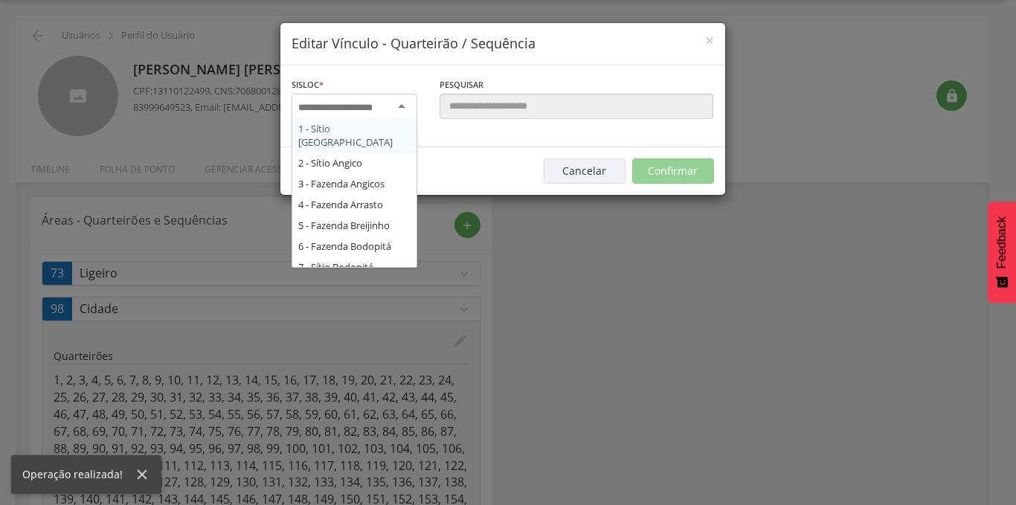
click at [360, 109] on input "select-one" at bounding box center [345, 107] width 94 height 13
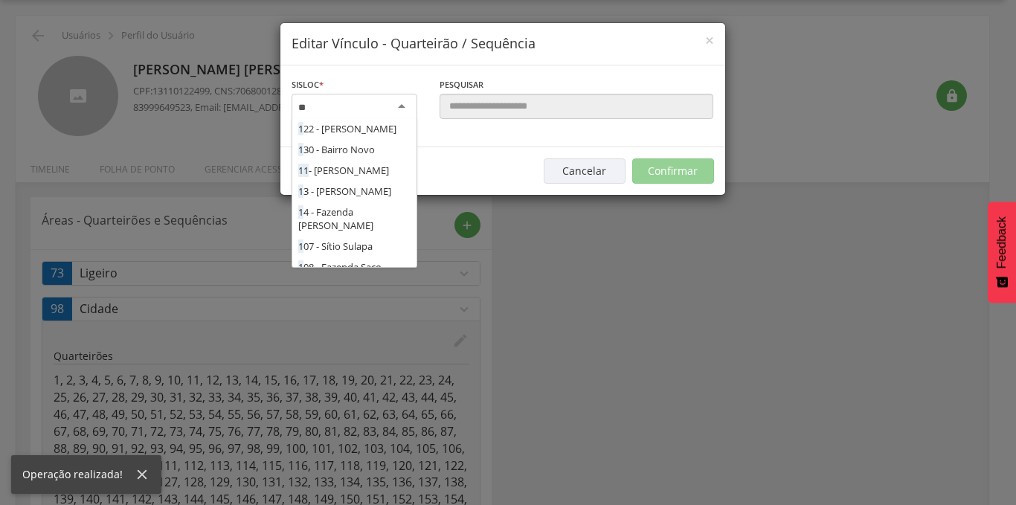
type input "***"
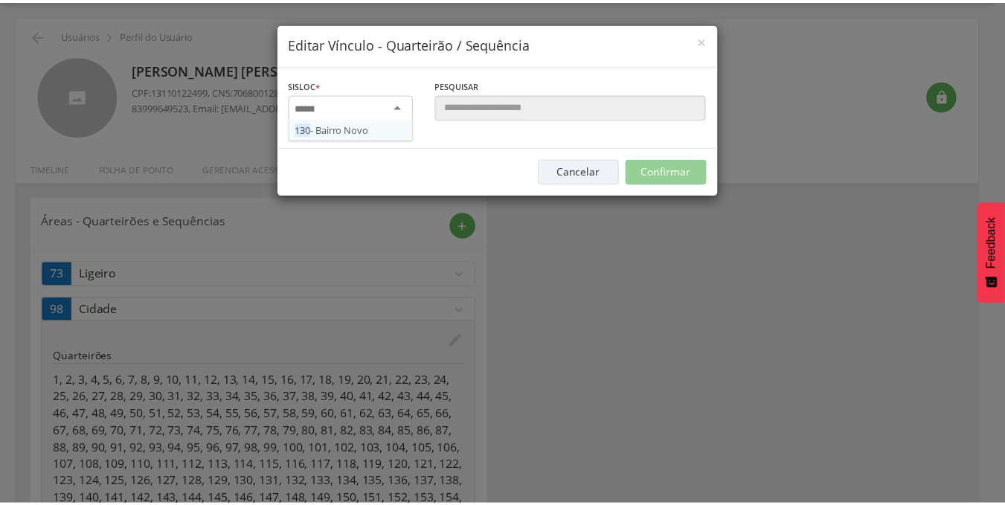
scroll to position [0, 0]
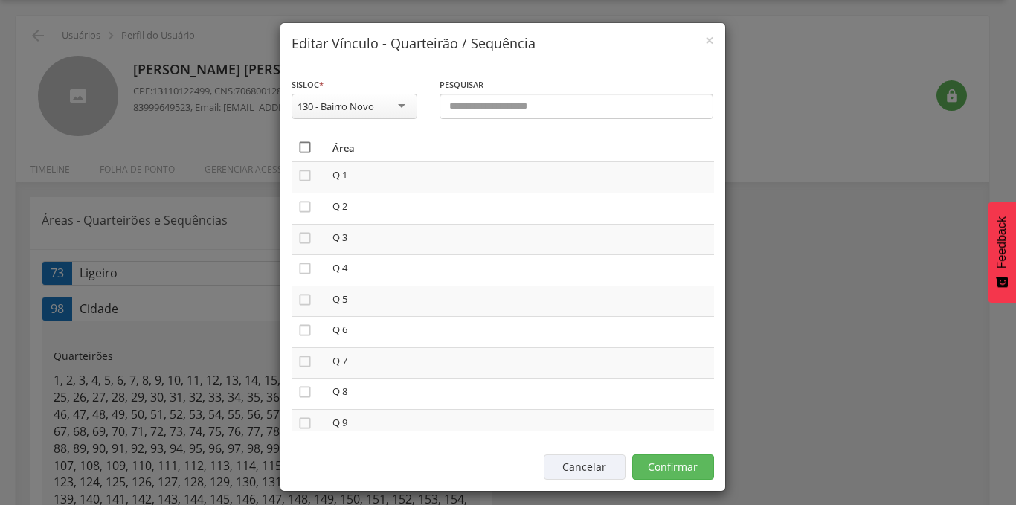
click at [298, 148] on icon "" at bounding box center [305, 147] width 15 height 15
click at [675, 460] on button "Confirmar" at bounding box center [673, 467] width 82 height 25
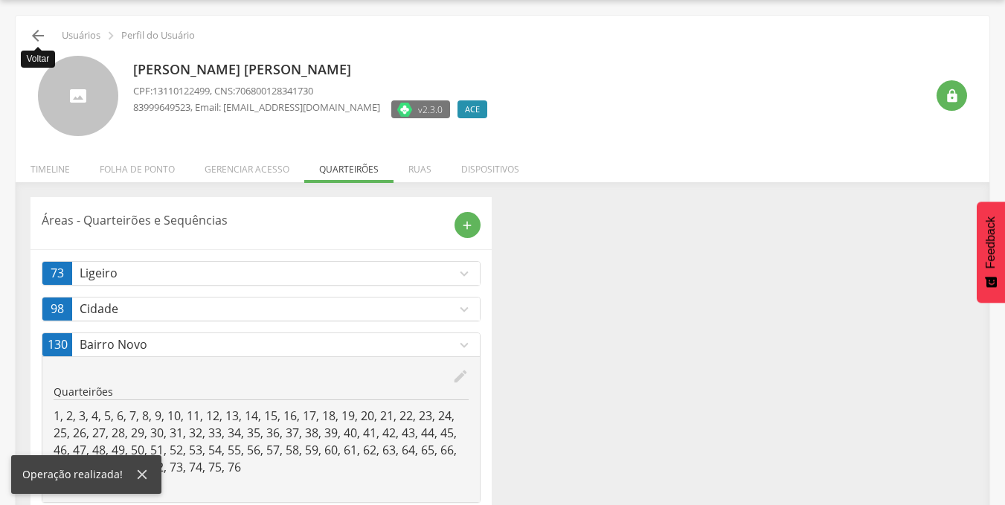
click at [39, 36] on icon "" at bounding box center [38, 36] width 18 height 18
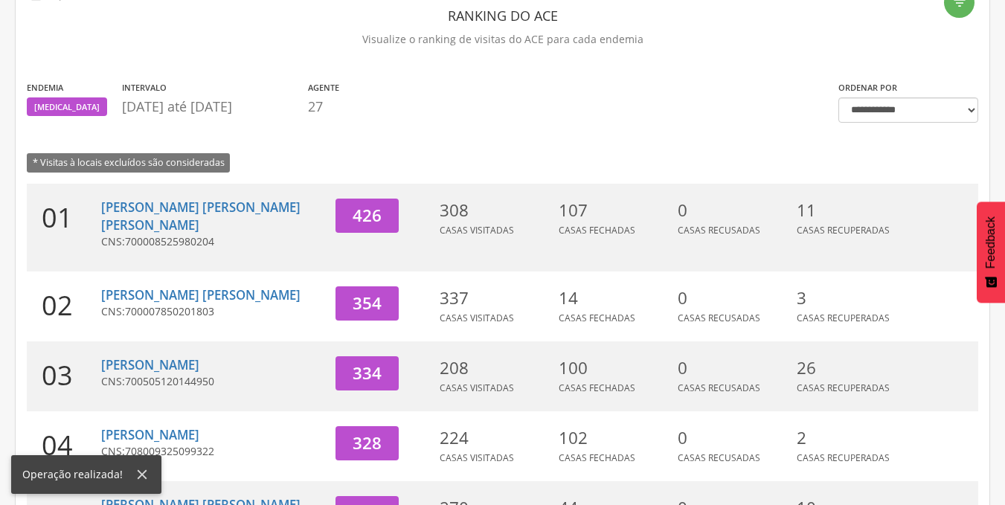
scroll to position [528, 0]
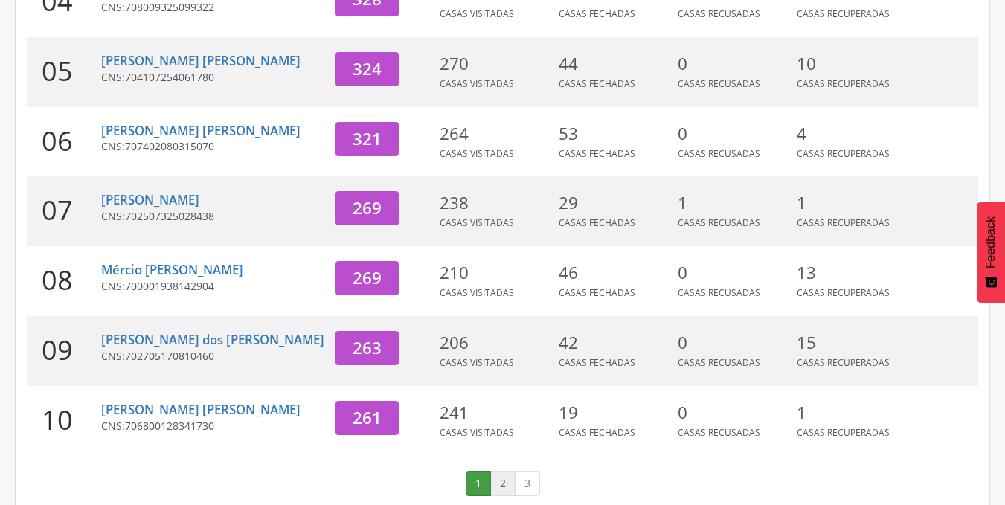
click at [503, 471] on link "2" at bounding box center [502, 483] width 25 height 25
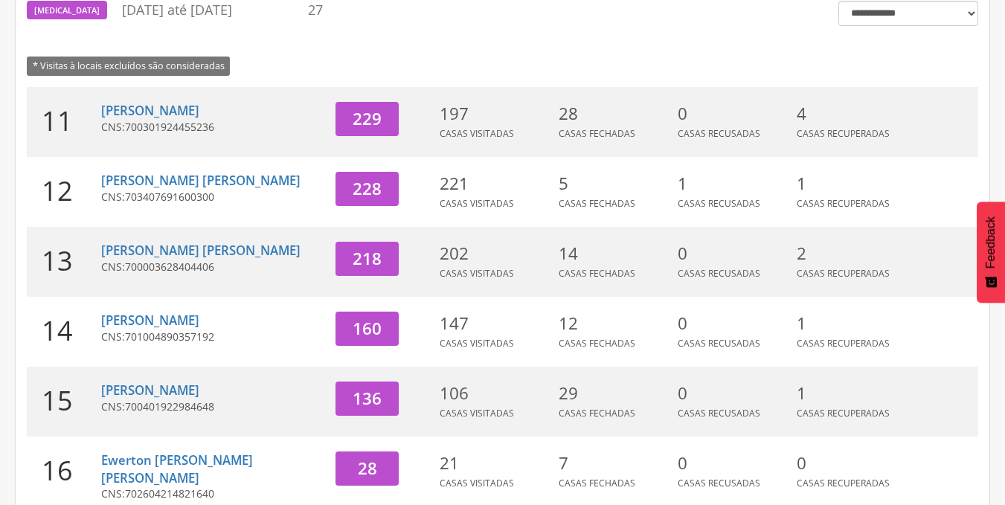
scroll to position [180, 0]
click at [159, 115] on link "[PERSON_NAME]" at bounding box center [150, 111] width 98 height 17
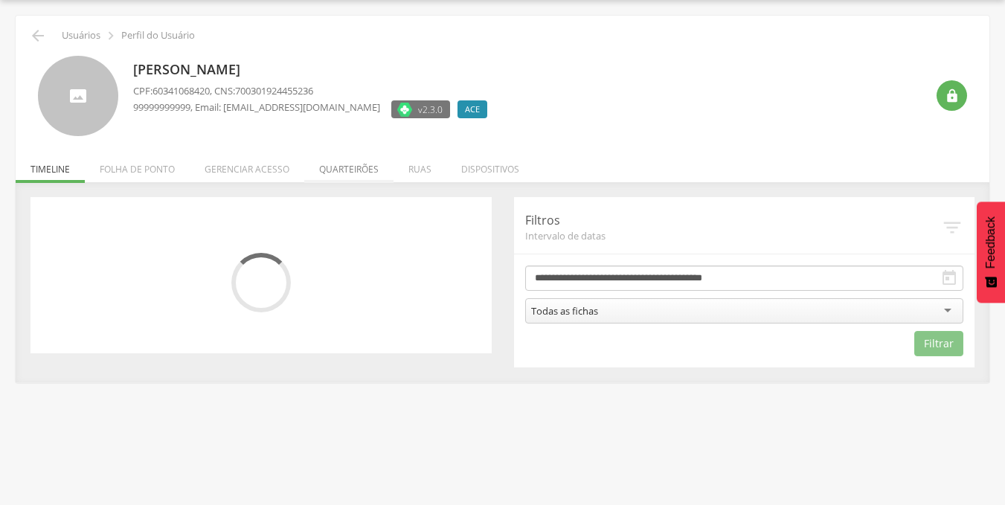
click at [337, 169] on li "Quarteirões" at bounding box center [348, 165] width 89 height 35
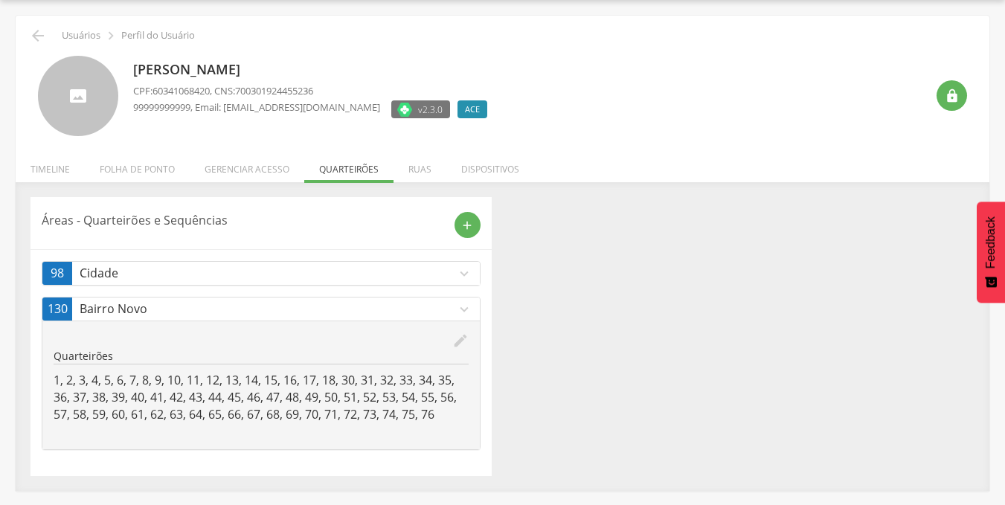
click at [447, 276] on p "Cidade" at bounding box center [268, 273] width 376 height 17
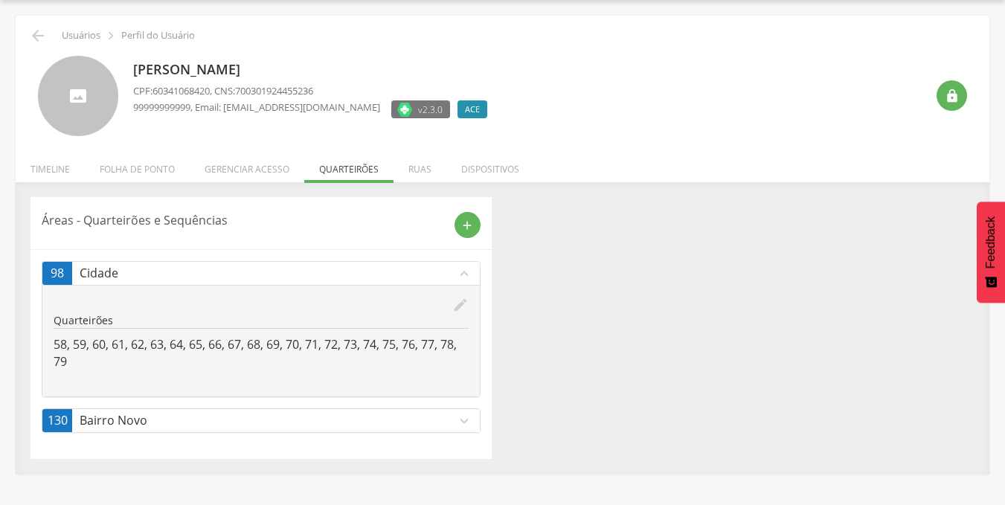
click at [459, 304] on icon "edit" at bounding box center [460, 305] width 16 height 16
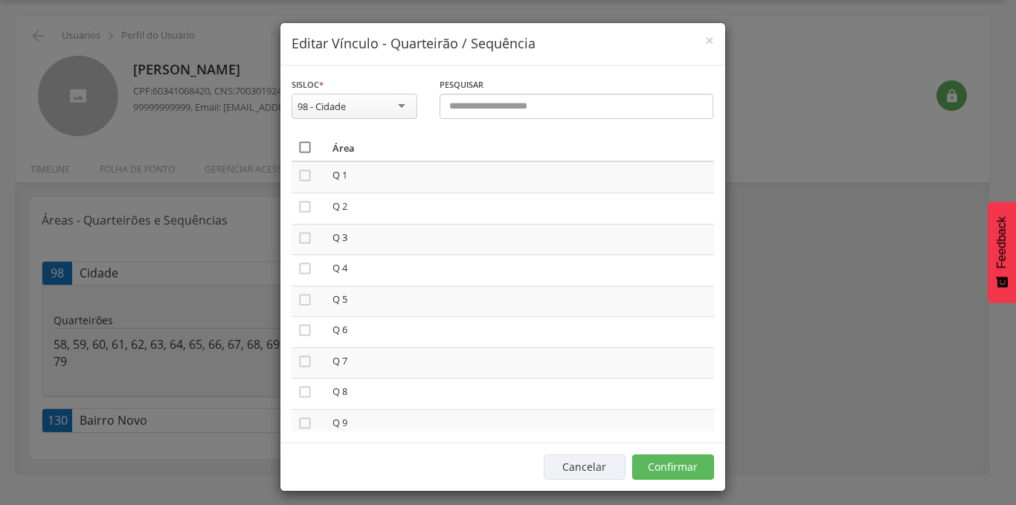
click at [300, 149] on icon "" at bounding box center [305, 147] width 15 height 15
click at [656, 468] on button "Confirmar" at bounding box center [673, 467] width 82 height 25
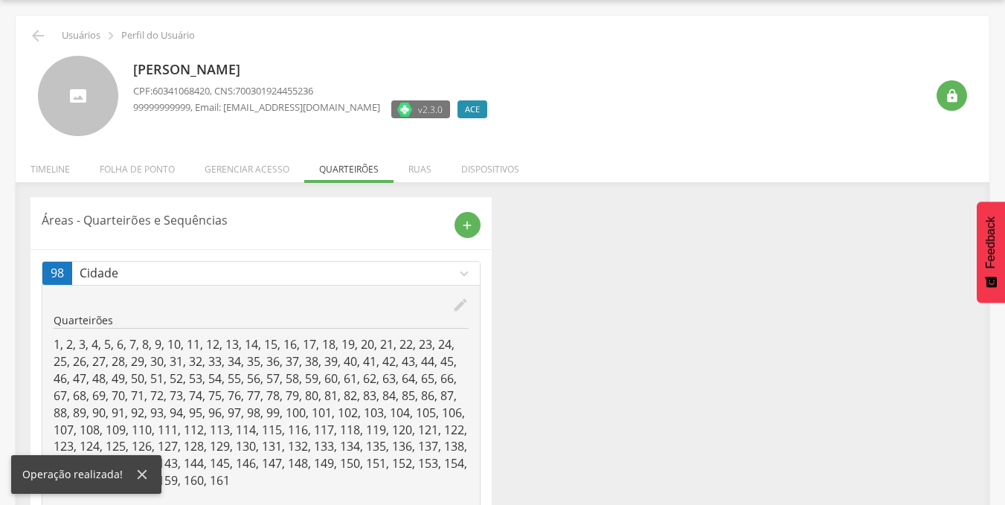
scroll to position [133, 0]
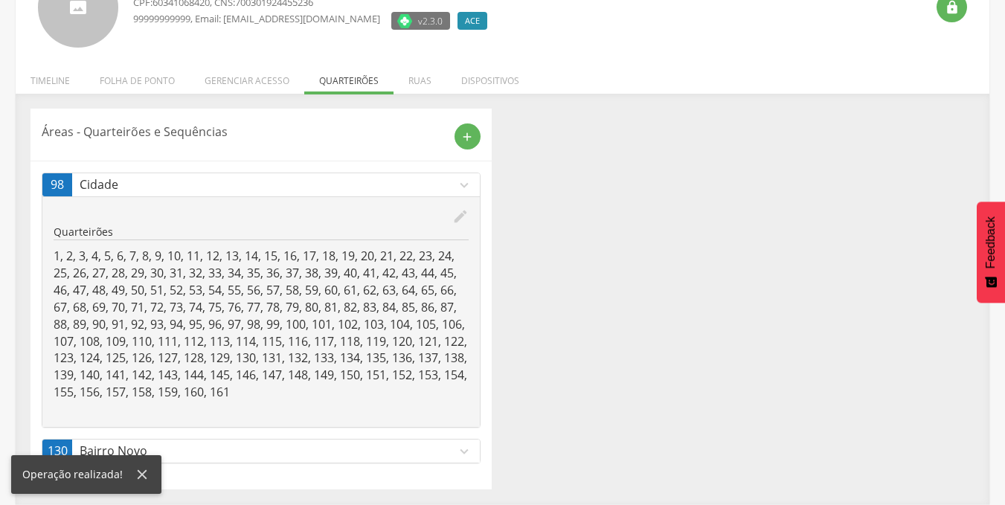
click at [454, 448] on p "Bairro Novo" at bounding box center [268, 451] width 376 height 17
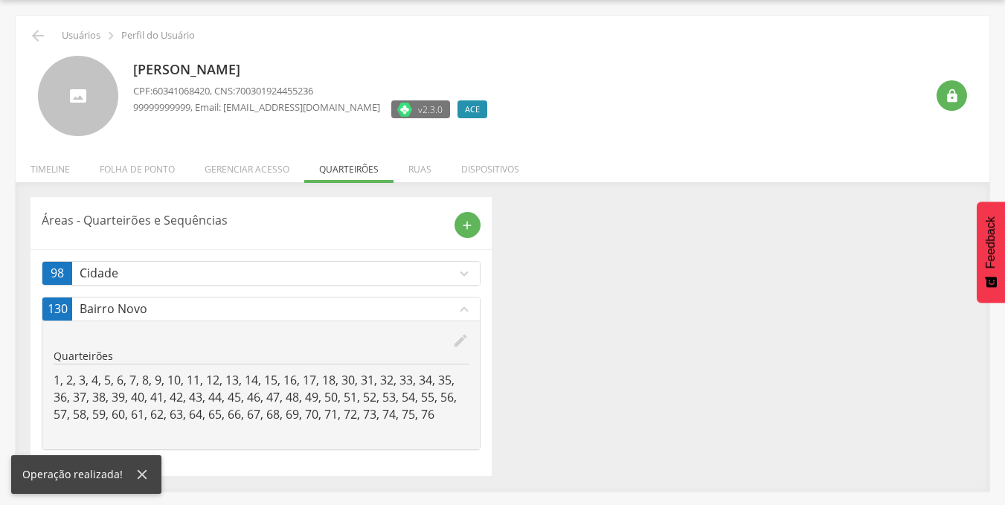
scroll to position [45, 0]
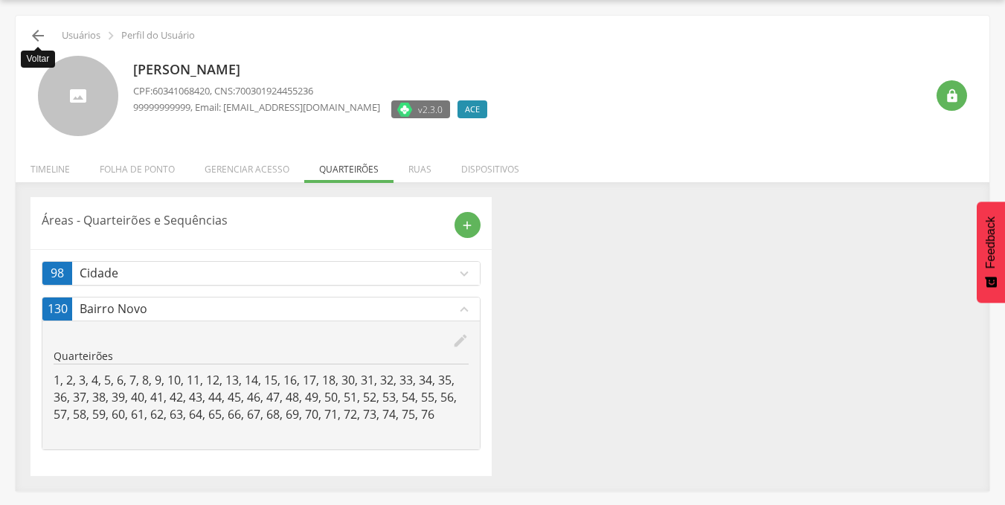
click at [39, 39] on icon "" at bounding box center [38, 36] width 18 height 18
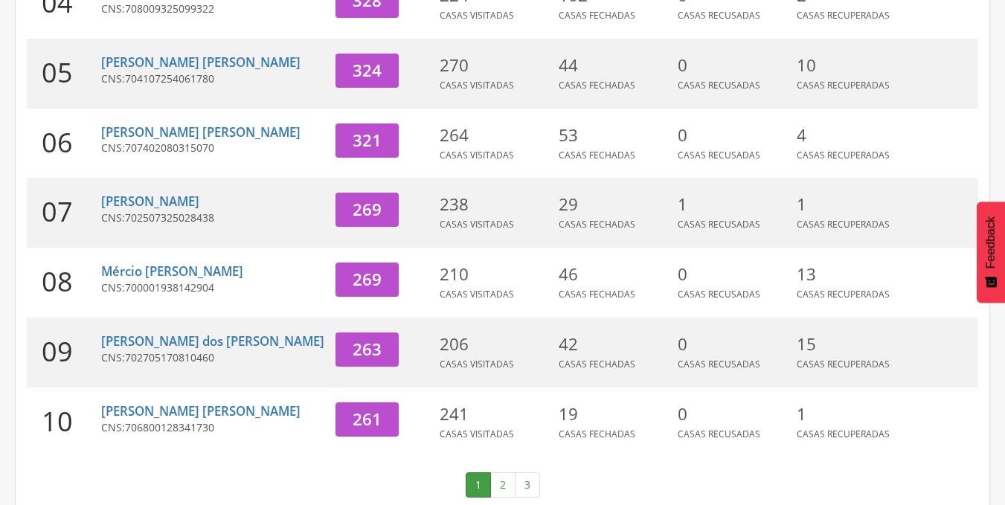
scroll to position [528, 0]
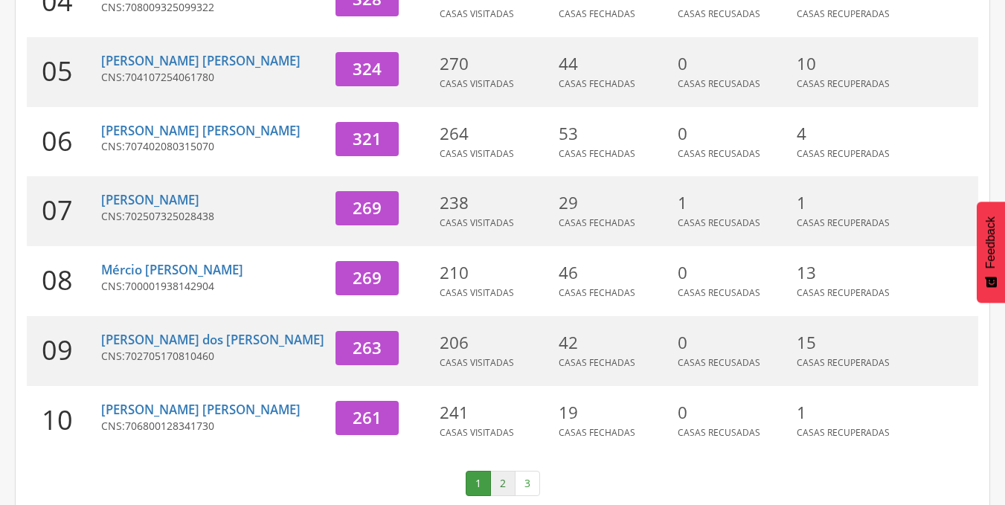
click at [496, 471] on link "2" at bounding box center [502, 483] width 25 height 25
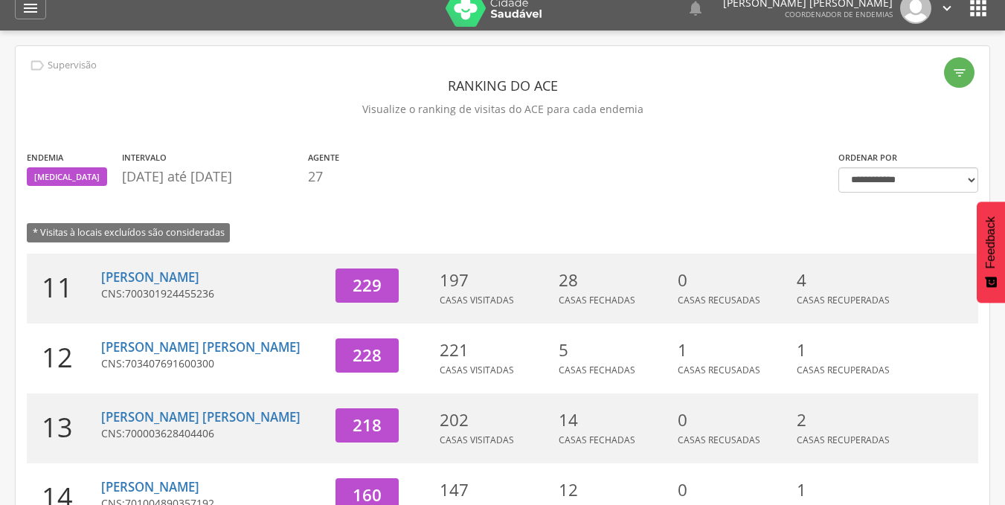
scroll to position [0, 0]
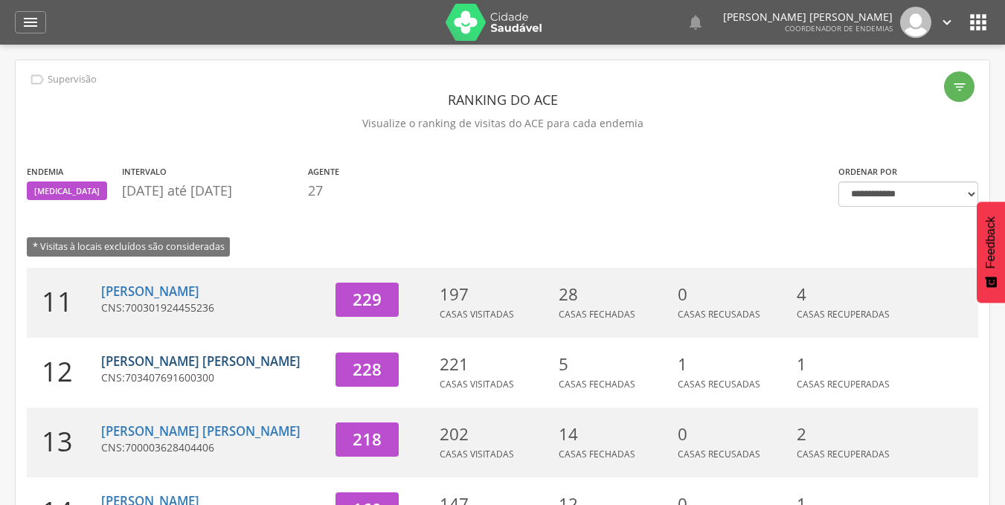
click at [179, 357] on link "[PERSON_NAME] [PERSON_NAME]" at bounding box center [200, 361] width 199 height 17
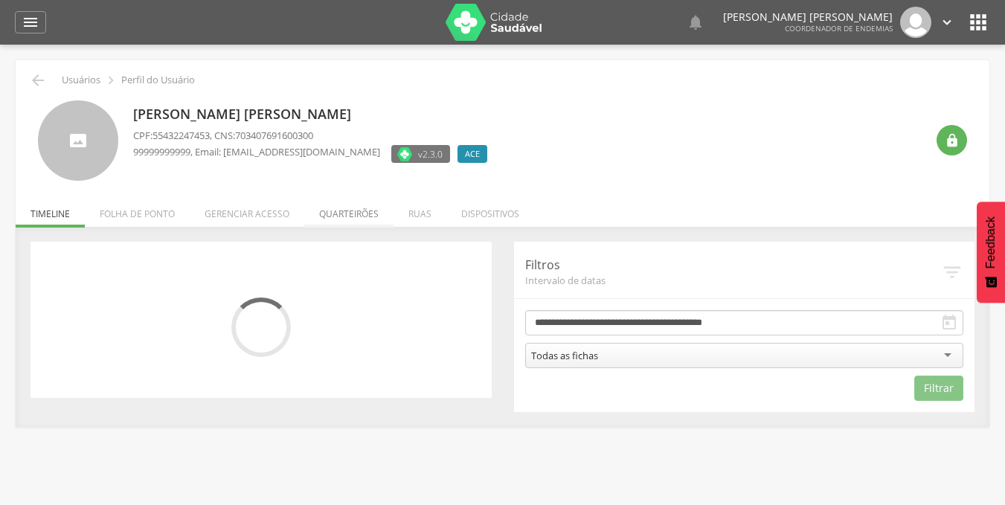
click at [344, 213] on li "Quarteirões" at bounding box center [348, 210] width 89 height 35
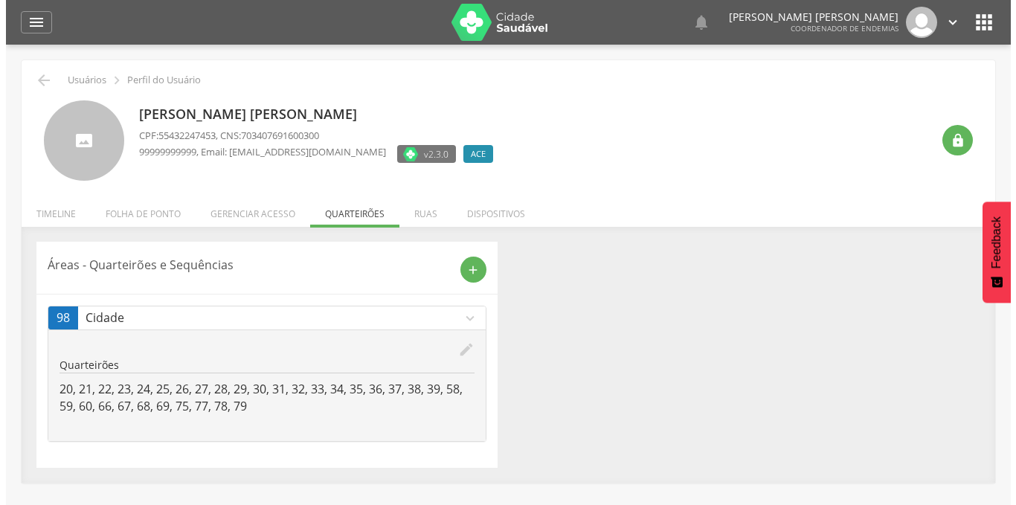
scroll to position [45, 0]
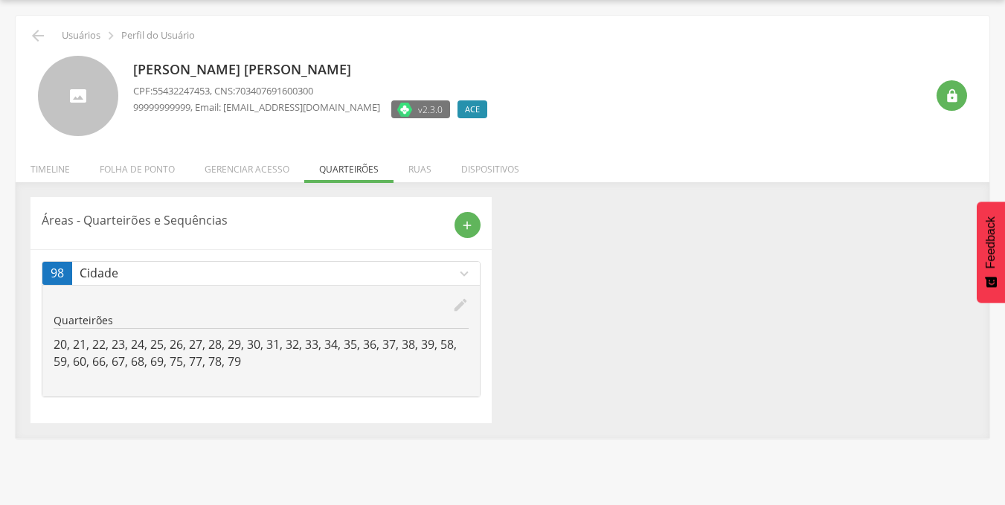
click at [464, 303] on icon "edit" at bounding box center [460, 305] width 16 height 16
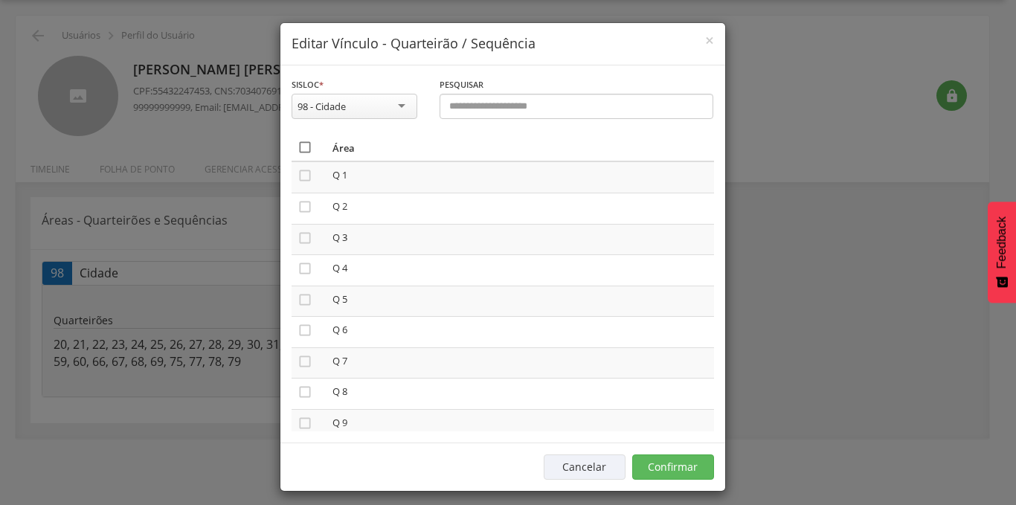
click at [298, 143] on icon "" at bounding box center [305, 147] width 15 height 15
click at [667, 460] on button "Confirmar" at bounding box center [673, 467] width 82 height 25
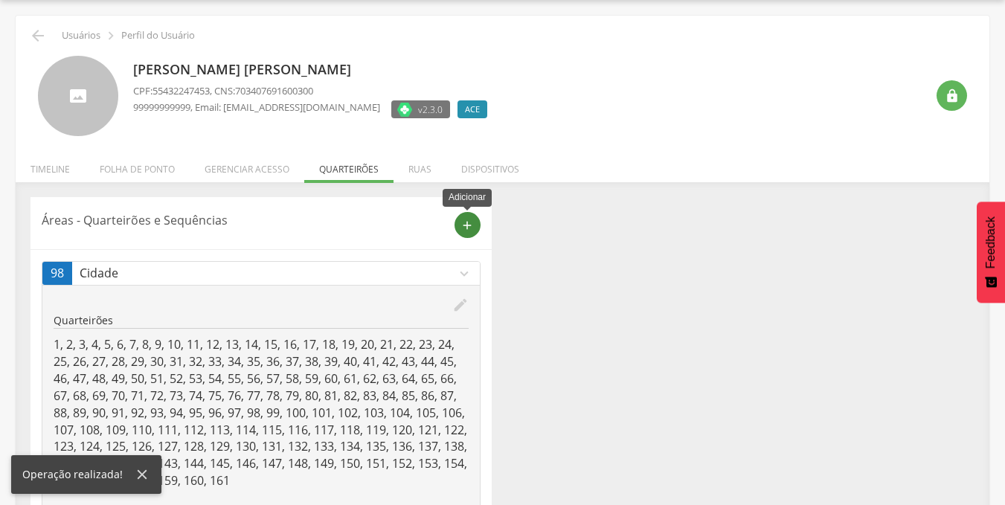
click at [457, 229] on div "add" at bounding box center [468, 225] width 26 height 26
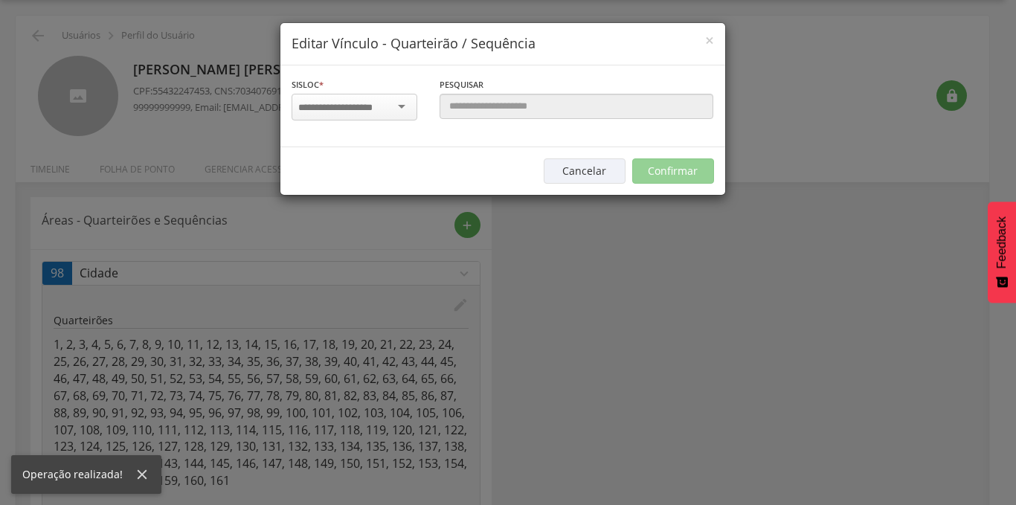
scroll to position [0, 0]
click at [359, 109] on input "select-one" at bounding box center [345, 107] width 94 height 13
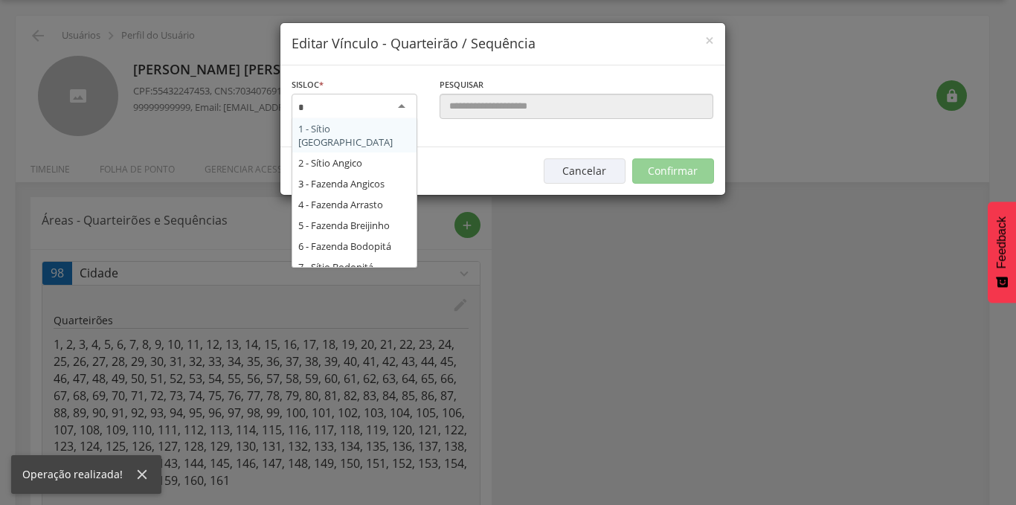
scroll to position [714, 0]
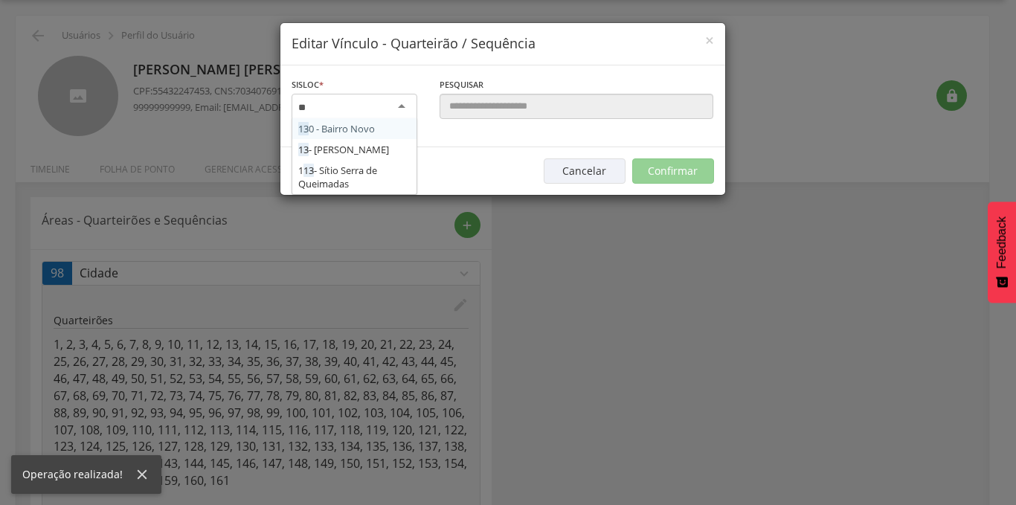
type input "***"
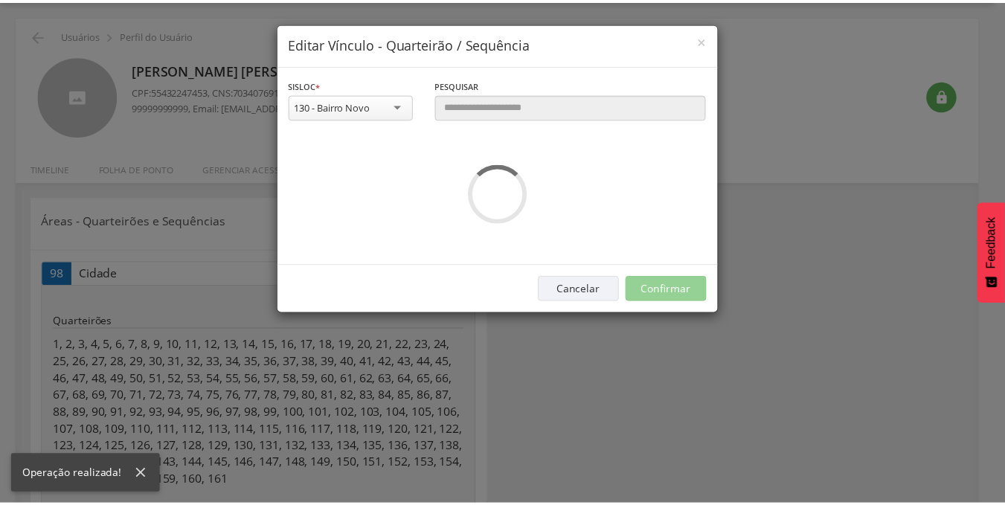
scroll to position [0, 0]
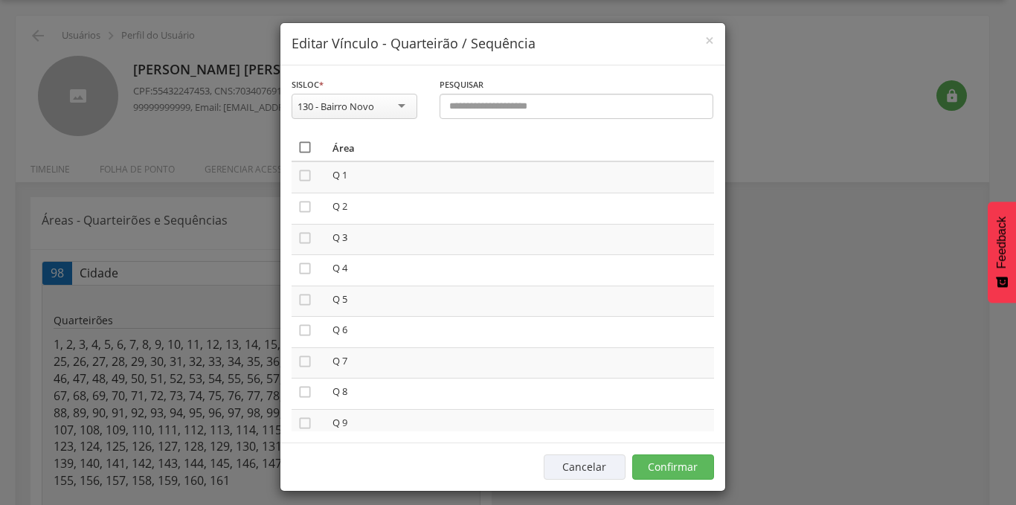
click at [303, 145] on icon "" at bounding box center [305, 147] width 15 height 15
click at [649, 469] on button "Confirmar" at bounding box center [673, 467] width 82 height 25
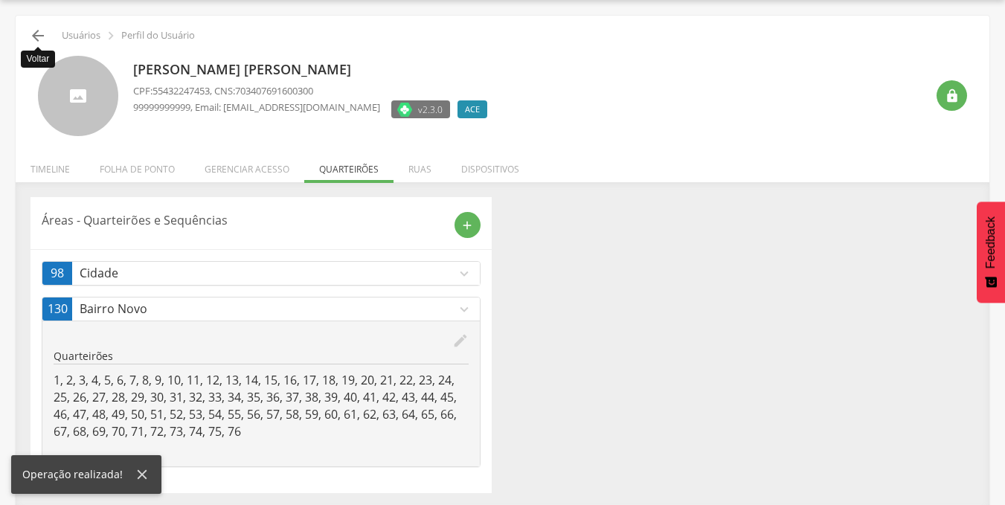
click at [37, 31] on icon "" at bounding box center [38, 36] width 18 height 18
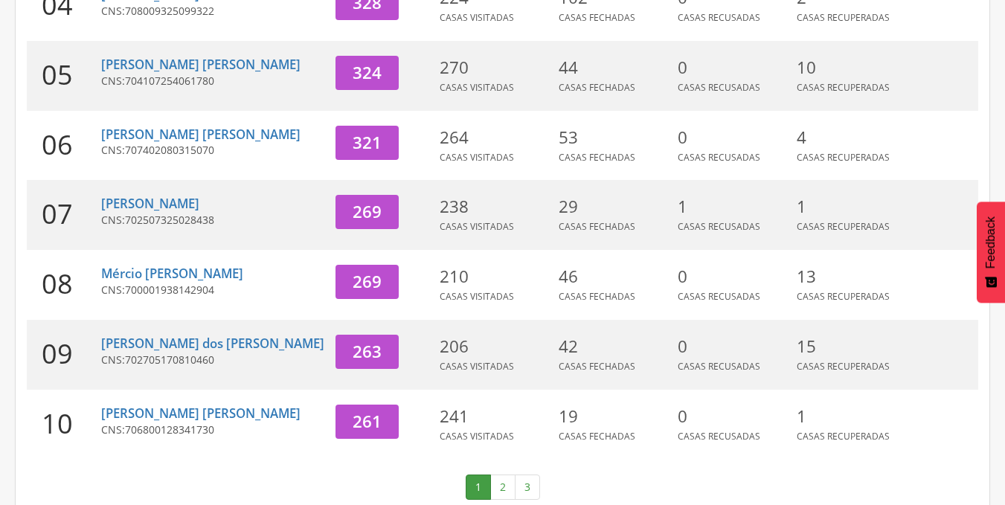
scroll to position [528, 0]
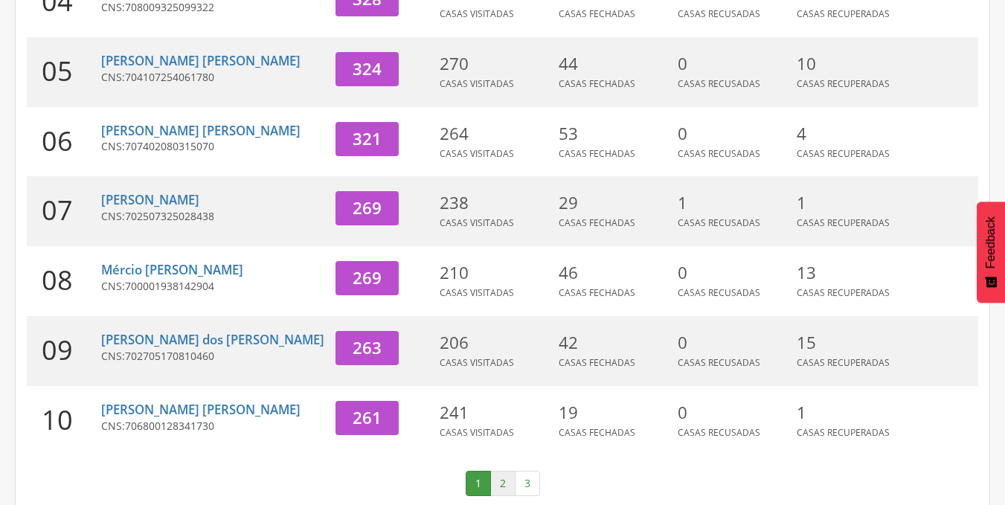
click at [507, 474] on link "2" at bounding box center [502, 483] width 25 height 25
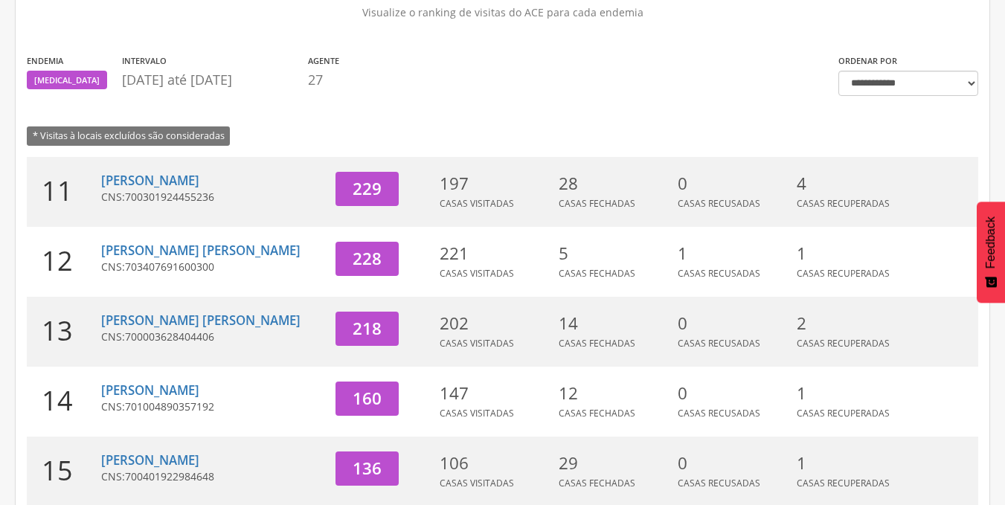
scroll to position [100, 0]
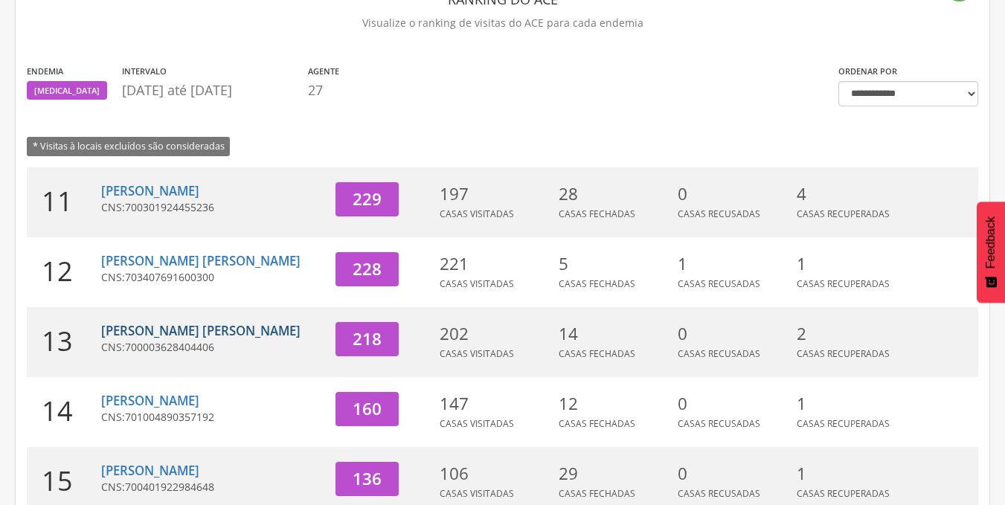
click at [167, 333] on link "[PERSON_NAME] [PERSON_NAME]" at bounding box center [200, 330] width 199 height 17
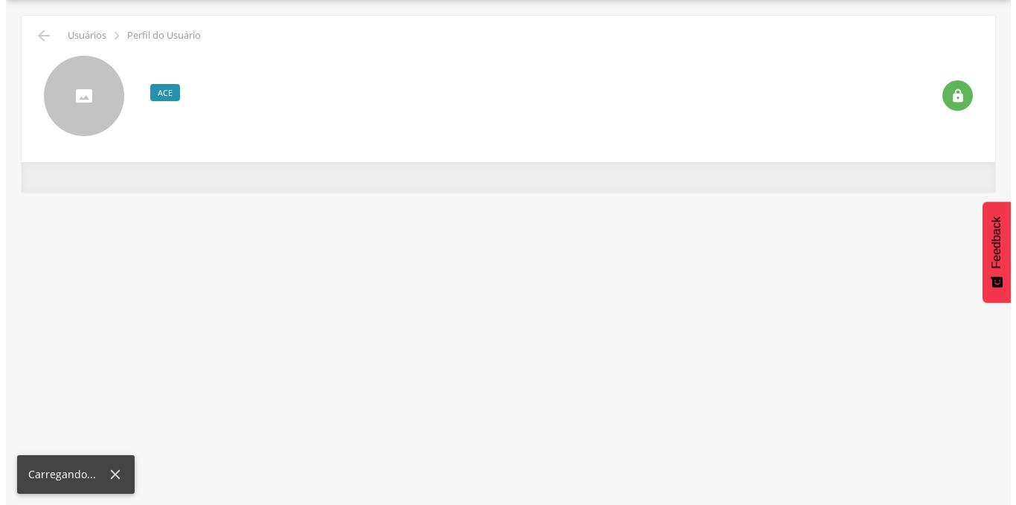
scroll to position [45, 0]
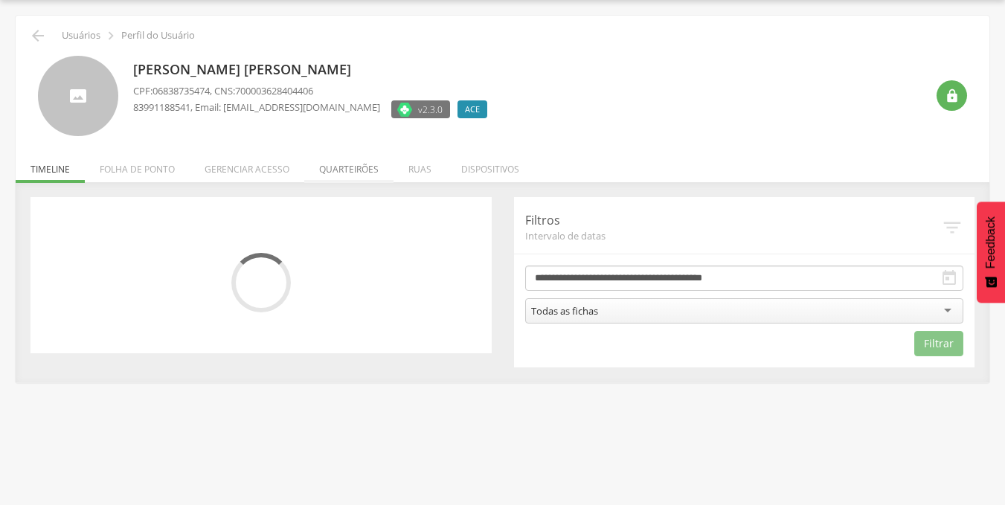
click at [312, 172] on li "Quarteirões" at bounding box center [348, 165] width 89 height 35
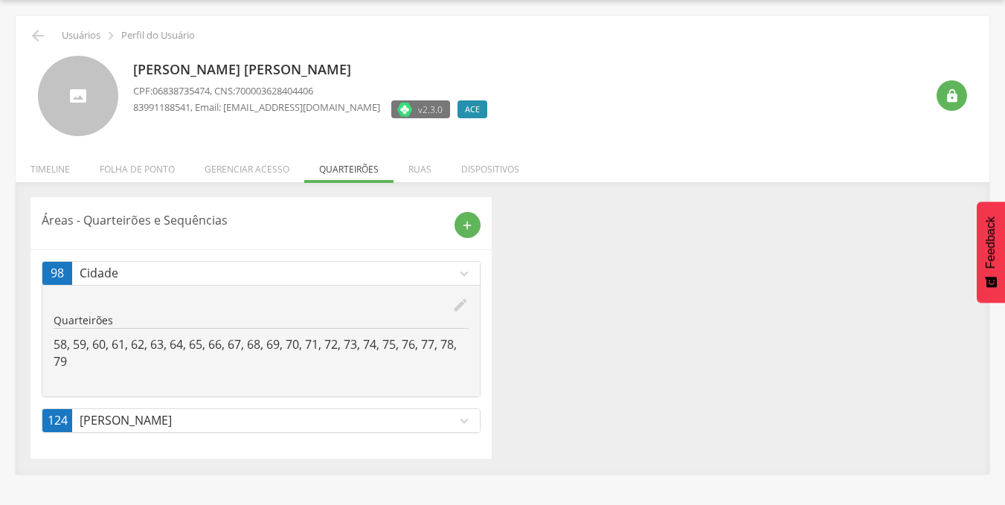
click at [463, 308] on icon "edit" at bounding box center [460, 305] width 16 height 16
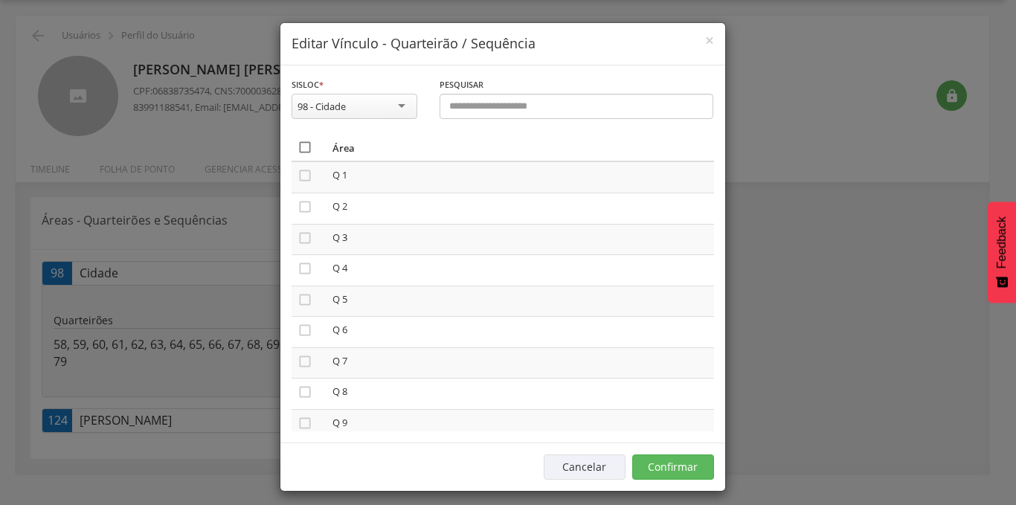
click at [301, 144] on icon "" at bounding box center [305, 147] width 15 height 15
click at [660, 466] on button "Confirmar" at bounding box center [673, 467] width 82 height 25
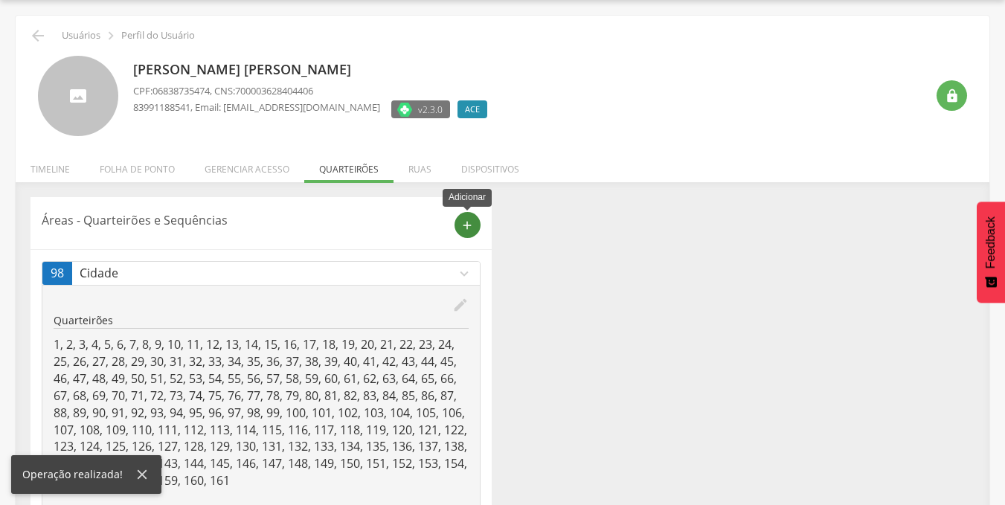
click at [470, 226] on icon "add" at bounding box center [466, 225] width 13 height 13
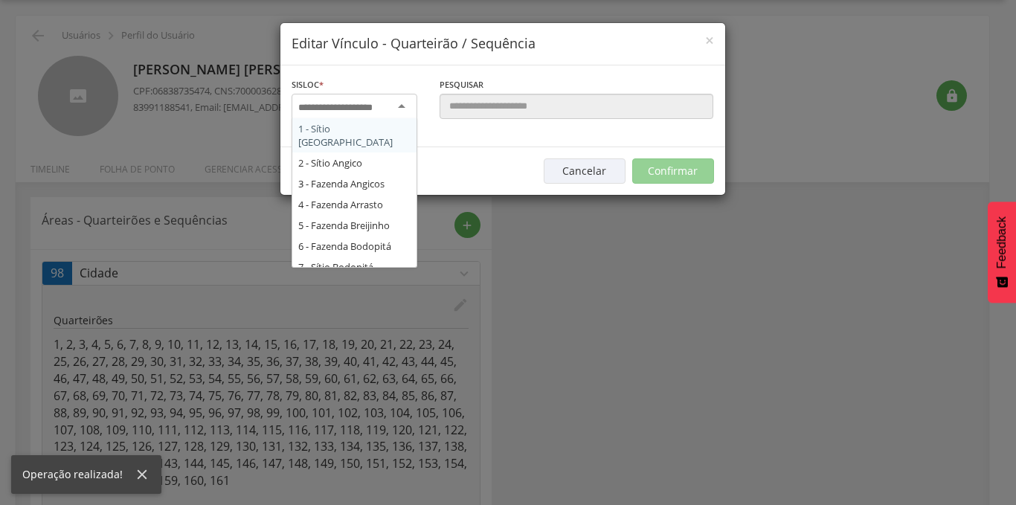
scroll to position [0, 0]
click at [365, 111] on input "select-one" at bounding box center [345, 107] width 94 height 13
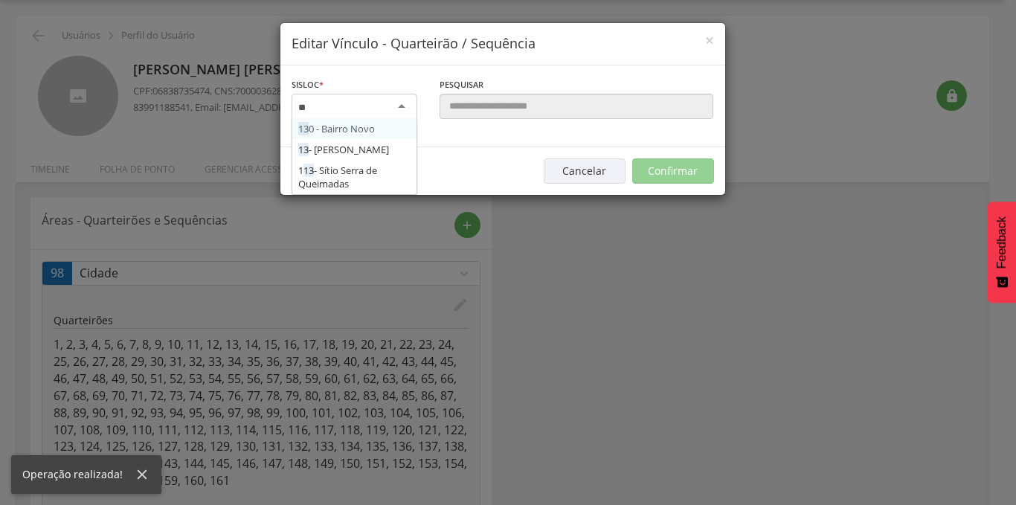
type input "***"
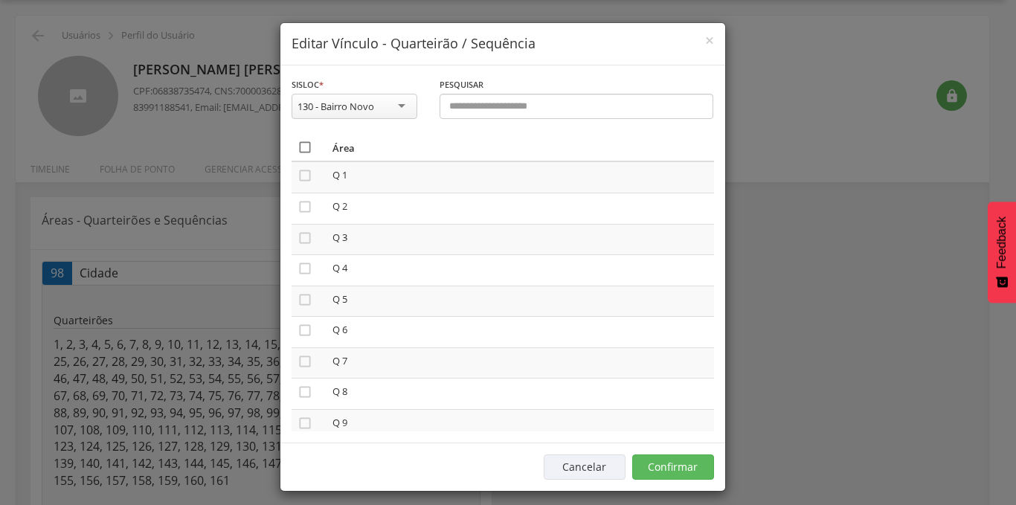
click at [303, 143] on icon "" at bounding box center [305, 147] width 15 height 15
click at [686, 460] on button "Confirmar" at bounding box center [673, 467] width 82 height 25
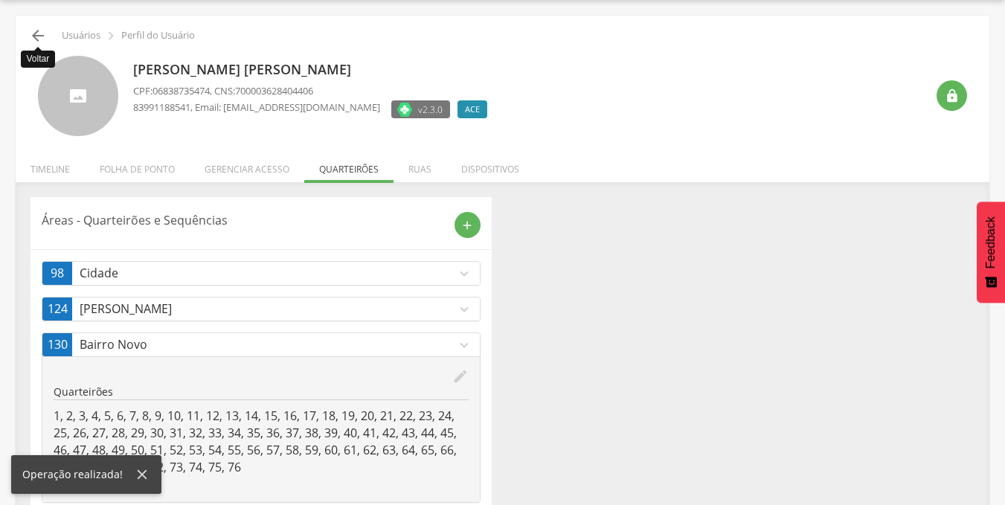
click at [32, 31] on icon "" at bounding box center [38, 36] width 18 height 18
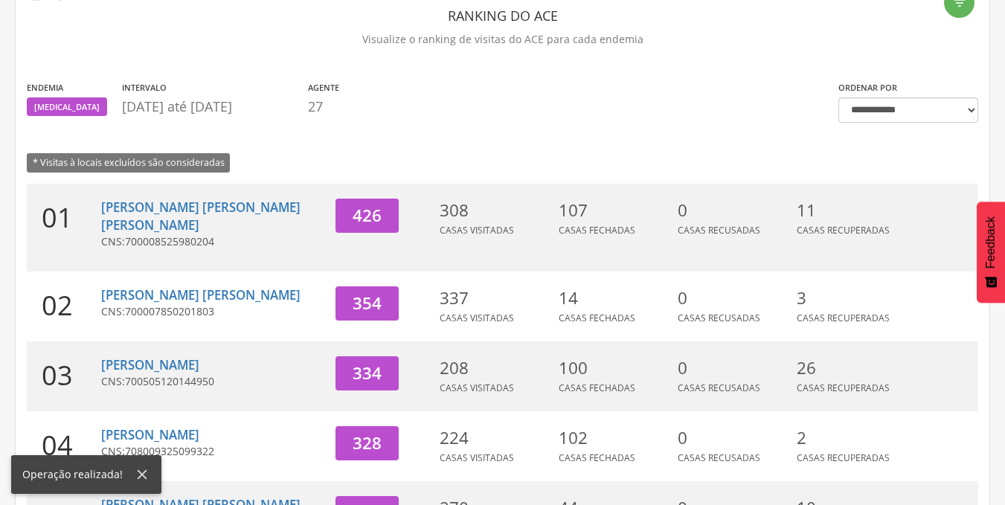
scroll to position [528, 0]
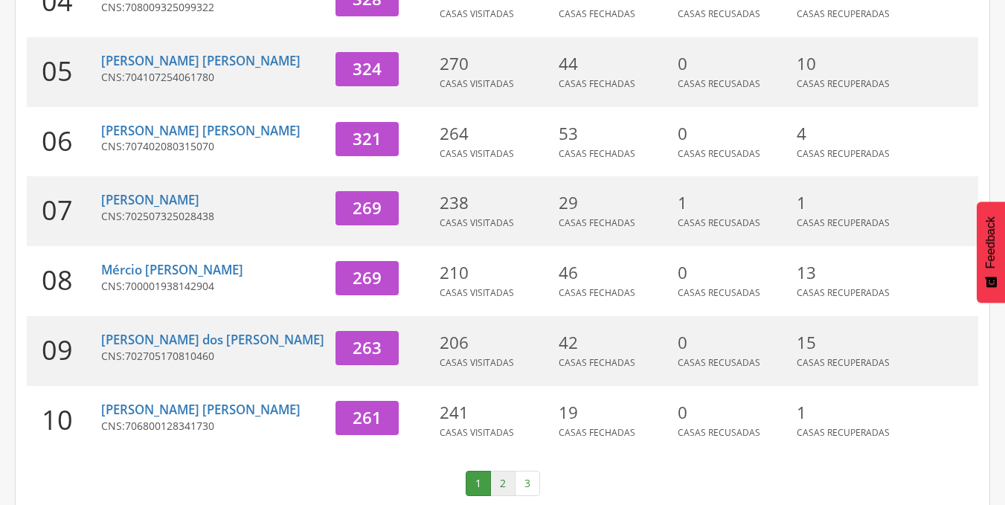
click at [499, 471] on link "2" at bounding box center [502, 483] width 25 height 25
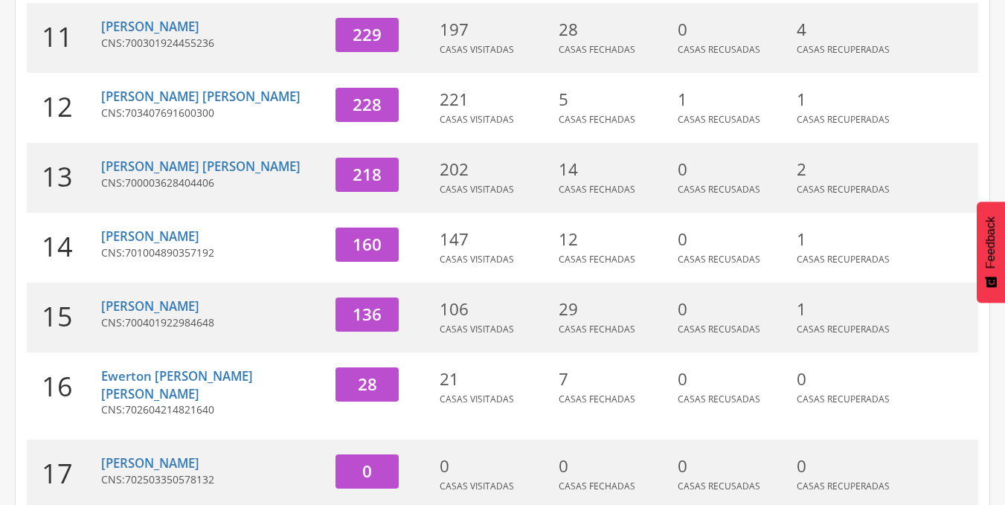
scroll to position [263, 0]
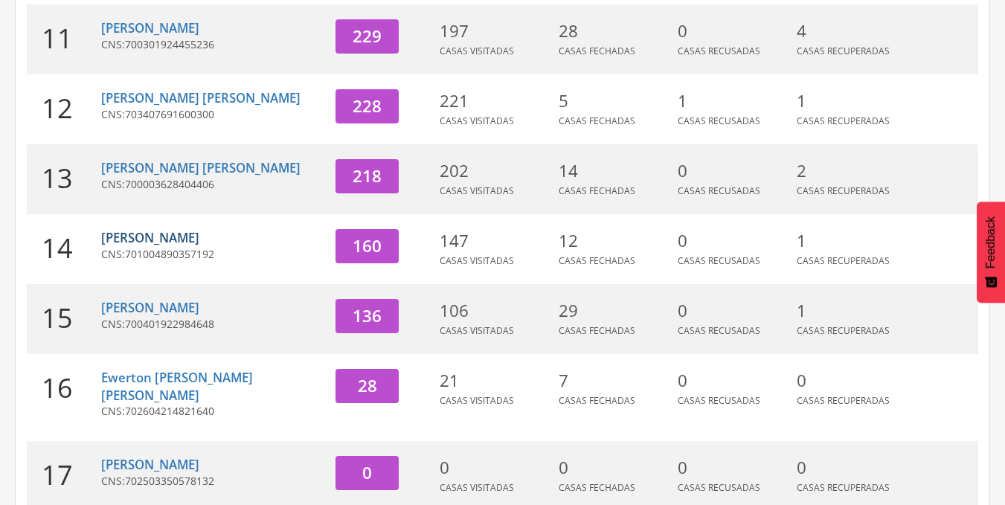
click at [147, 239] on link "[PERSON_NAME]" at bounding box center [150, 237] width 98 height 17
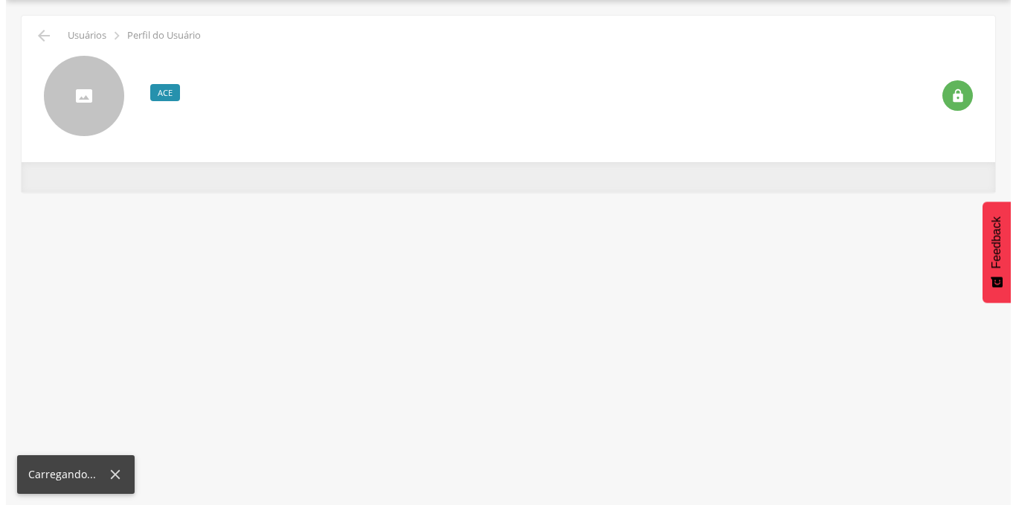
scroll to position [45, 0]
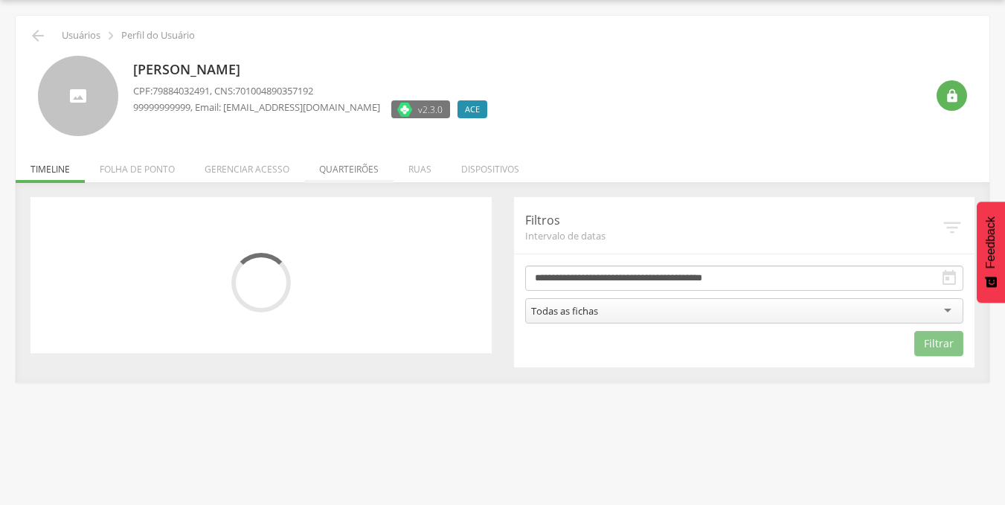
click at [342, 167] on li "Quarteirões" at bounding box center [348, 165] width 89 height 35
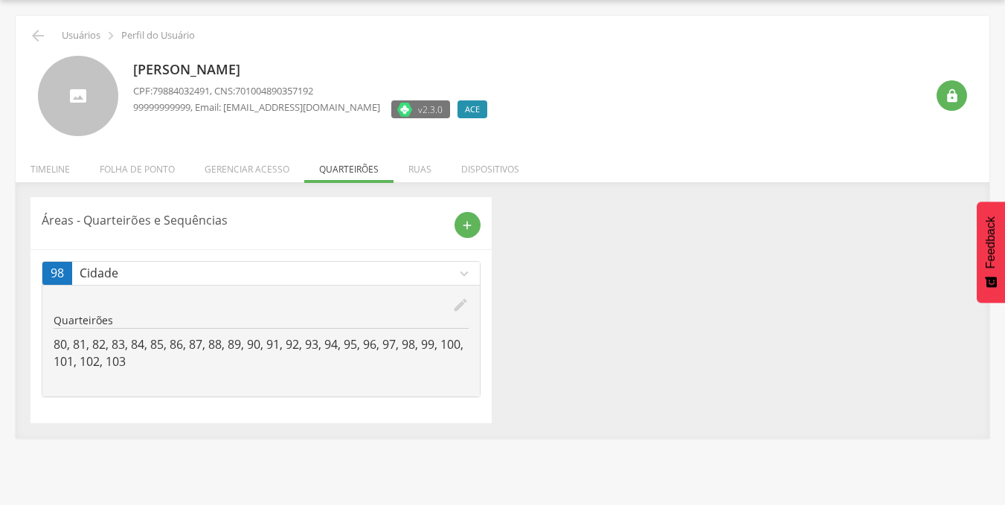
click at [458, 302] on icon "edit" at bounding box center [460, 305] width 16 height 16
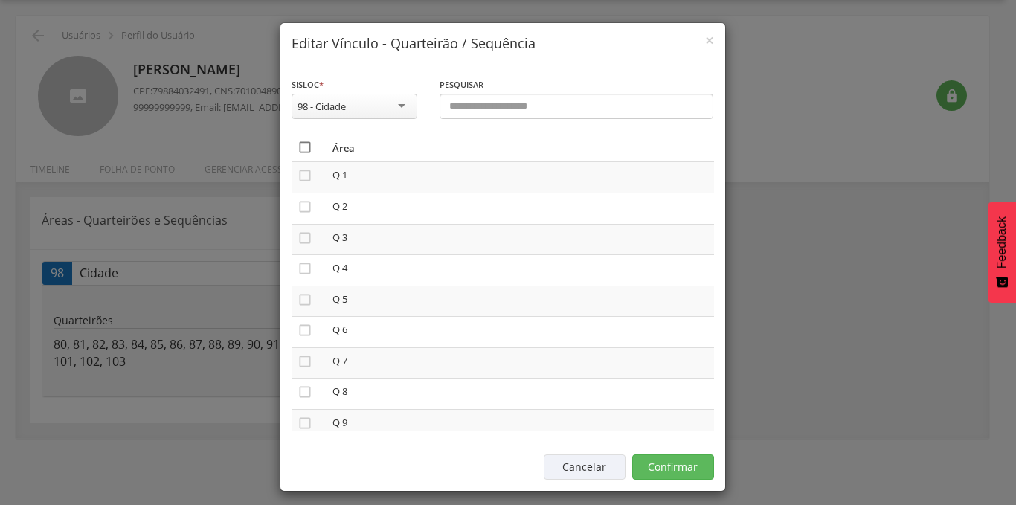
click at [300, 145] on icon "" at bounding box center [305, 147] width 15 height 15
click at [660, 462] on button "Confirmar" at bounding box center [673, 467] width 82 height 25
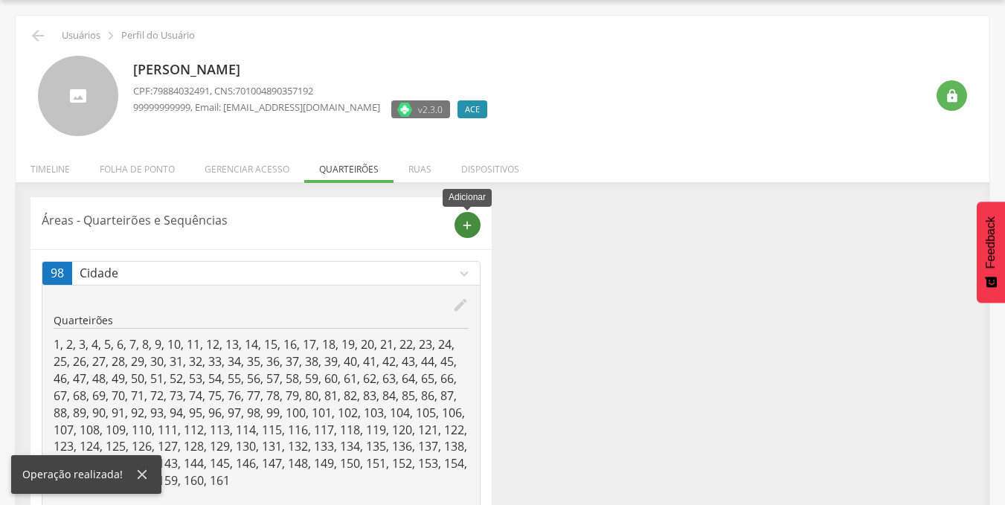
click at [465, 228] on icon "add" at bounding box center [466, 225] width 13 height 13
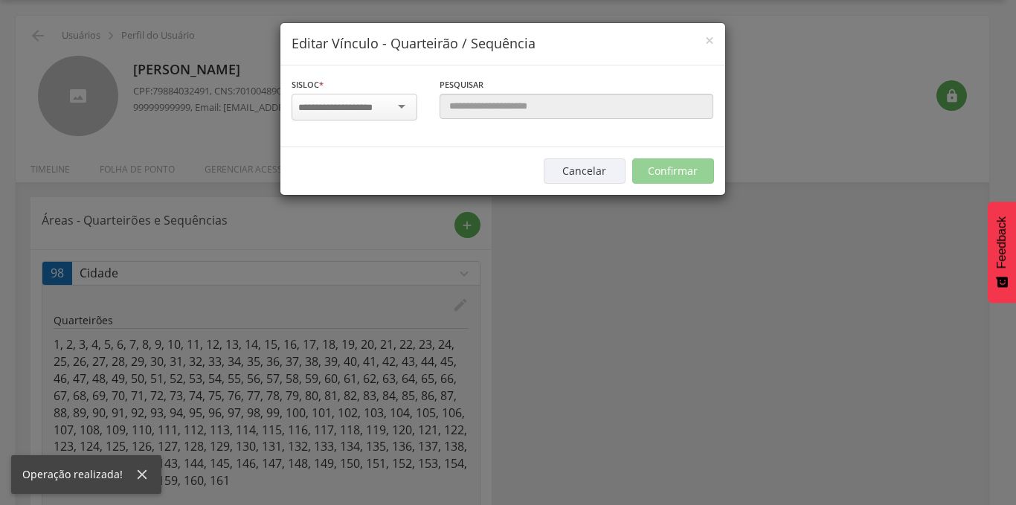
scroll to position [0, 0]
click at [341, 106] on input "select-one" at bounding box center [345, 107] width 94 height 13
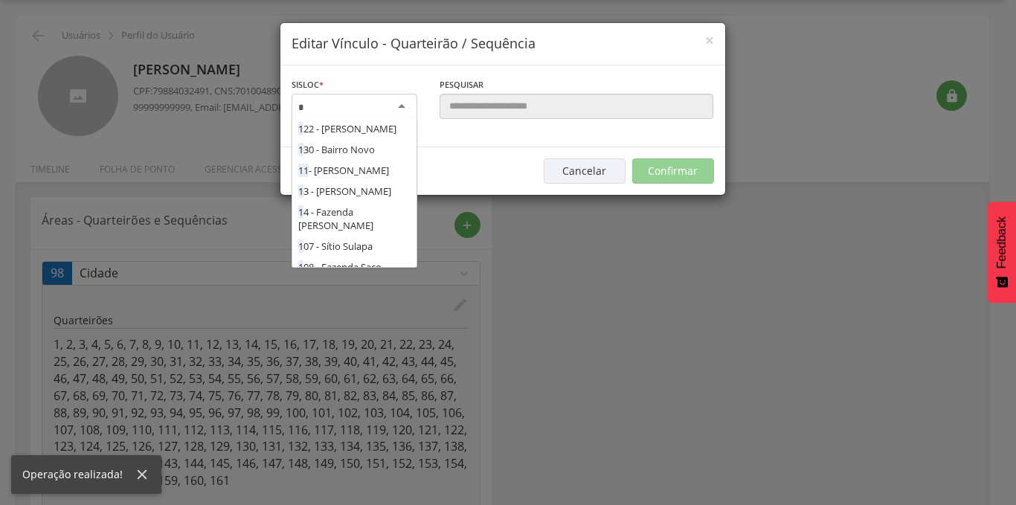
scroll to position [714, 0]
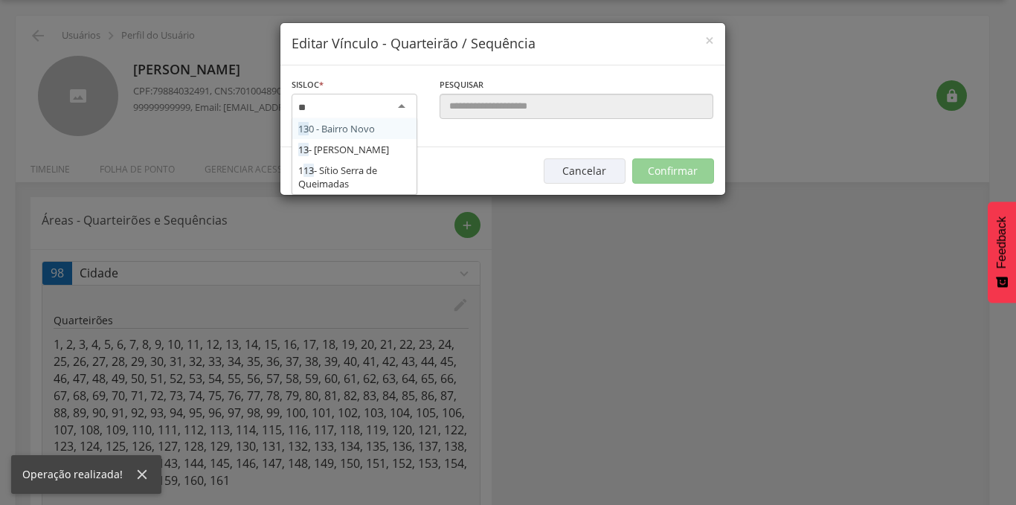
type input "***"
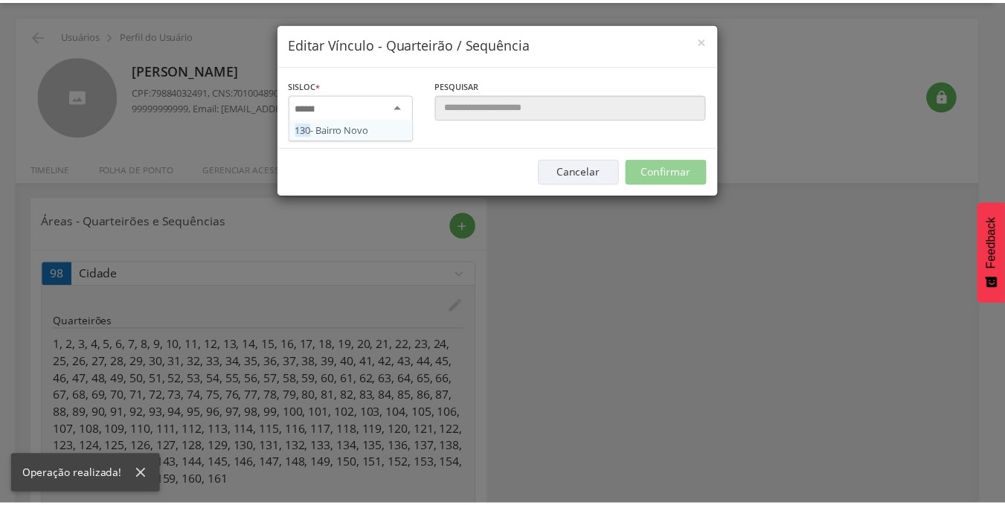
scroll to position [0, 0]
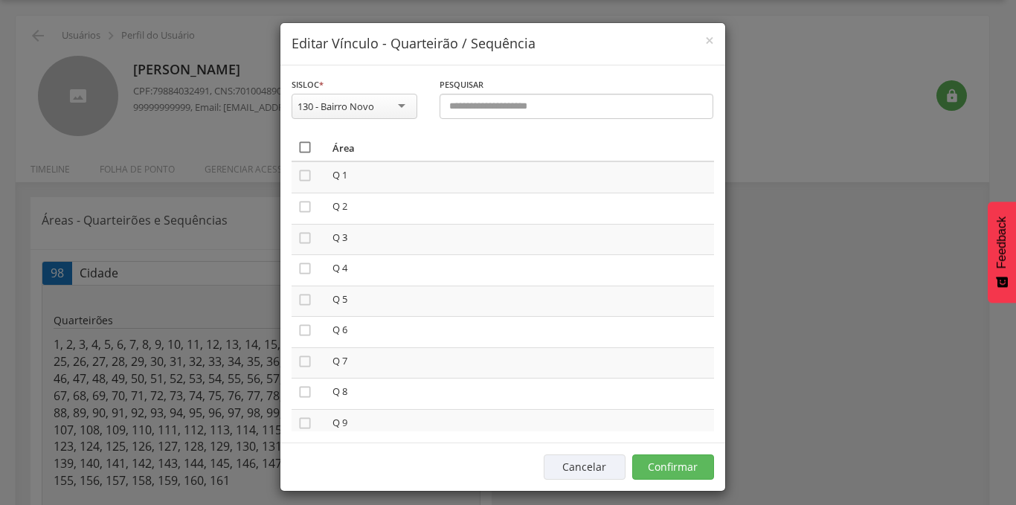
click at [298, 149] on icon "" at bounding box center [305, 147] width 15 height 15
click at [665, 467] on button "Confirmar" at bounding box center [673, 467] width 82 height 25
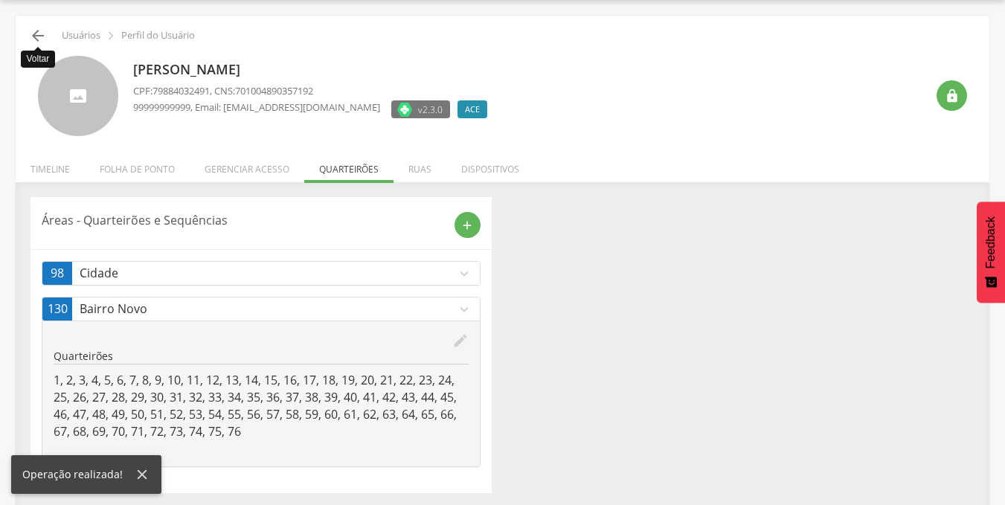
click at [39, 39] on icon "" at bounding box center [38, 36] width 18 height 18
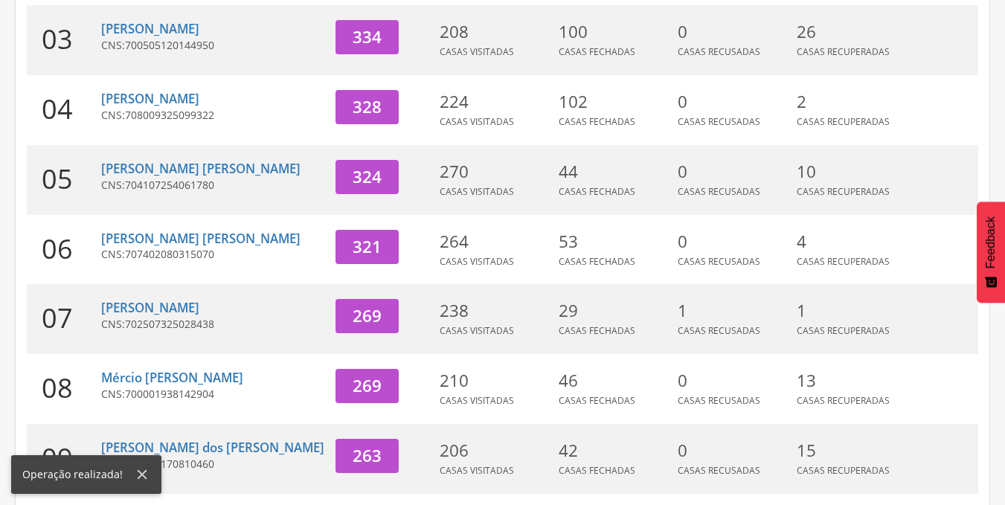
scroll to position [528, 0]
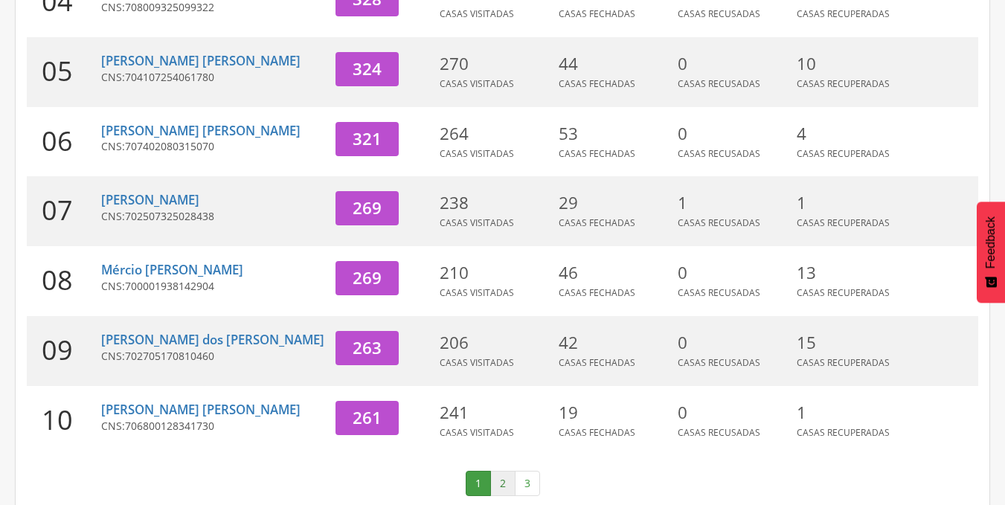
click at [507, 471] on link "2" at bounding box center [502, 483] width 25 height 25
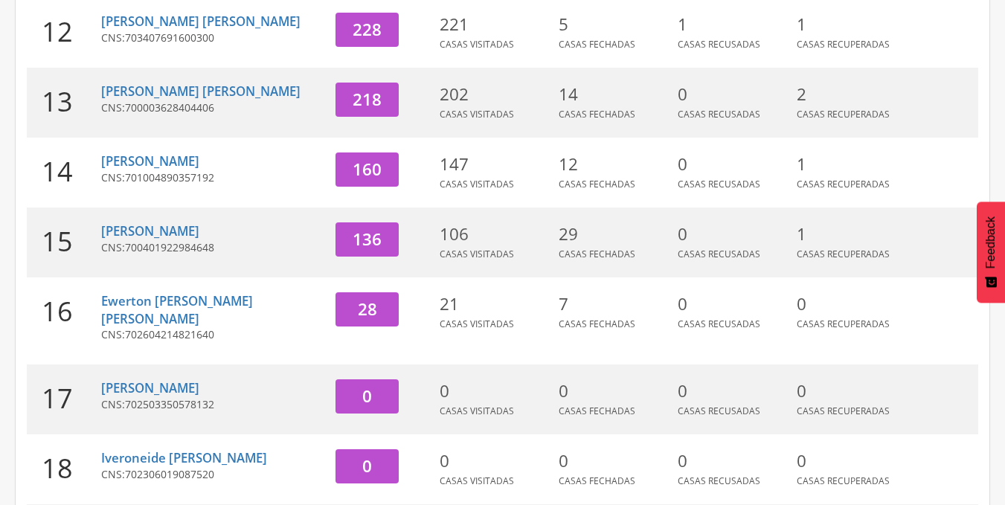
scroll to position [339, 0]
click at [172, 233] on link "[PERSON_NAME]" at bounding box center [150, 231] width 98 height 17
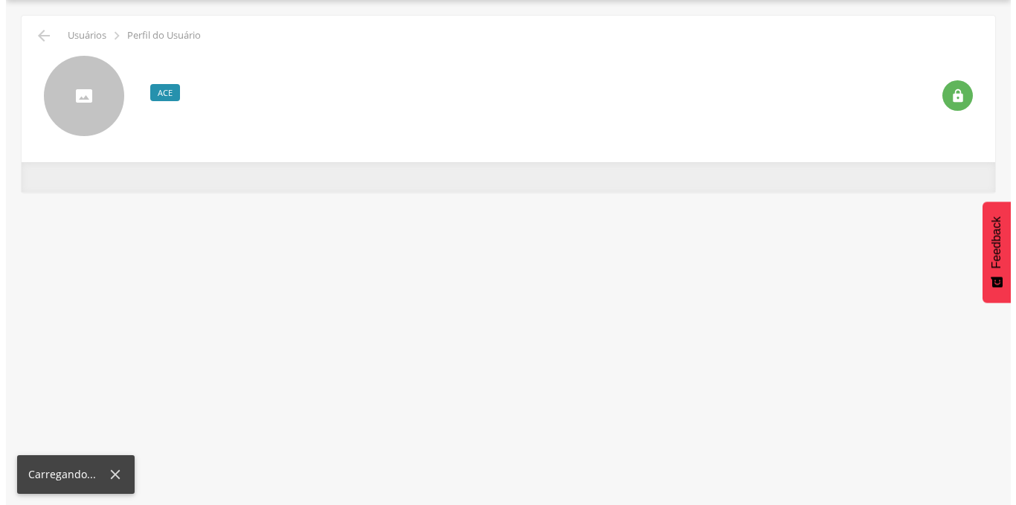
scroll to position [45, 0]
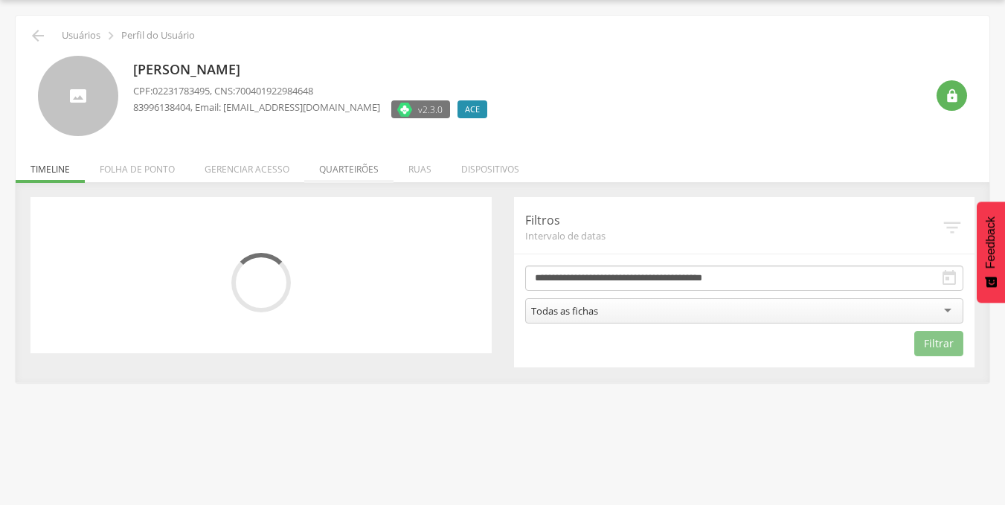
click at [337, 164] on li "Quarteirões" at bounding box center [348, 165] width 89 height 35
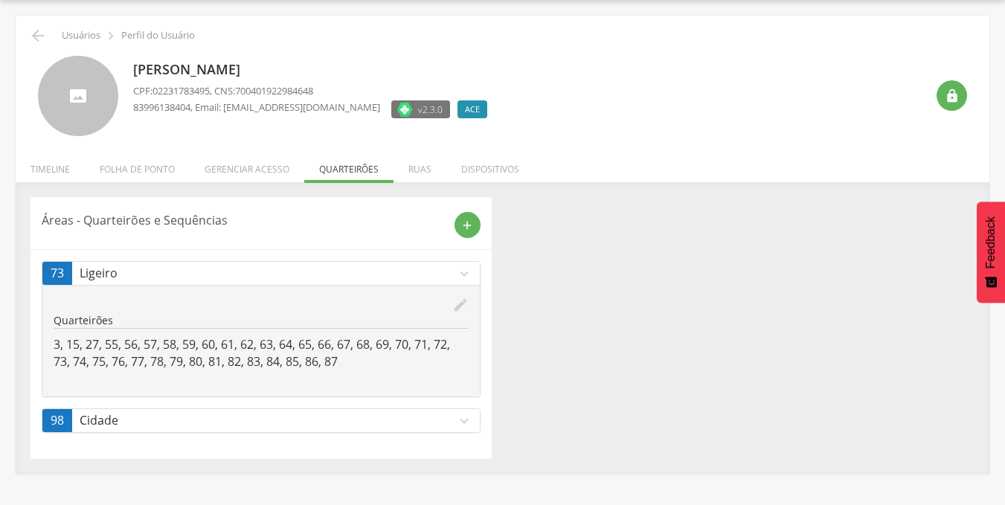
click at [442, 418] on p "Cidade" at bounding box center [268, 420] width 376 height 17
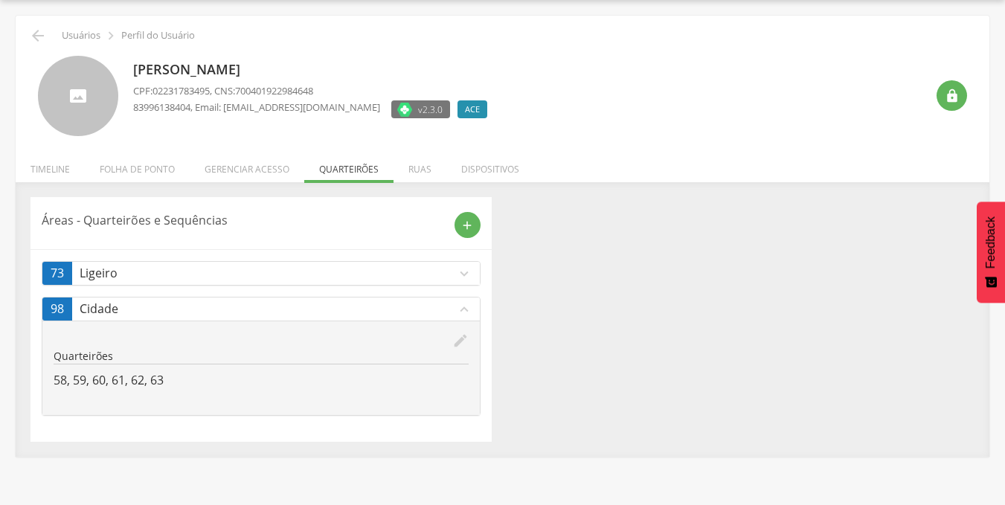
click at [461, 337] on icon "edit" at bounding box center [460, 341] width 16 height 16
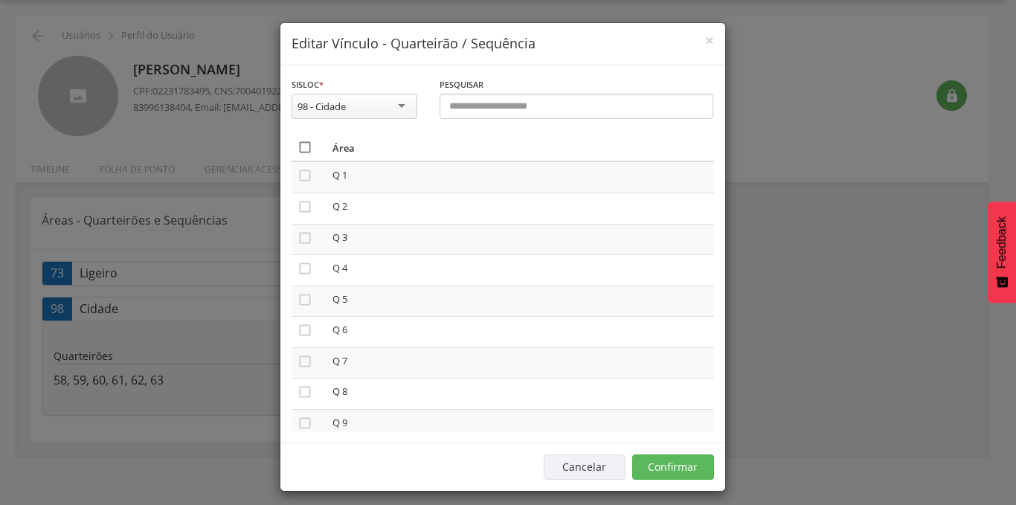
click at [299, 146] on icon "" at bounding box center [305, 147] width 15 height 15
click at [655, 466] on button "Confirmar" at bounding box center [673, 467] width 82 height 25
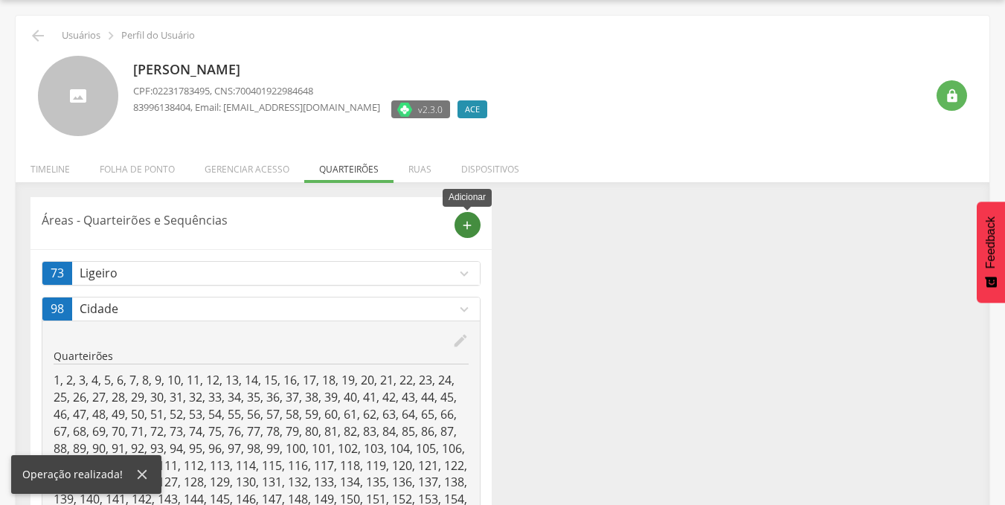
click at [459, 227] on div "add" at bounding box center [468, 225] width 26 height 26
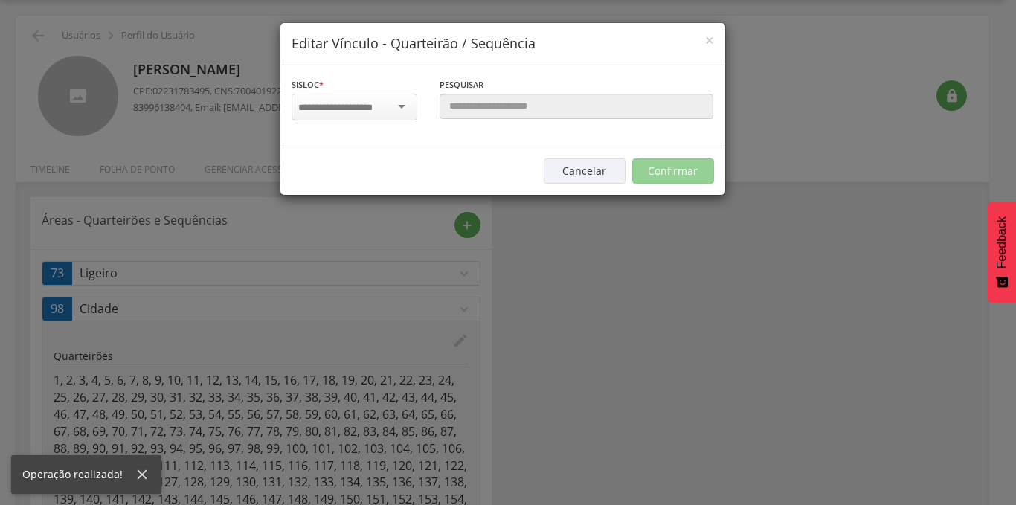
scroll to position [0, 0]
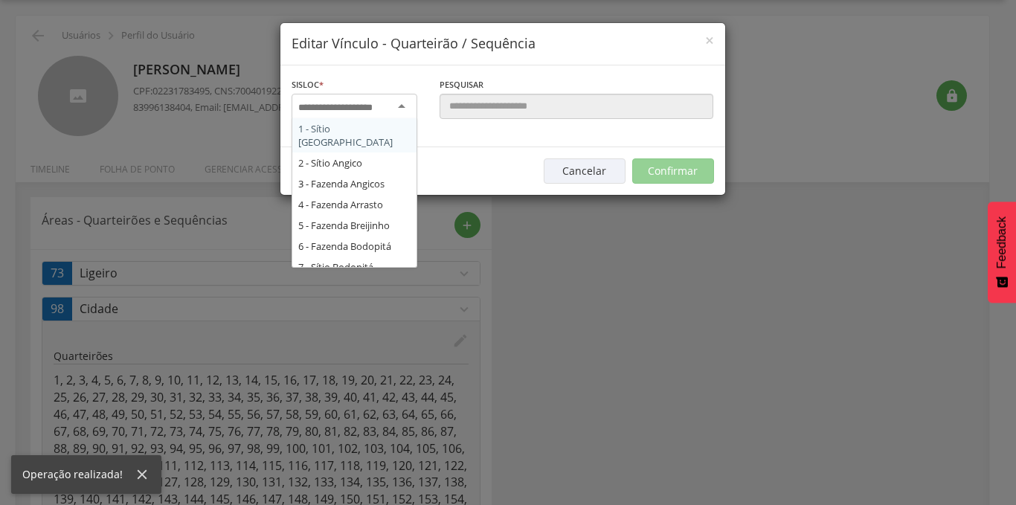
click at [335, 112] on input "select-one" at bounding box center [345, 107] width 94 height 13
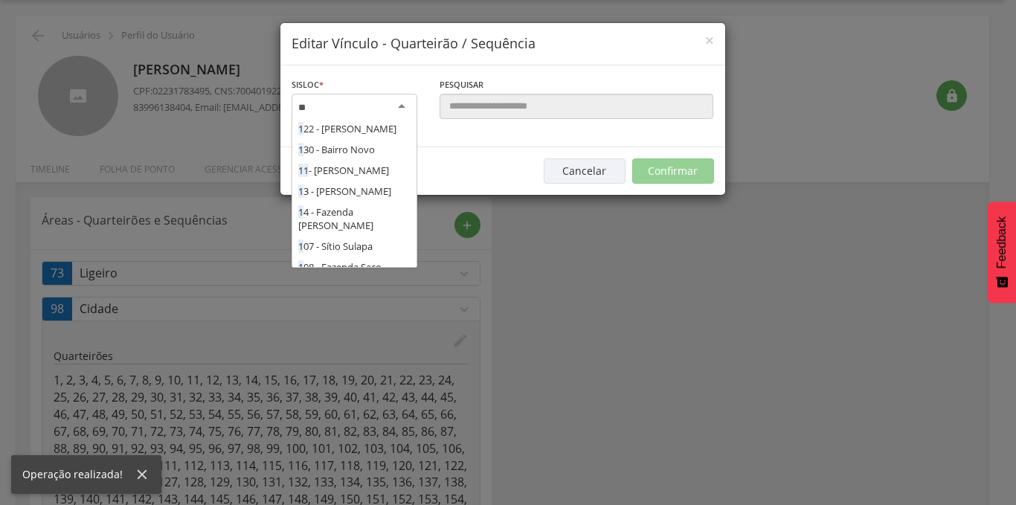
type input "***"
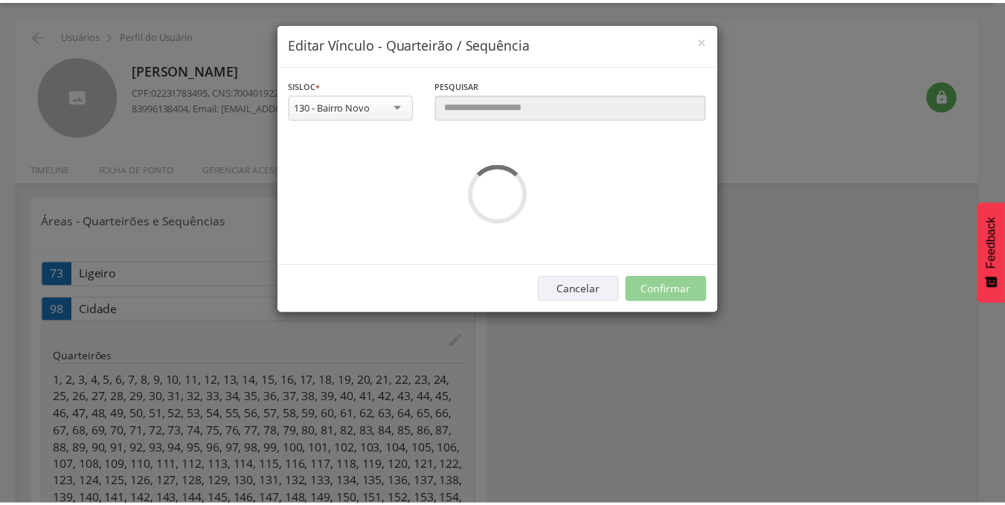
scroll to position [0, 0]
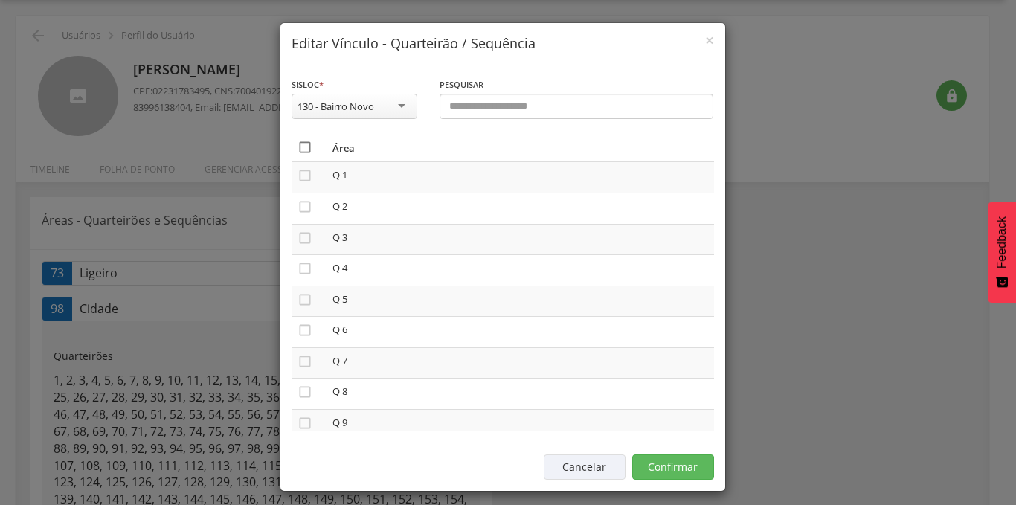
click at [298, 147] on icon "" at bounding box center [305, 147] width 15 height 15
click at [676, 470] on button "Confirmar" at bounding box center [673, 467] width 82 height 25
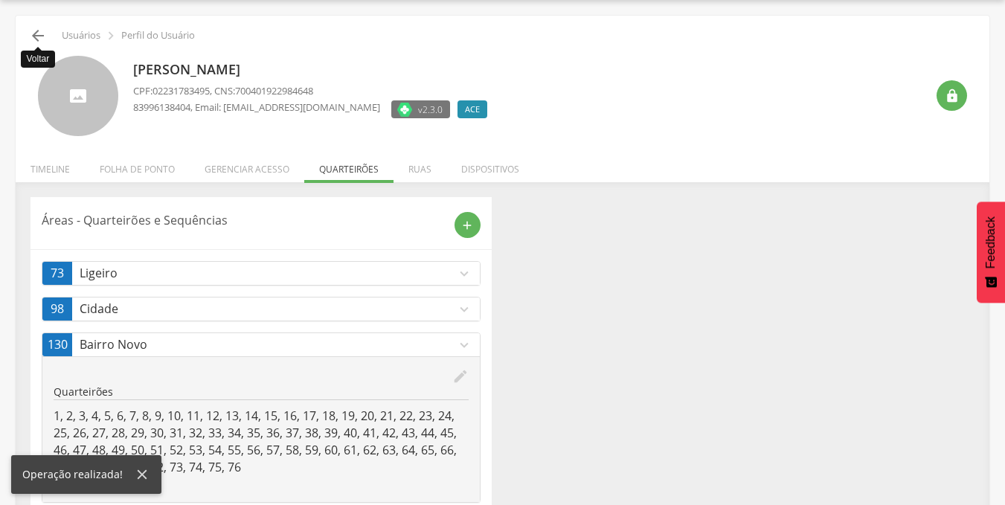
click at [39, 38] on icon "" at bounding box center [38, 36] width 18 height 18
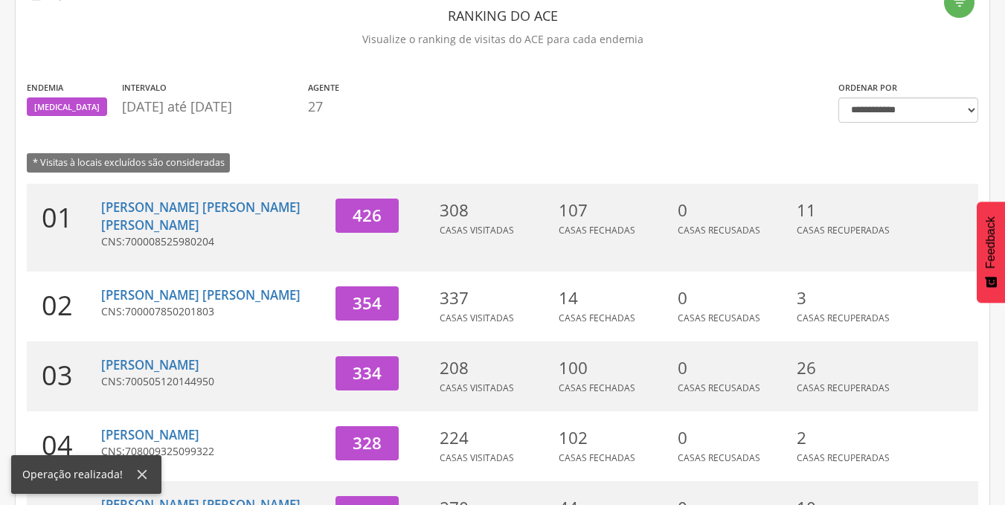
scroll to position [528, 0]
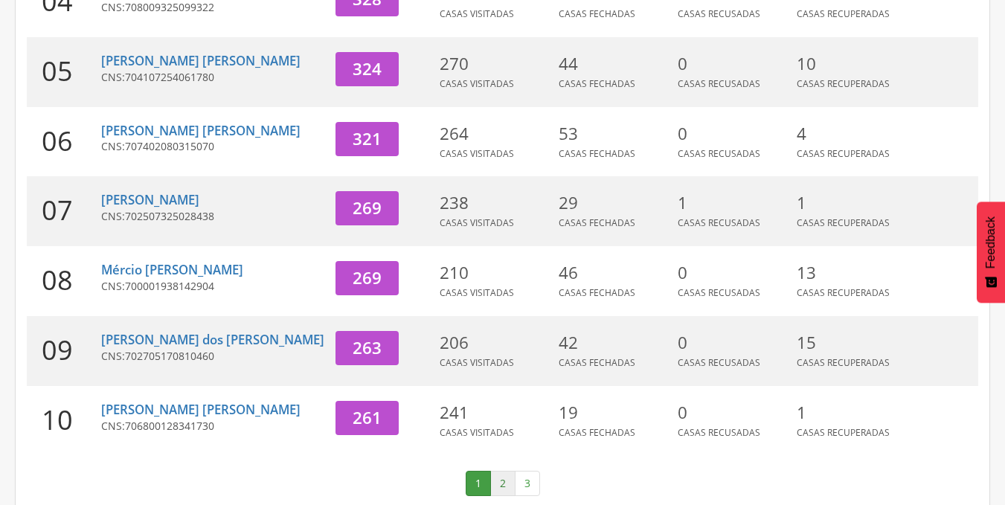
click at [505, 471] on link "2" at bounding box center [502, 483] width 25 height 25
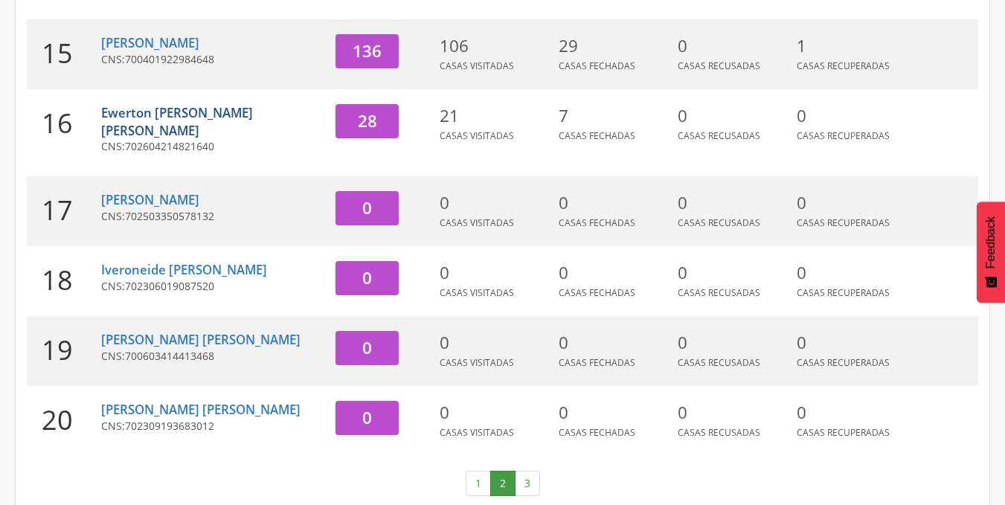
click at [190, 118] on link "Ewerton [PERSON_NAME] [PERSON_NAME]" at bounding box center [177, 121] width 152 height 35
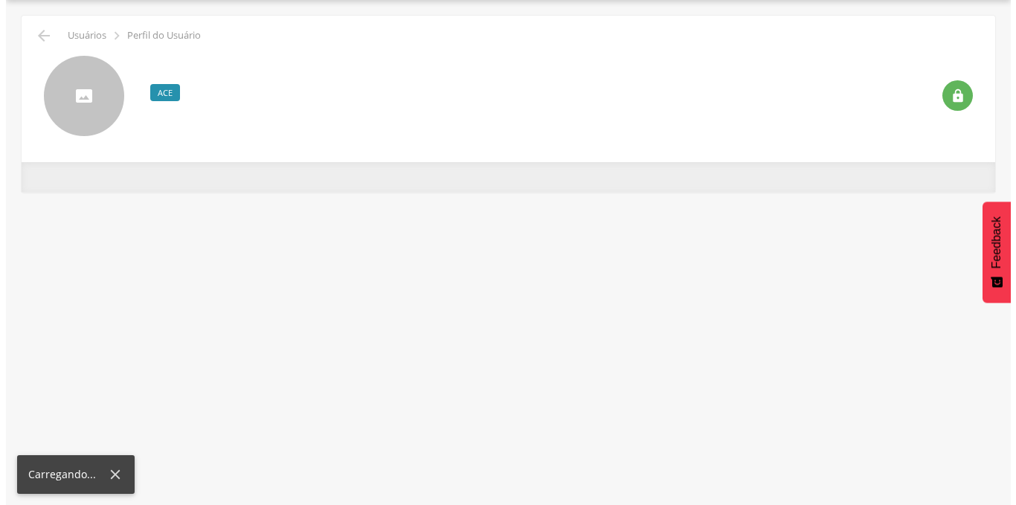
scroll to position [45, 0]
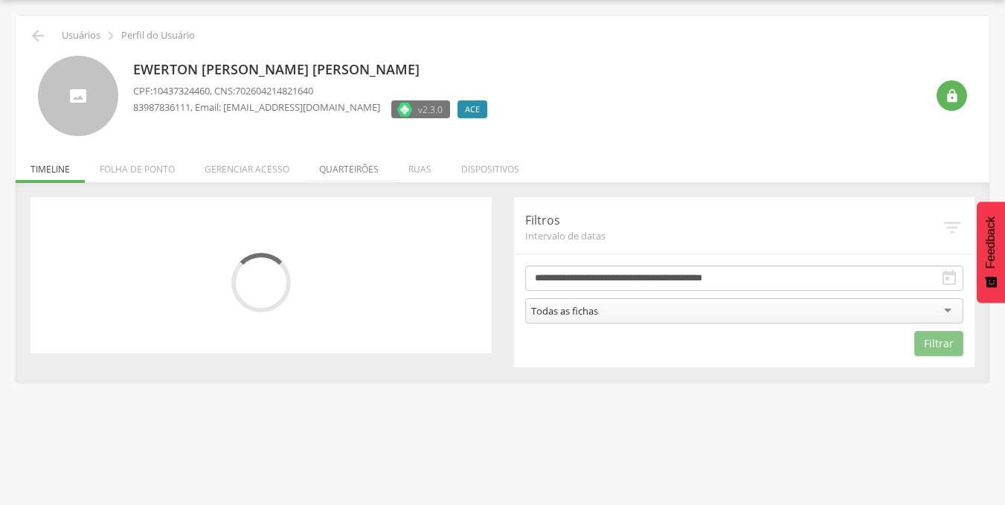
click at [360, 162] on li "Quarteirões" at bounding box center [348, 165] width 89 height 35
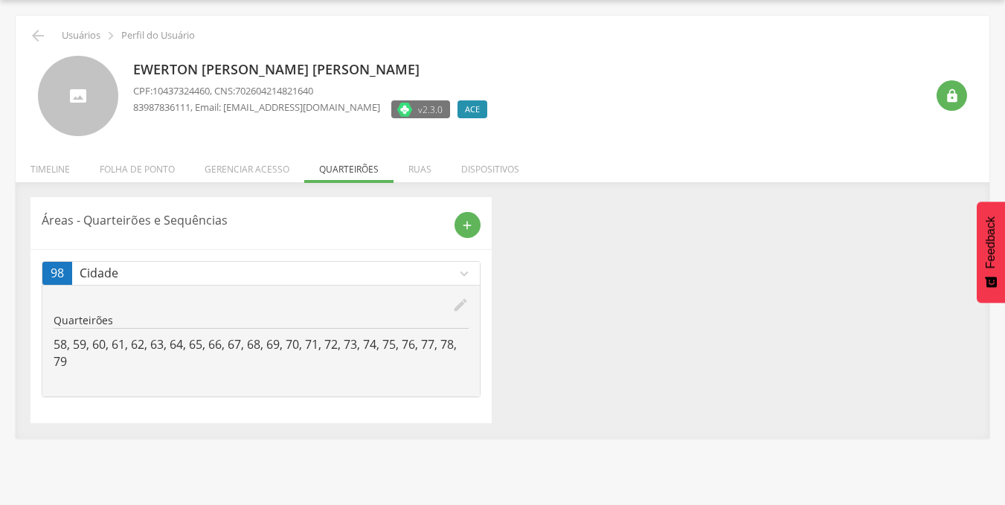
click at [459, 300] on icon "edit" at bounding box center [460, 305] width 16 height 16
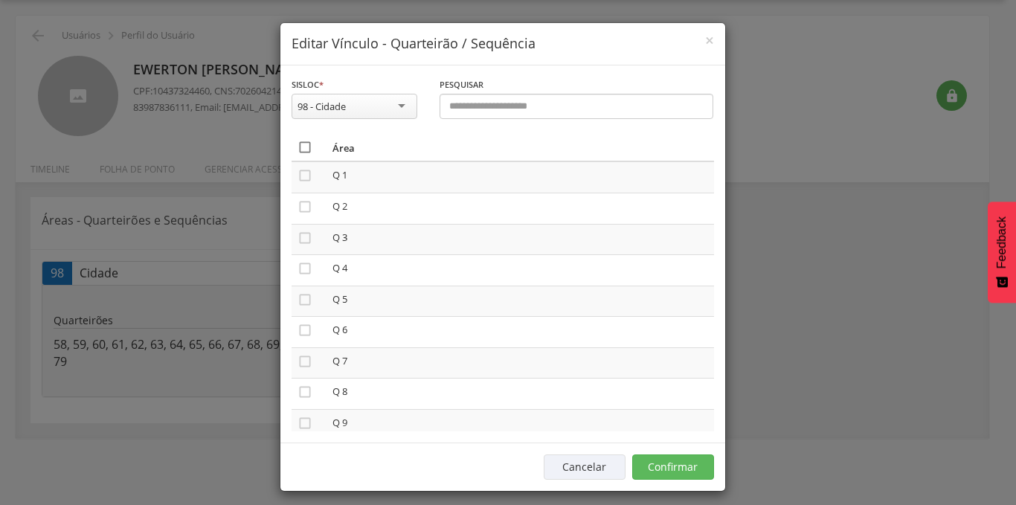
click at [301, 142] on icon "" at bounding box center [305, 147] width 15 height 15
click at [661, 469] on button "Confirmar" at bounding box center [673, 467] width 82 height 25
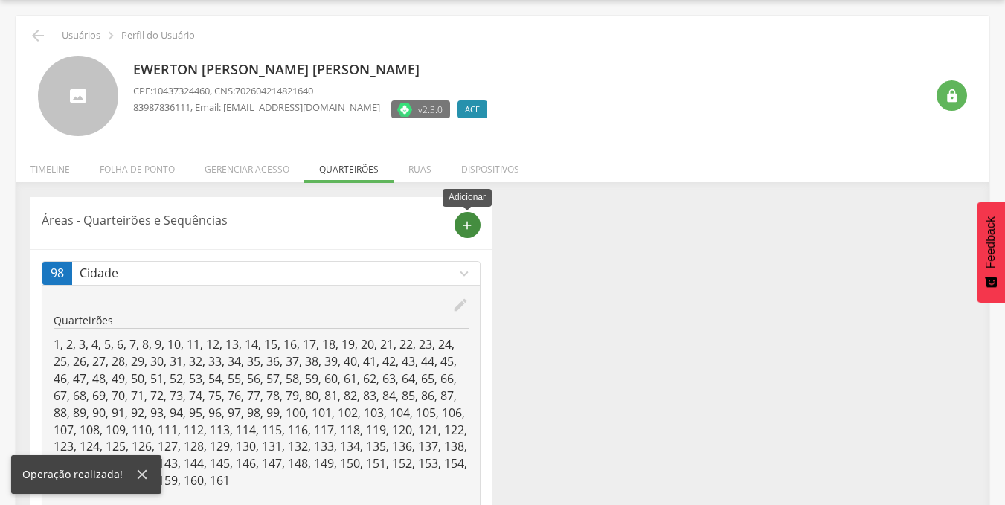
click at [466, 228] on icon "add" at bounding box center [466, 225] width 13 height 13
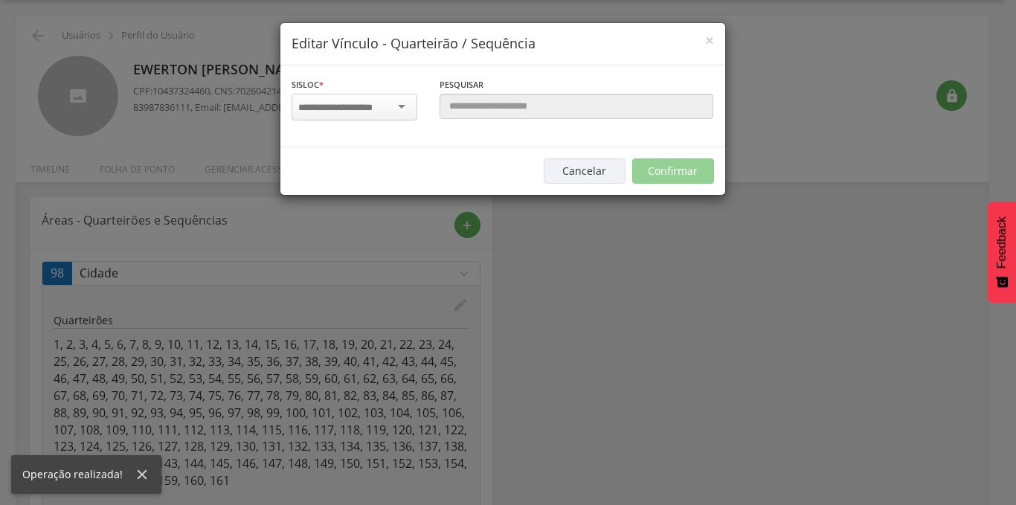
scroll to position [0, 0]
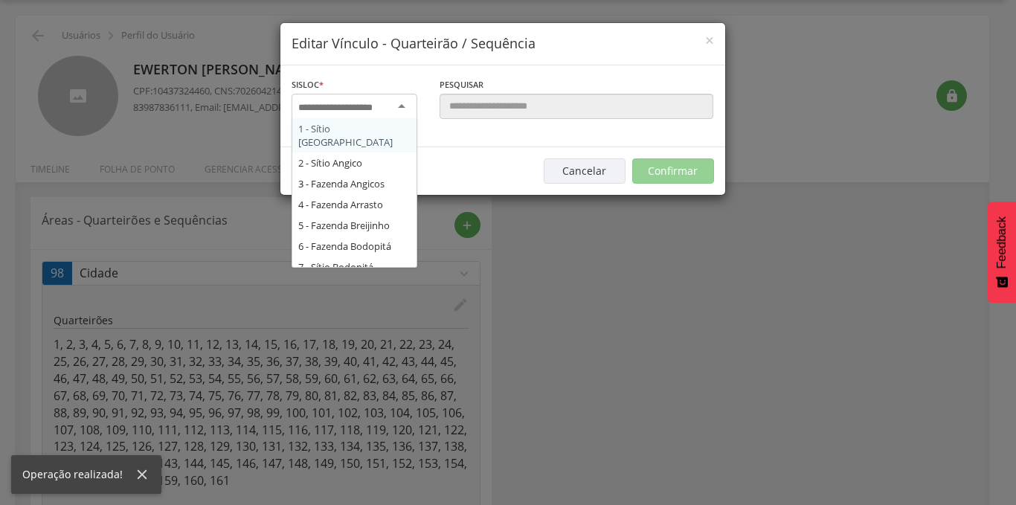
click at [365, 109] on input "select-one" at bounding box center [345, 107] width 94 height 13
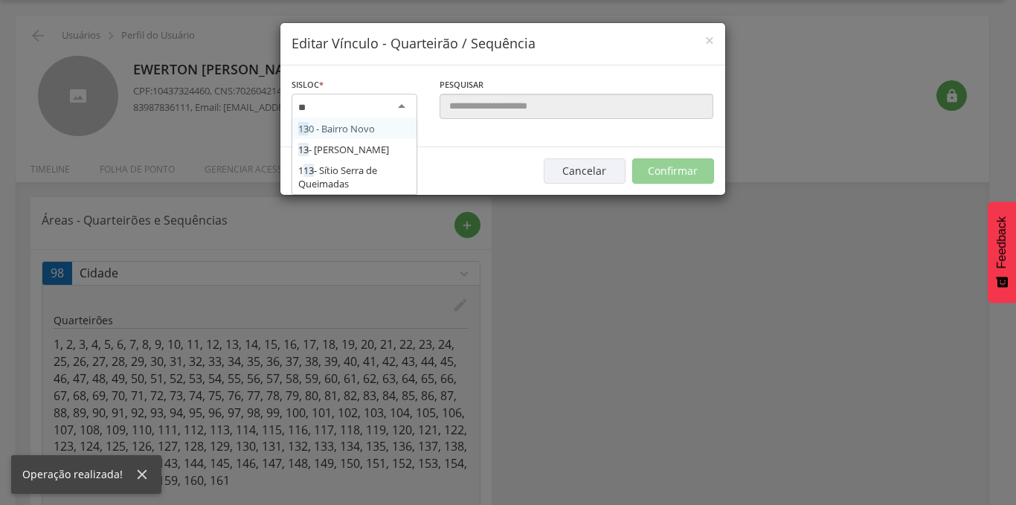
type input "***"
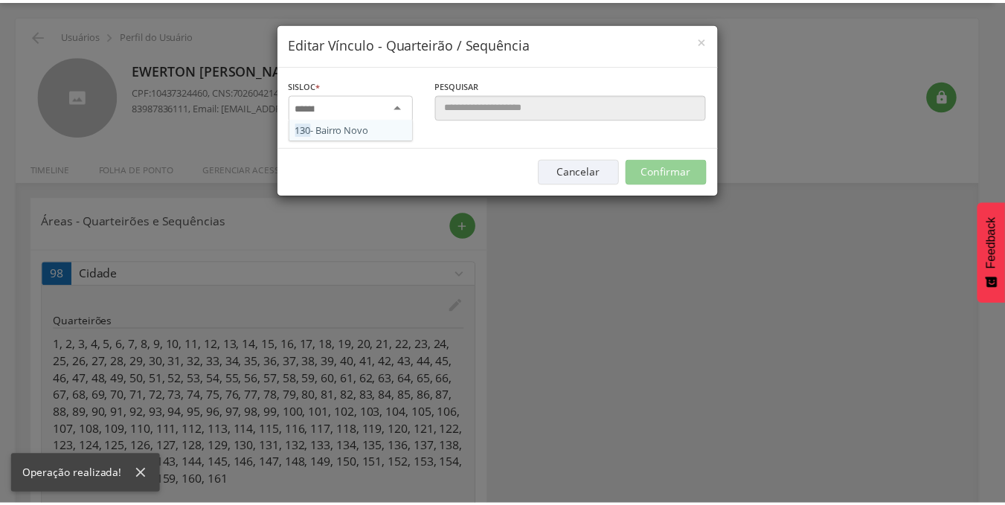
scroll to position [0, 0]
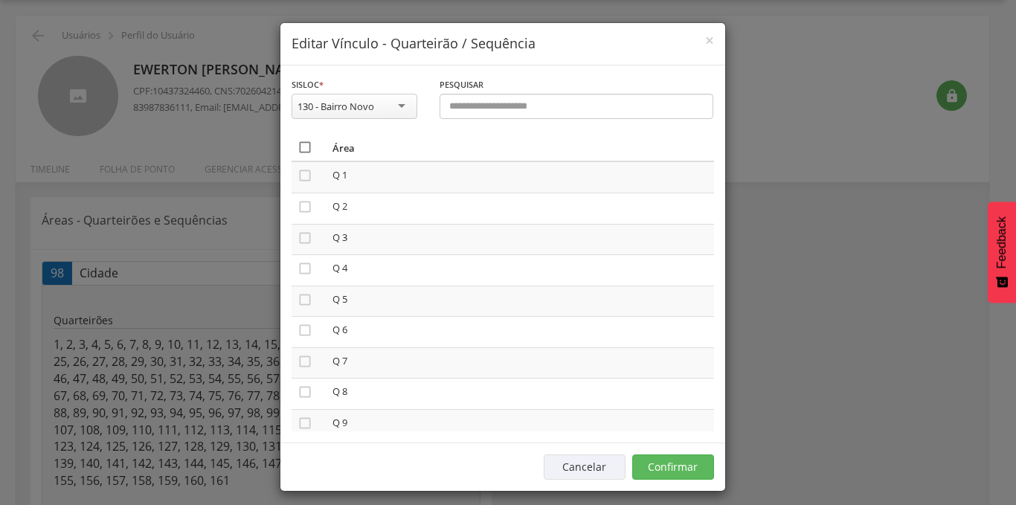
click at [298, 150] on icon "" at bounding box center [305, 147] width 15 height 15
click at [653, 457] on button "Confirmar" at bounding box center [673, 467] width 82 height 25
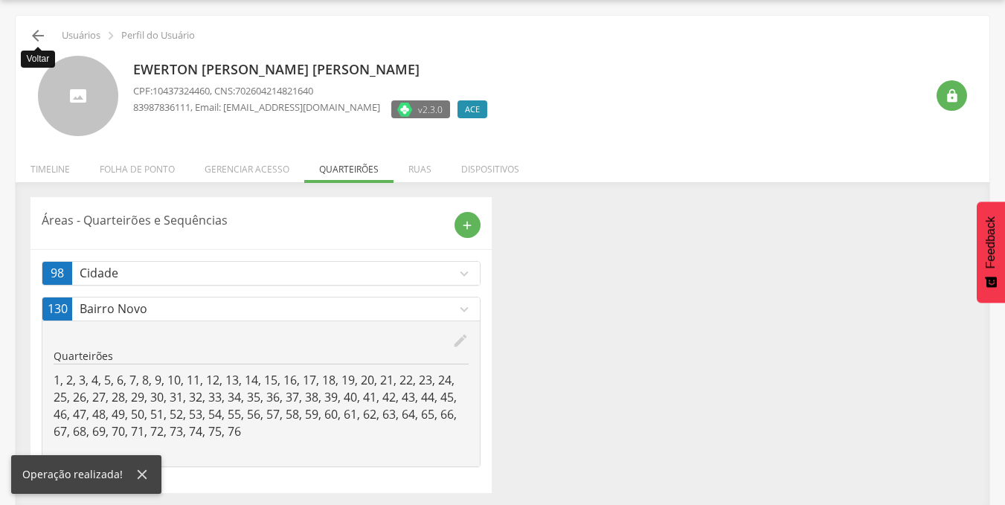
click at [40, 38] on icon "" at bounding box center [38, 36] width 18 height 18
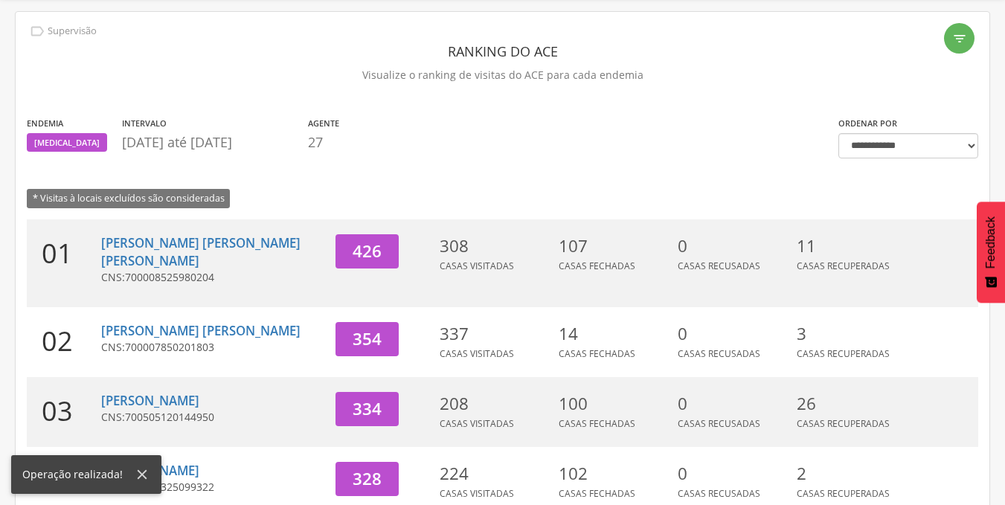
scroll to position [528, 0]
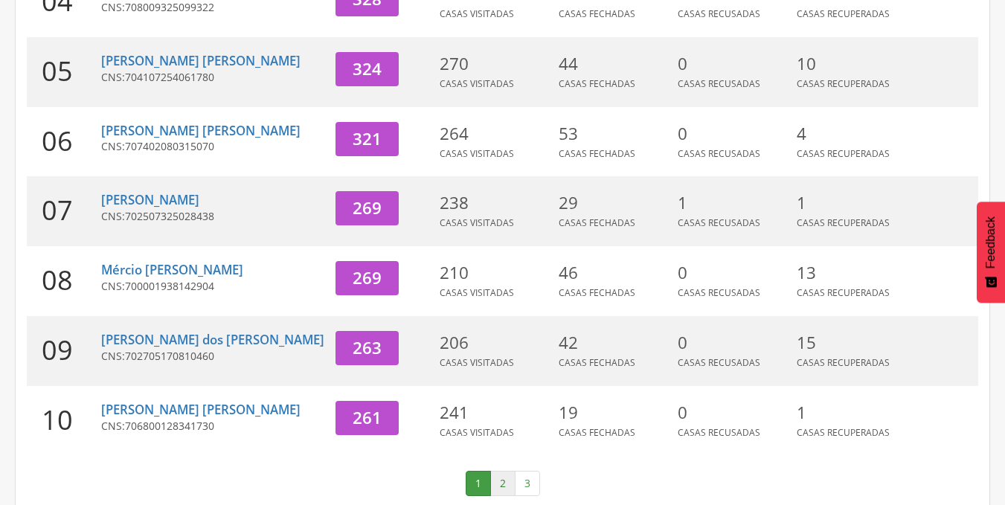
click at [505, 471] on link "2" at bounding box center [502, 483] width 25 height 25
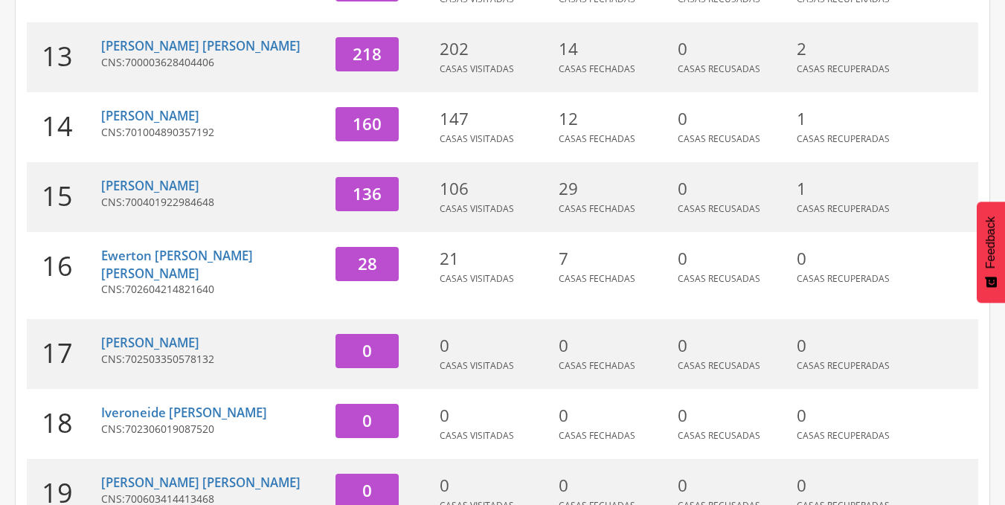
scroll to position [0, 0]
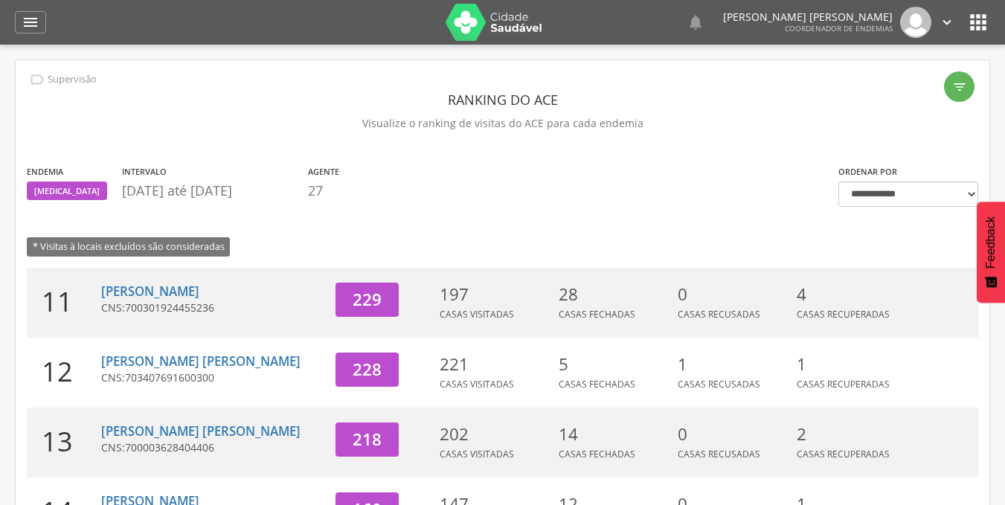
click at [942, 22] on icon "" at bounding box center [947, 22] width 16 height 16
drag, startPoint x: 905, startPoint y: 75, endPoint x: 896, endPoint y: 85, distance: 12.7
click at [896, 85] on ul "Configurações Sair" at bounding box center [895, 69] width 119 height 60
click at [949, 26] on icon "" at bounding box center [947, 22] width 16 height 16
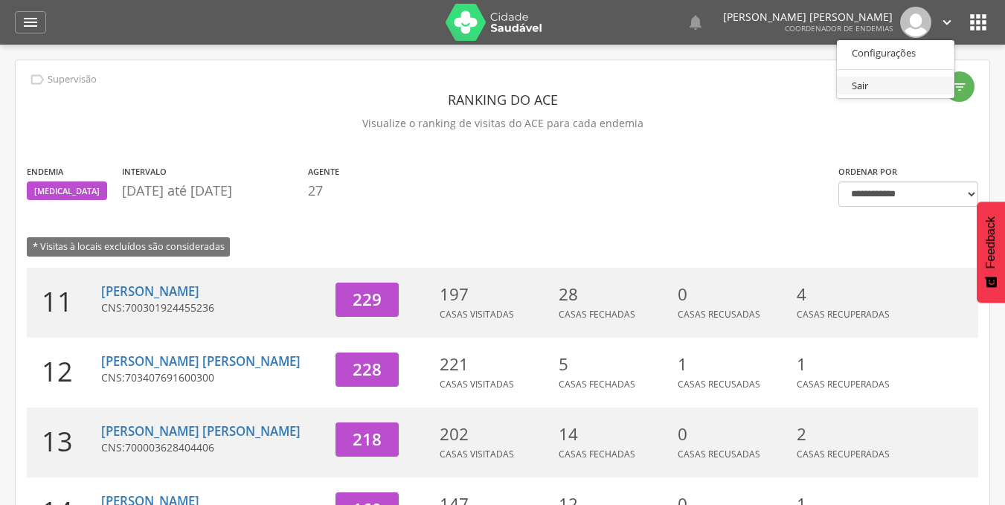
click at [905, 78] on link "Sair" at bounding box center [896, 86] width 118 height 19
